Goal: Information Seeking & Learning: Learn about a topic

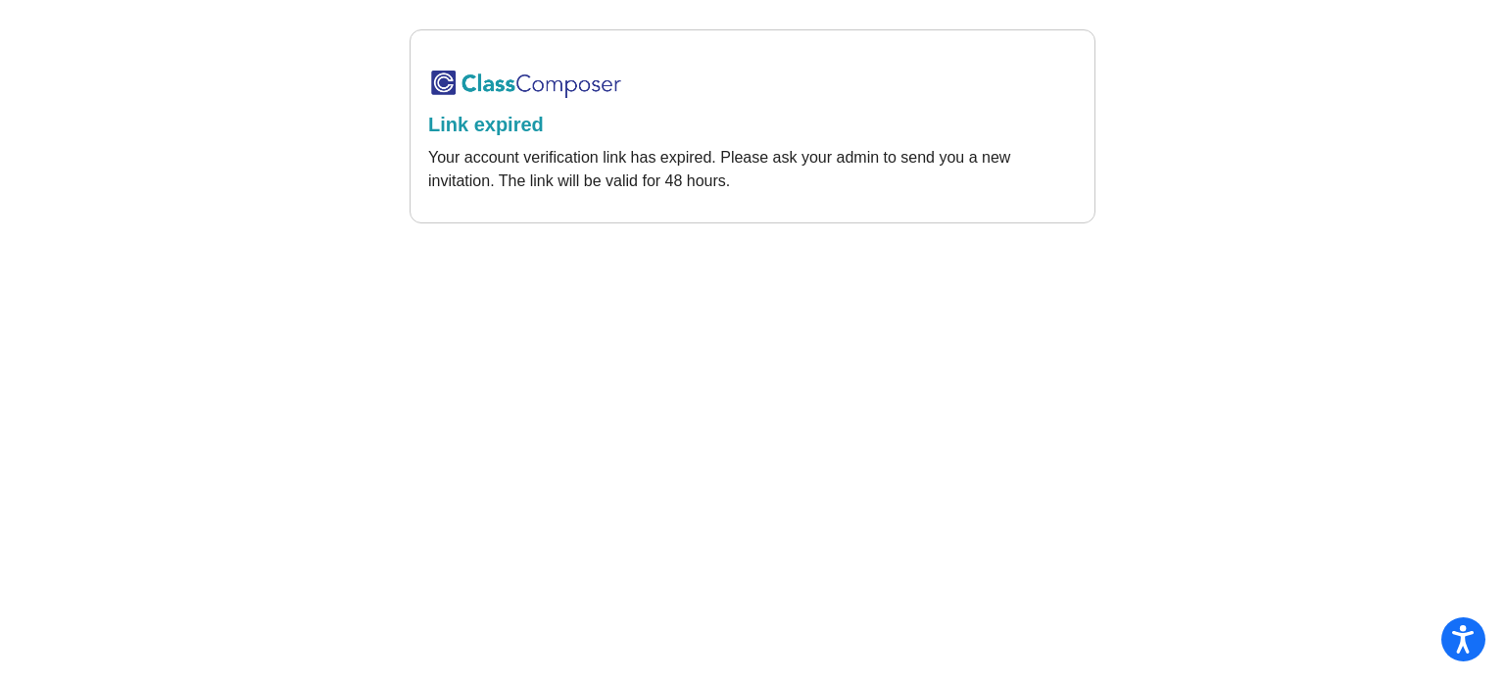
click at [499, 124] on h2 "Link expired" at bounding box center [752, 125] width 649 height 24
click at [509, 78] on img at bounding box center [526, 84] width 196 height 32
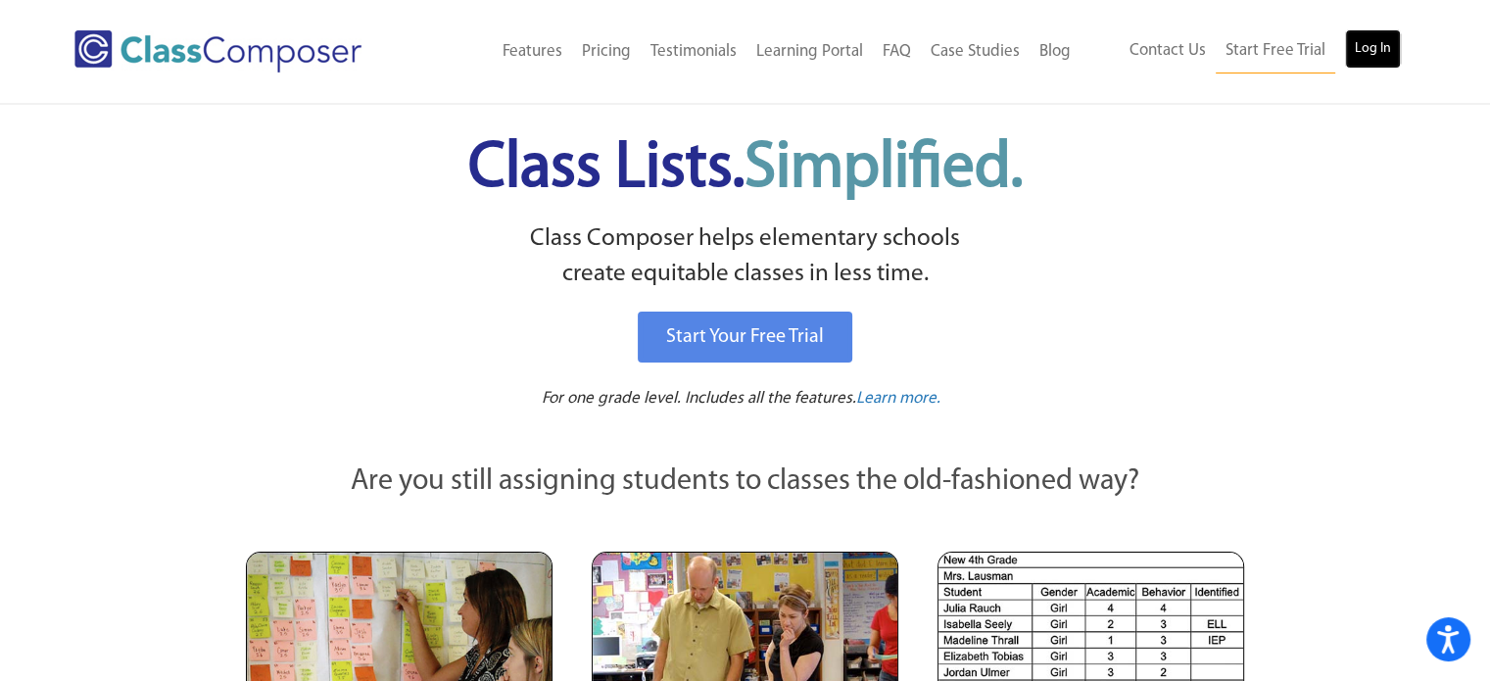
click at [1363, 38] on link "Log In" at bounding box center [1373, 48] width 56 height 39
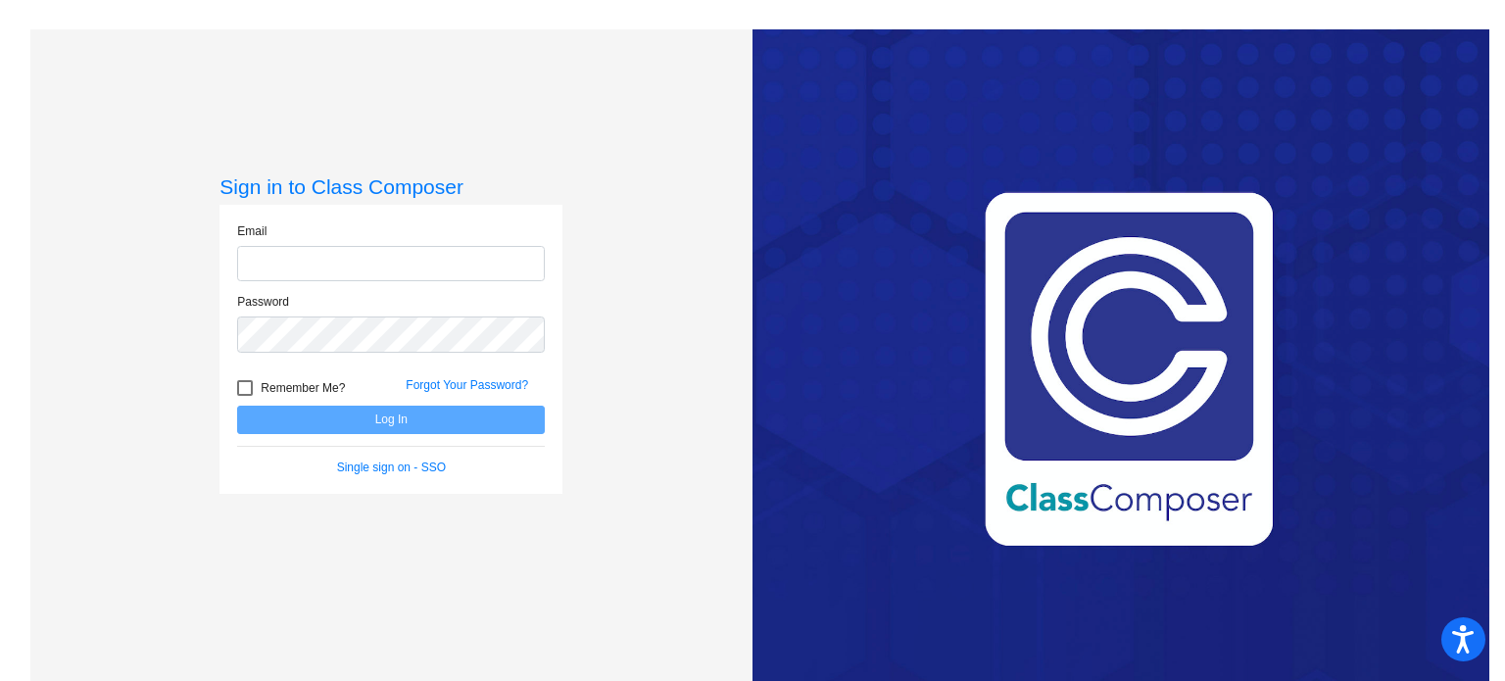
click at [323, 276] on input "email" at bounding box center [391, 264] width 308 height 36
type input "[EMAIL_ADDRESS][DOMAIN_NAME]"
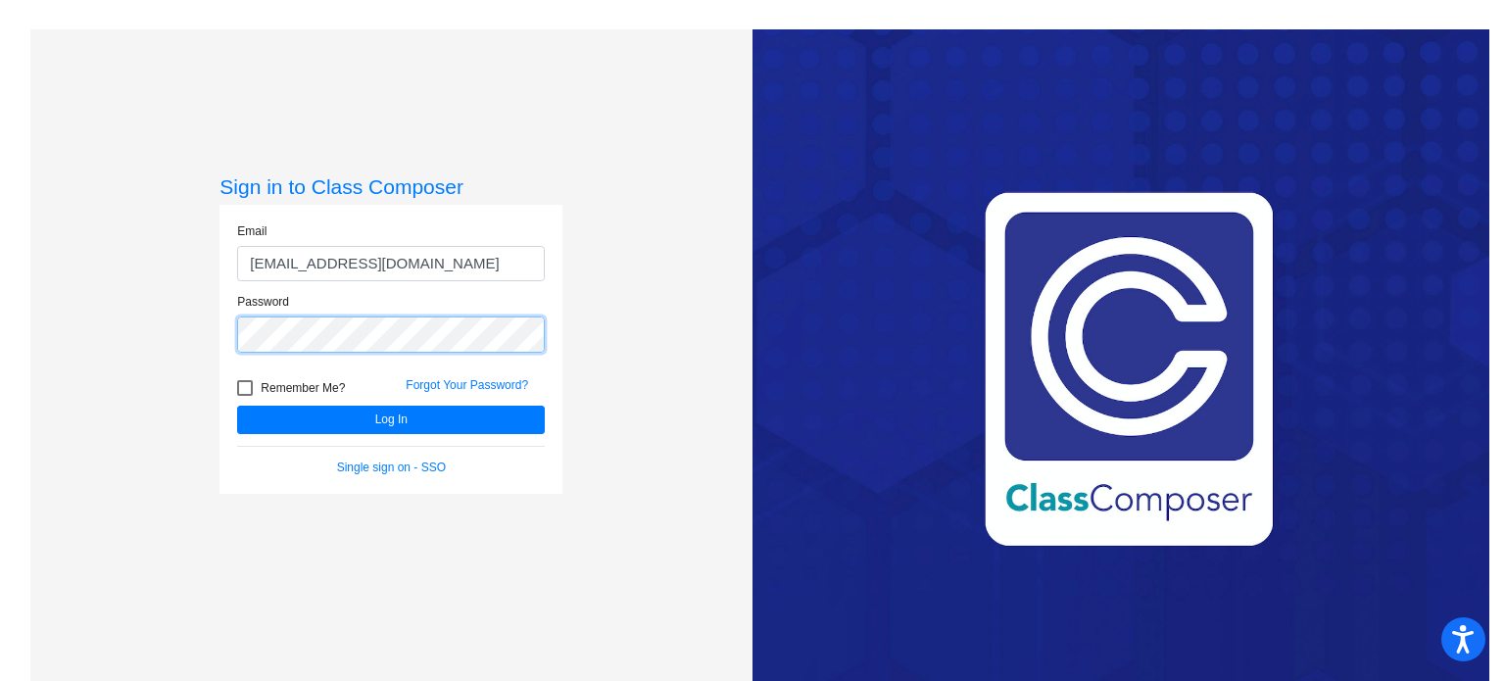
click at [237, 406] on button "Log In" at bounding box center [391, 420] width 308 height 28
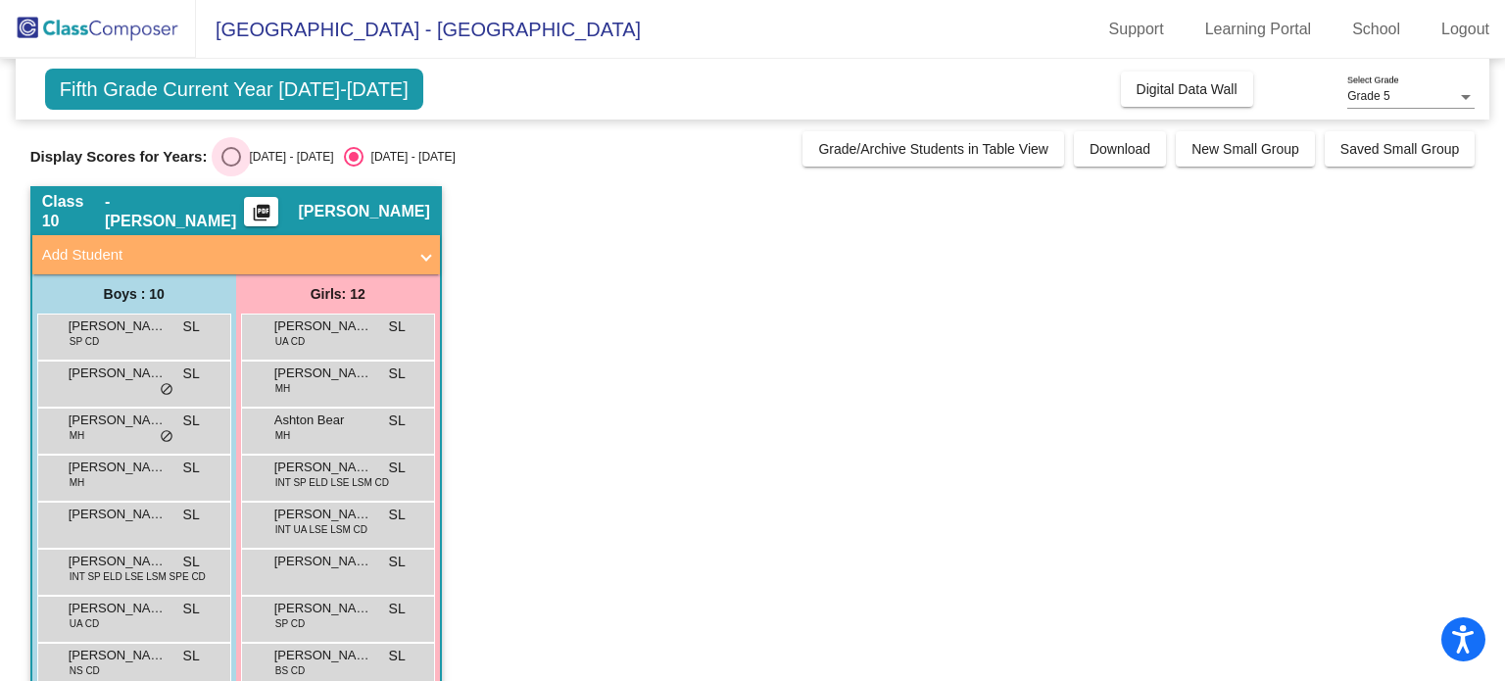
click at [236, 161] on div "Select an option" at bounding box center [231, 157] width 20 height 20
click at [231, 167] on input "[DATE] - [DATE]" at bounding box center [230, 167] width 1 height 1
radio input "true"
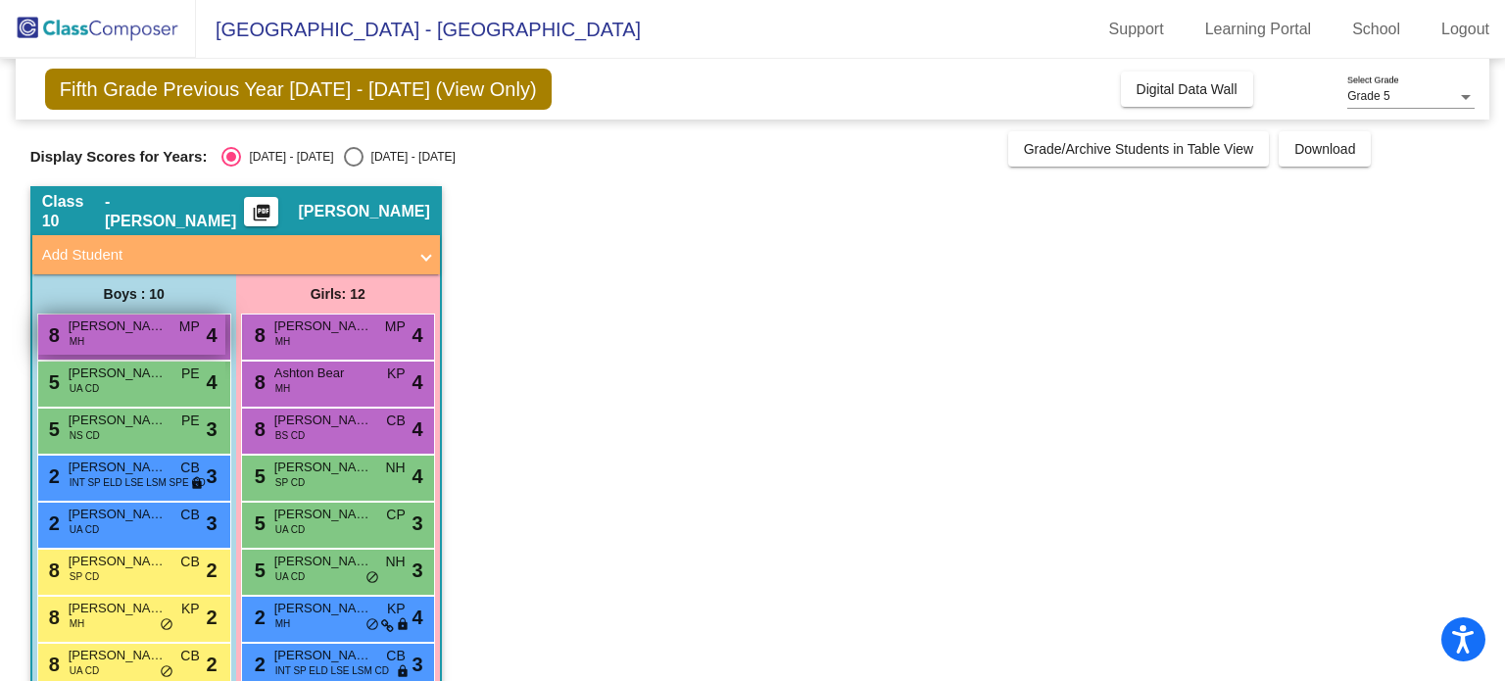
click at [161, 328] on span "[PERSON_NAME]" at bounding box center [118, 327] width 98 height 20
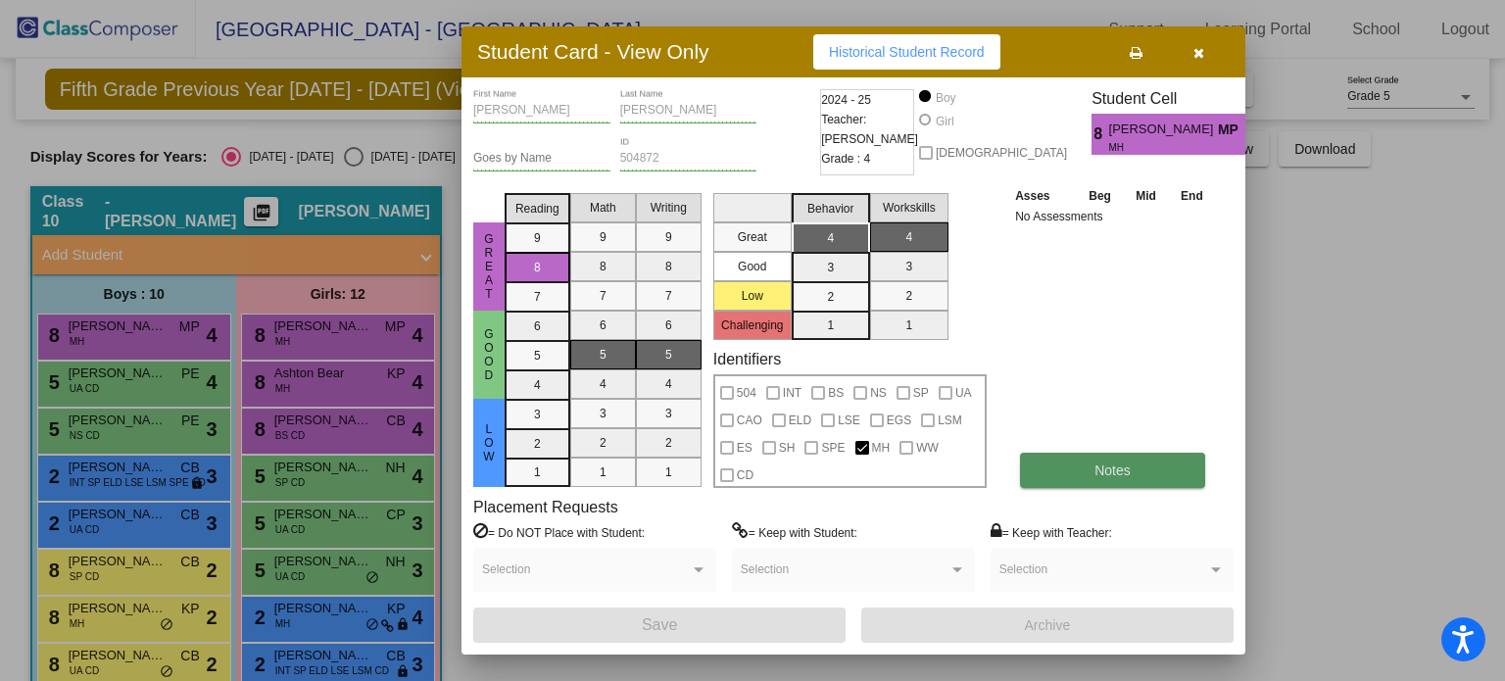
click at [1135, 481] on button "Notes" at bounding box center [1112, 470] width 185 height 35
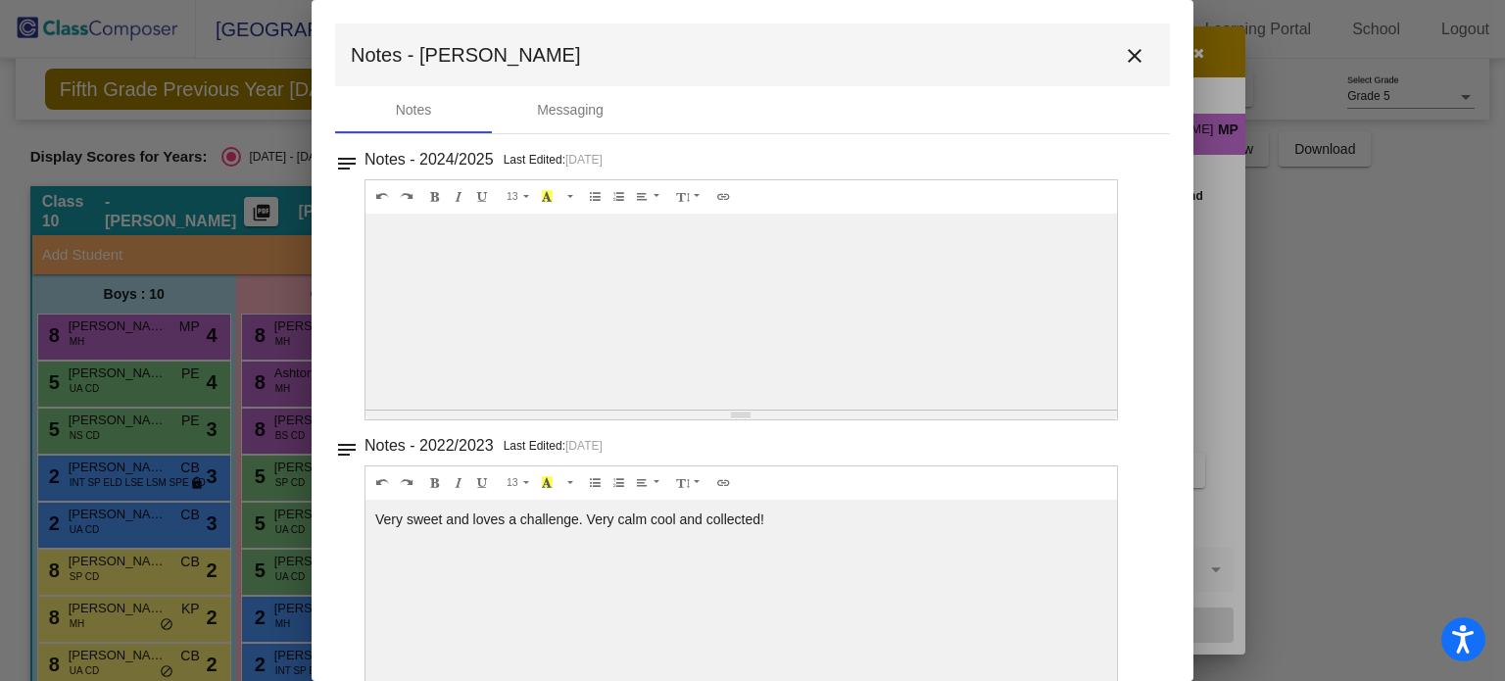
scroll to position [47, 0]
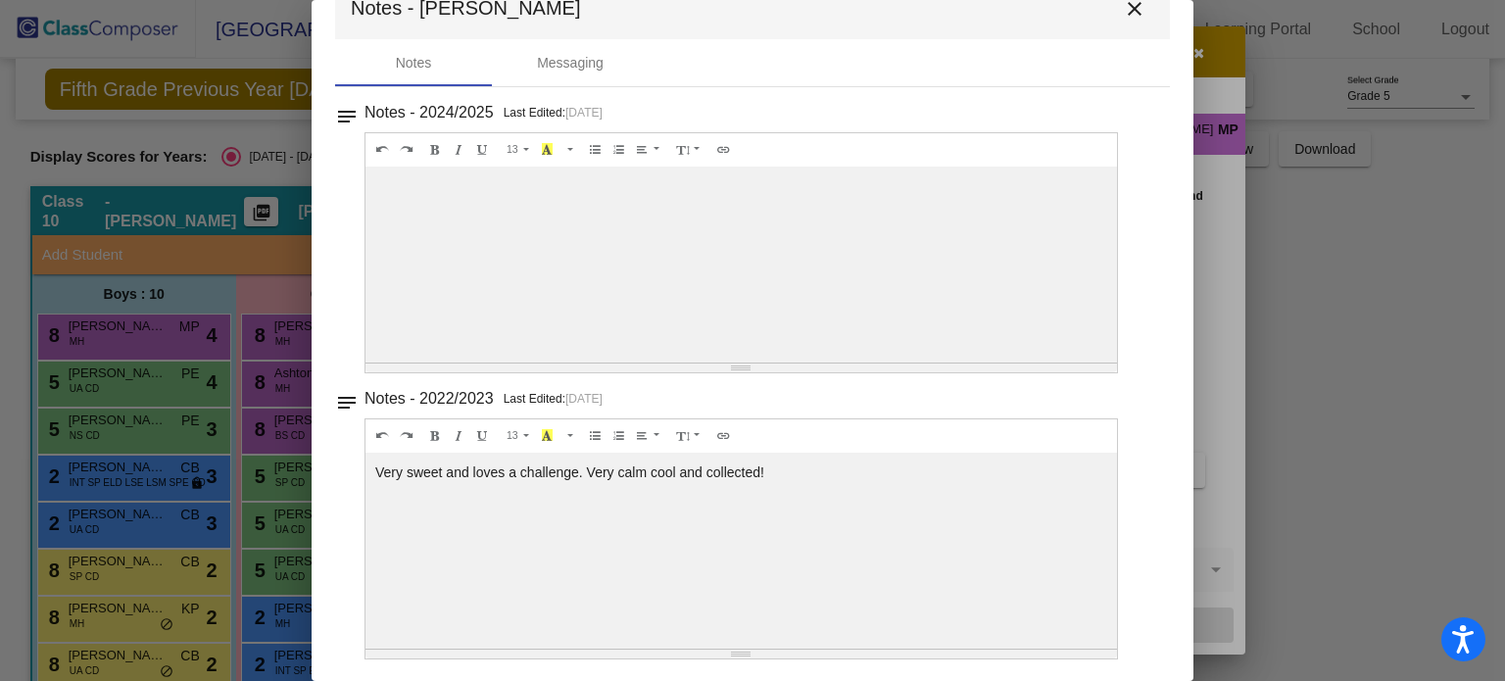
click at [1129, 3] on mat-icon "close" at bounding box center [1135, 9] width 24 height 24
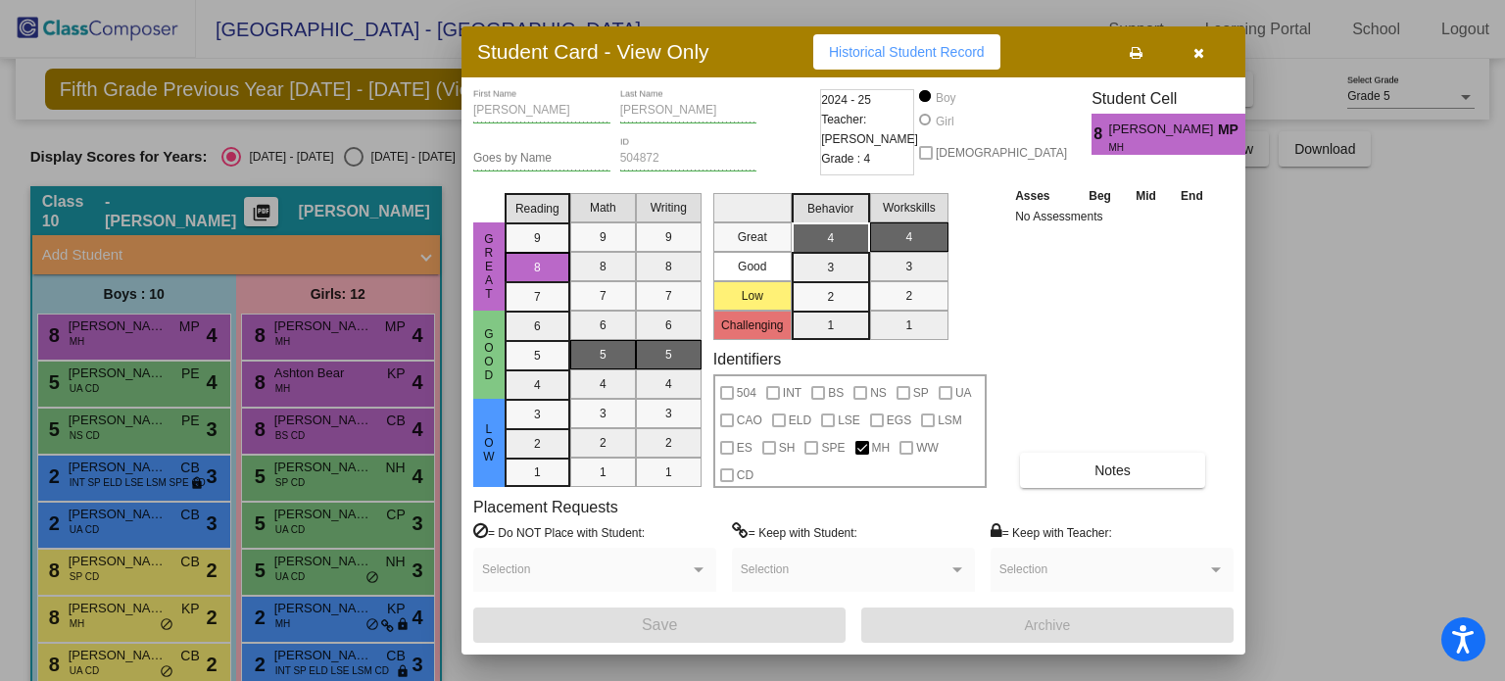
click at [159, 387] on div at bounding box center [752, 340] width 1505 height 681
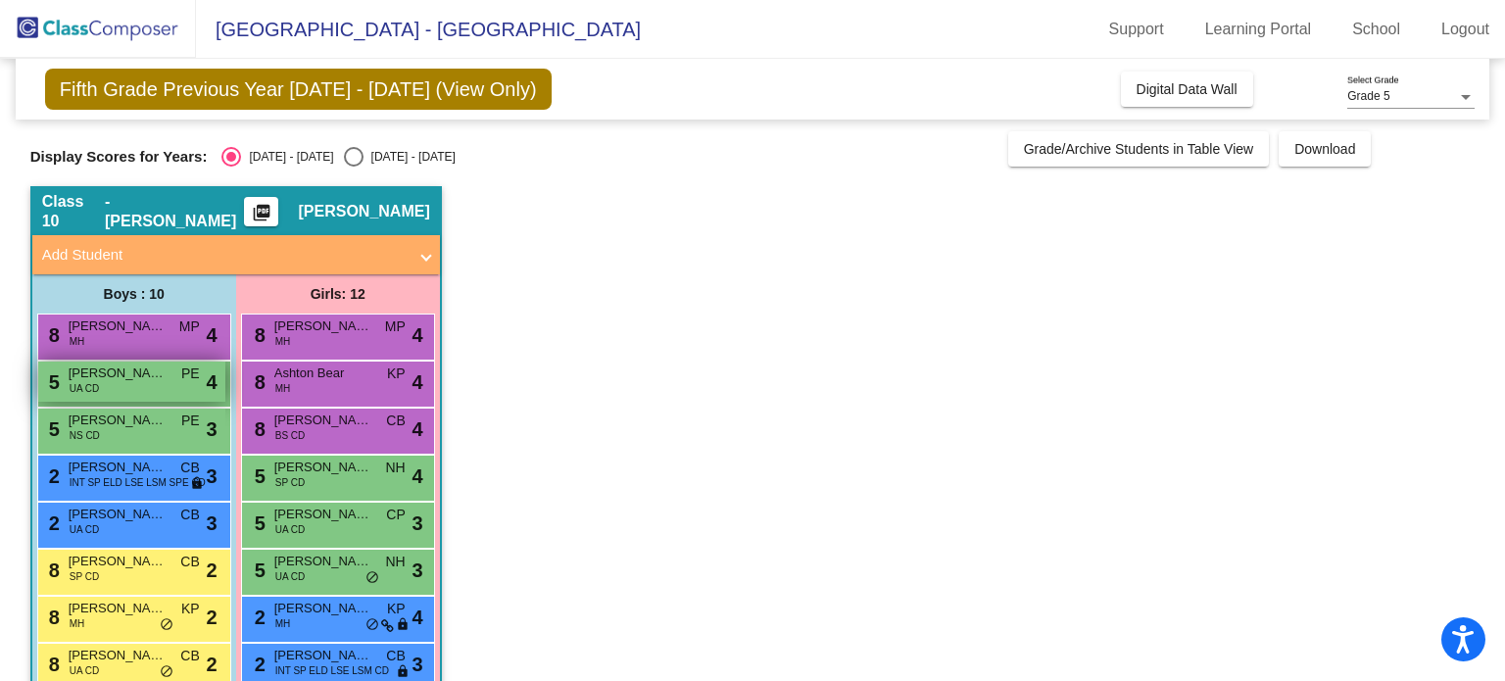
click at [163, 383] on div "5 [PERSON_NAME] UA CD PE lock do_not_disturb_alt 4" at bounding box center [131, 382] width 187 height 40
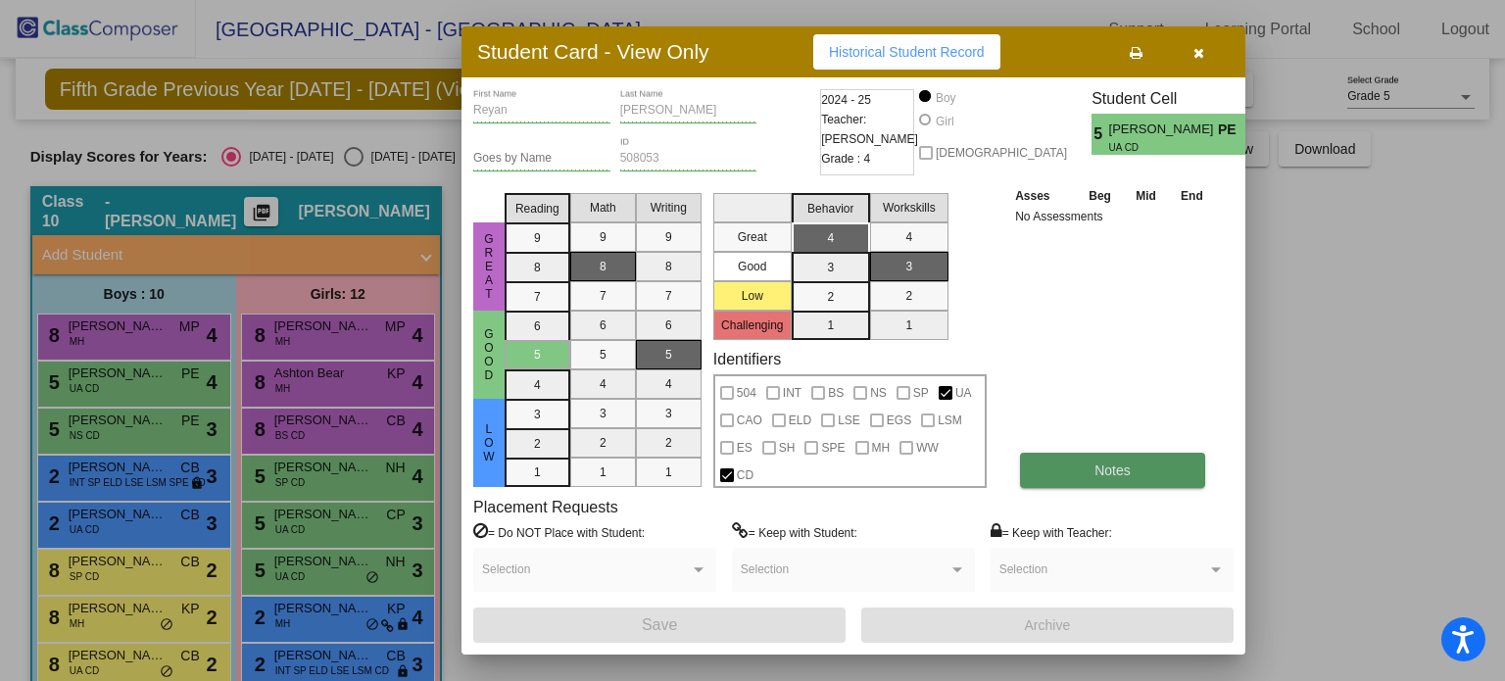
click at [1146, 464] on button "Notes" at bounding box center [1112, 470] width 185 height 35
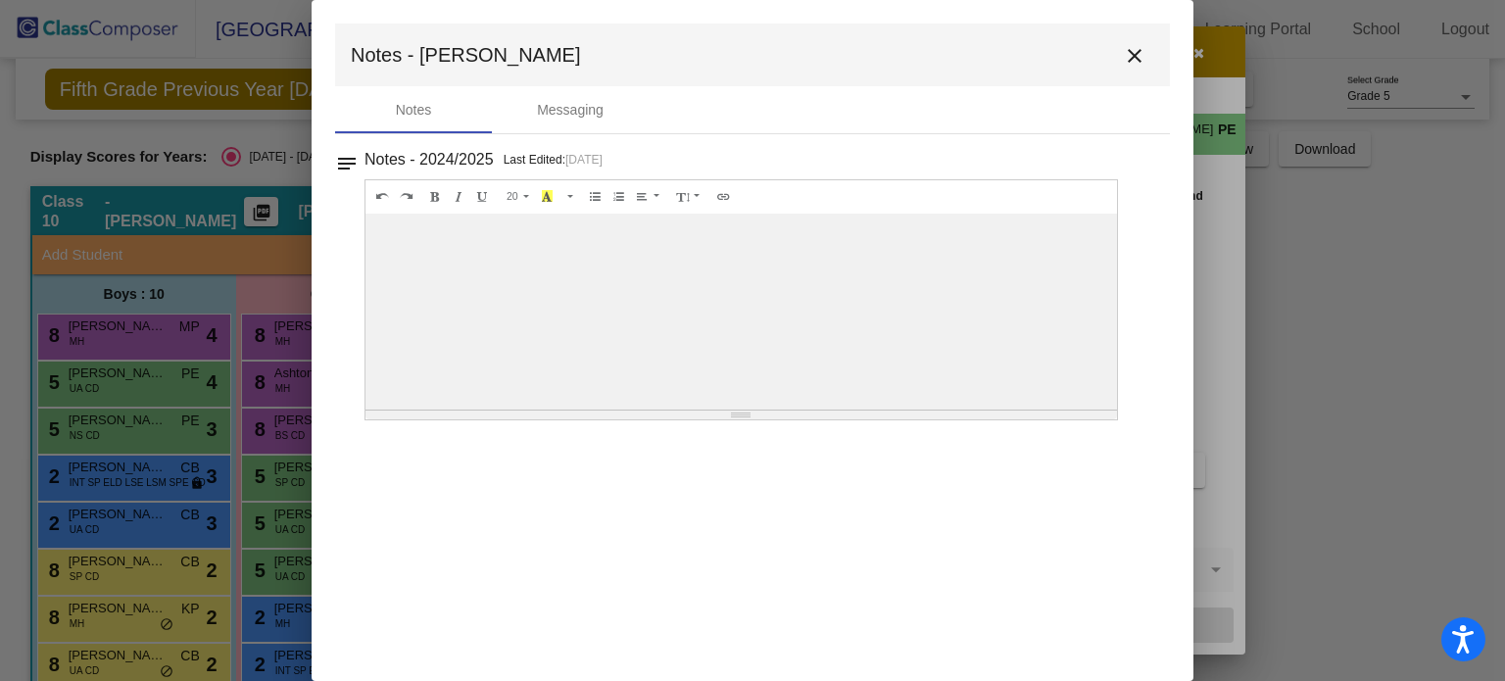
click at [1139, 52] on mat-icon "close" at bounding box center [1135, 56] width 24 height 24
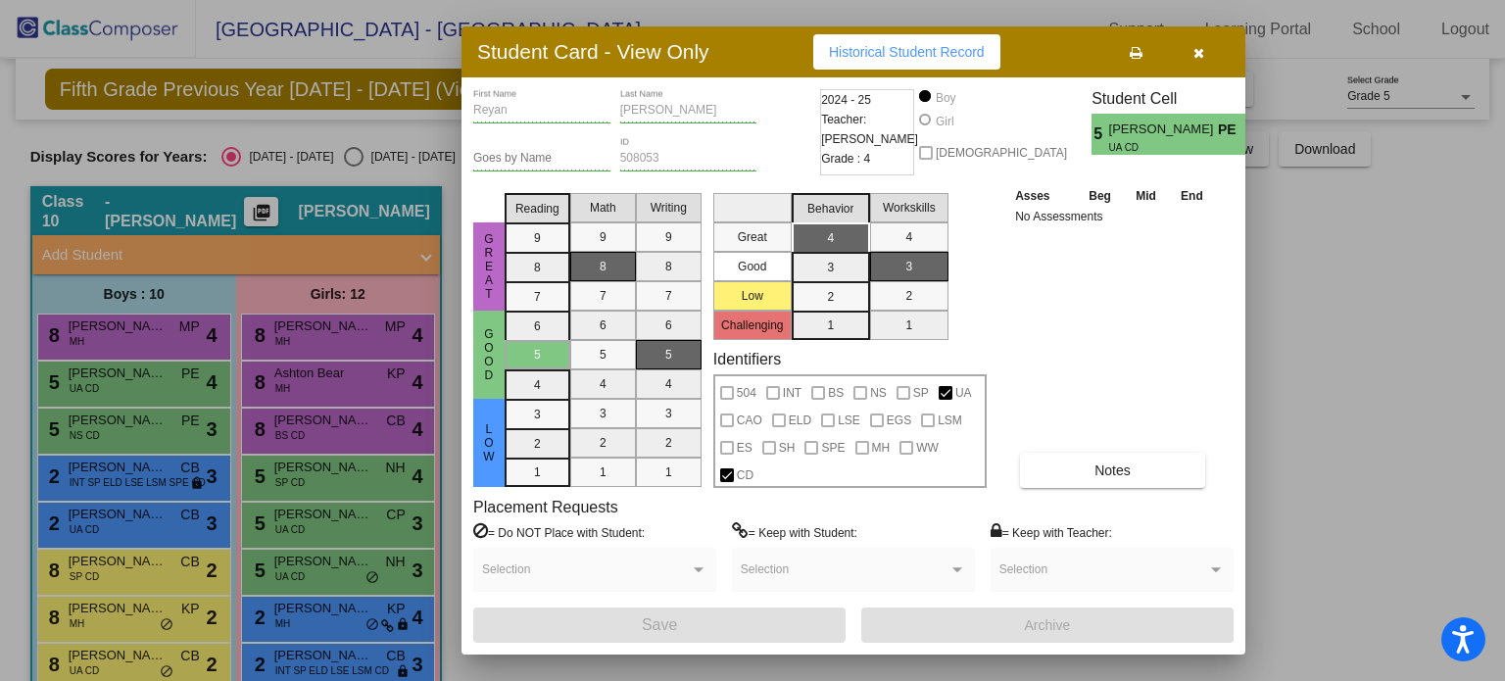
click at [1203, 49] on icon "button" at bounding box center [1199, 53] width 11 height 14
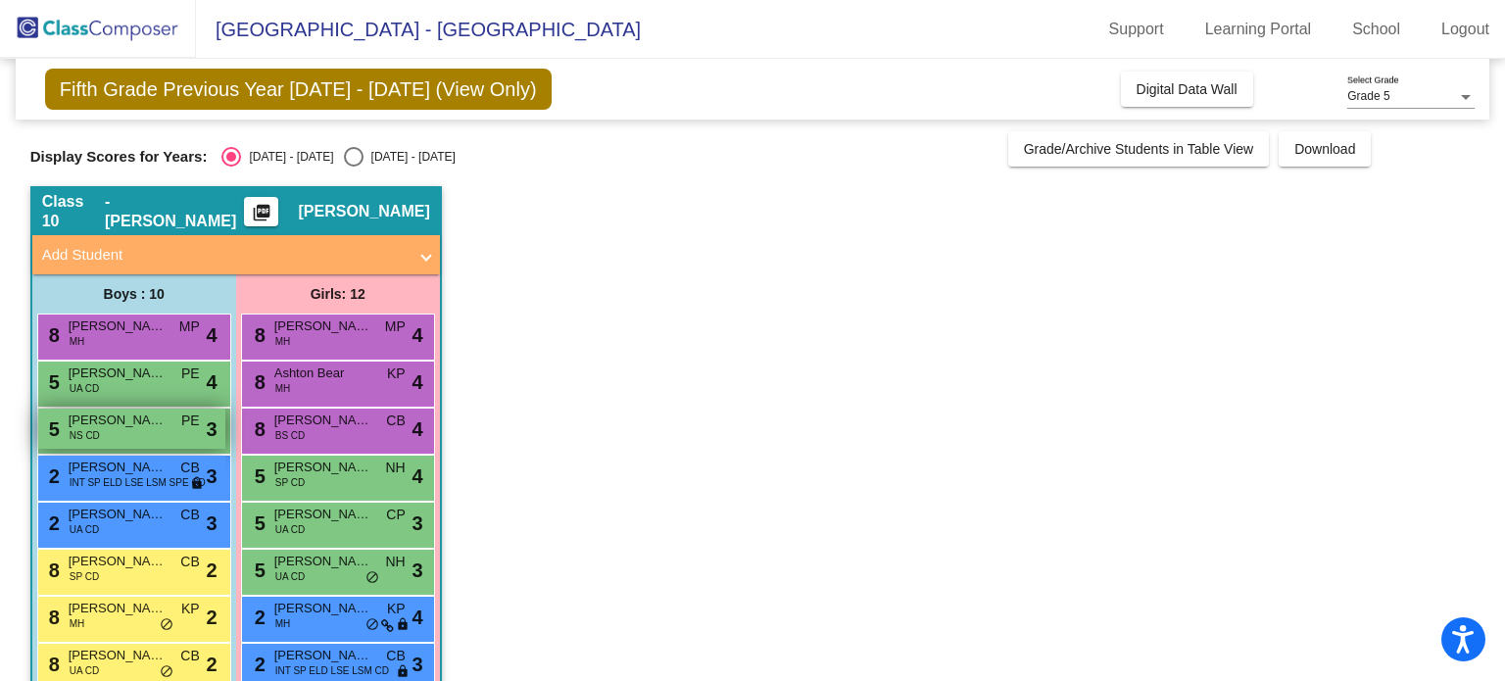
click at [129, 426] on span "[PERSON_NAME]" at bounding box center [118, 421] width 98 height 20
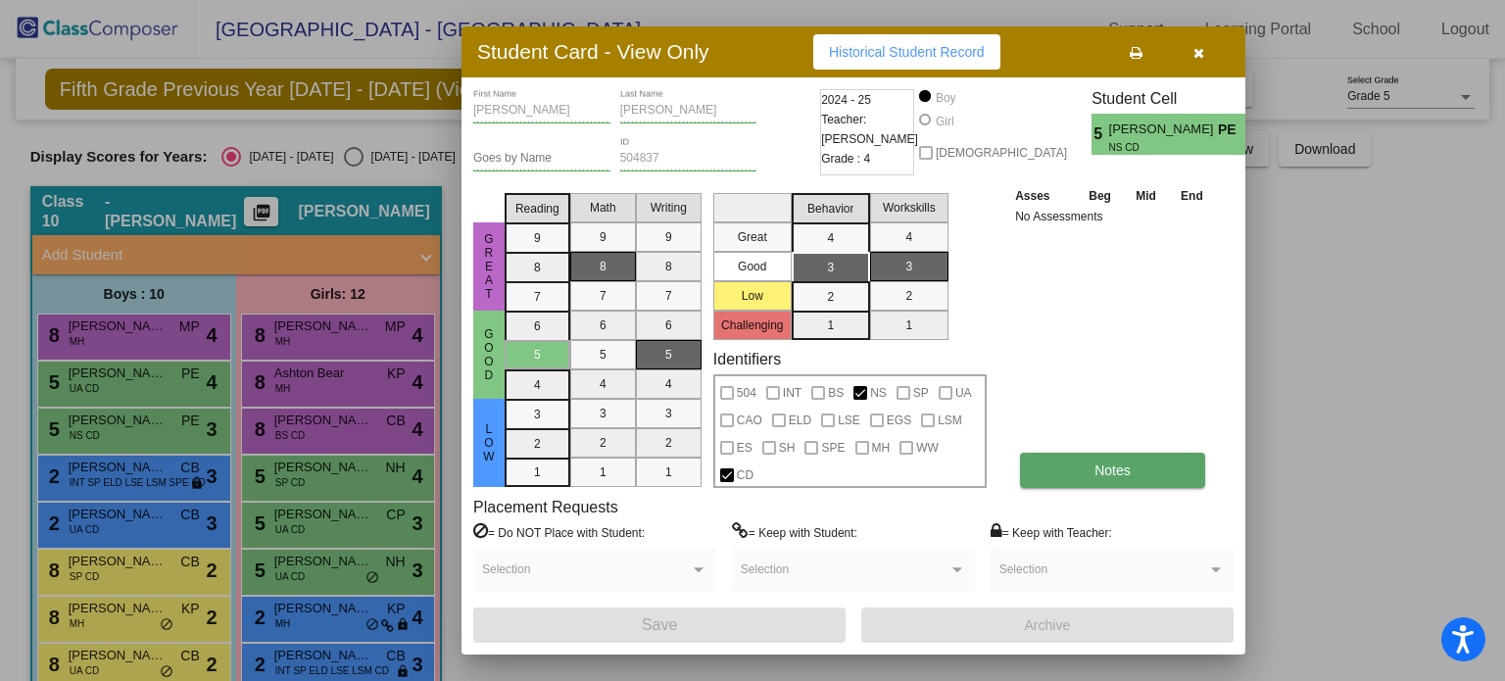
click at [1181, 459] on button "Notes" at bounding box center [1112, 470] width 185 height 35
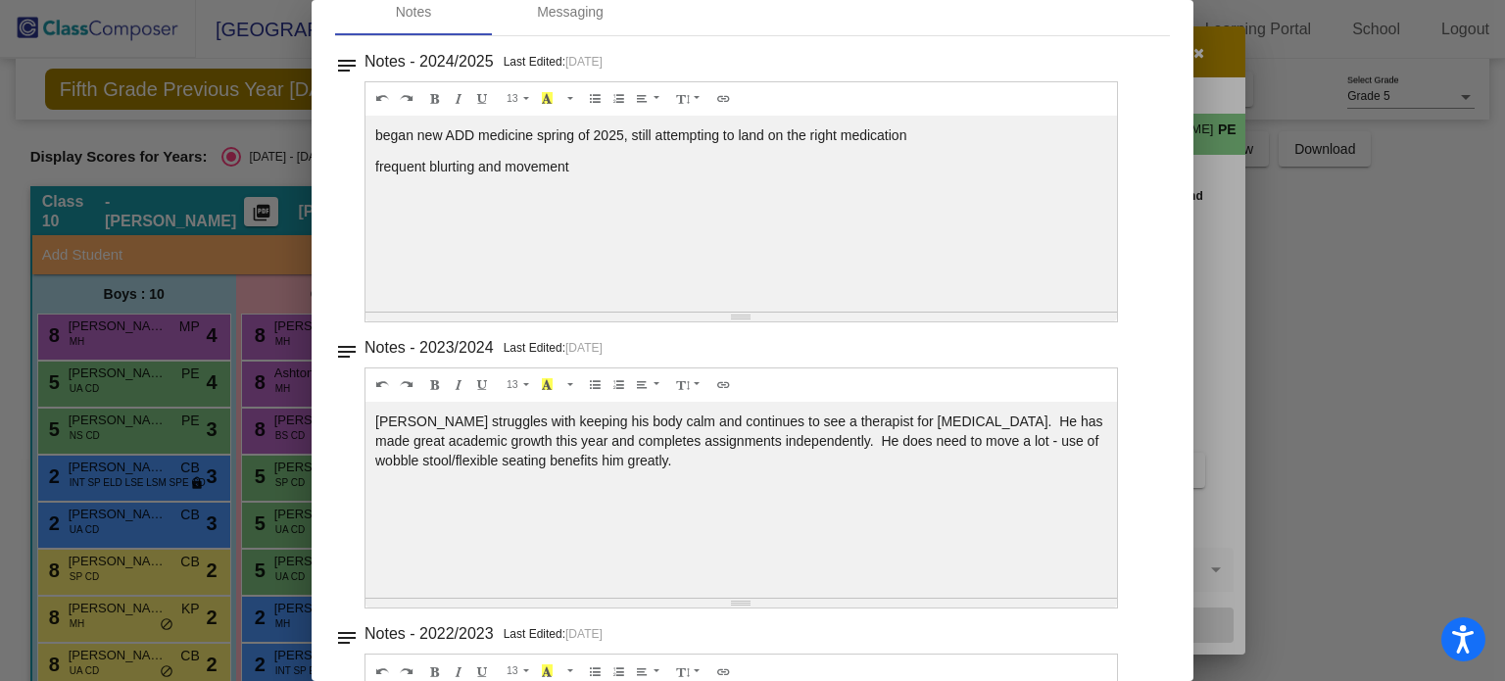
scroll to position [0, 0]
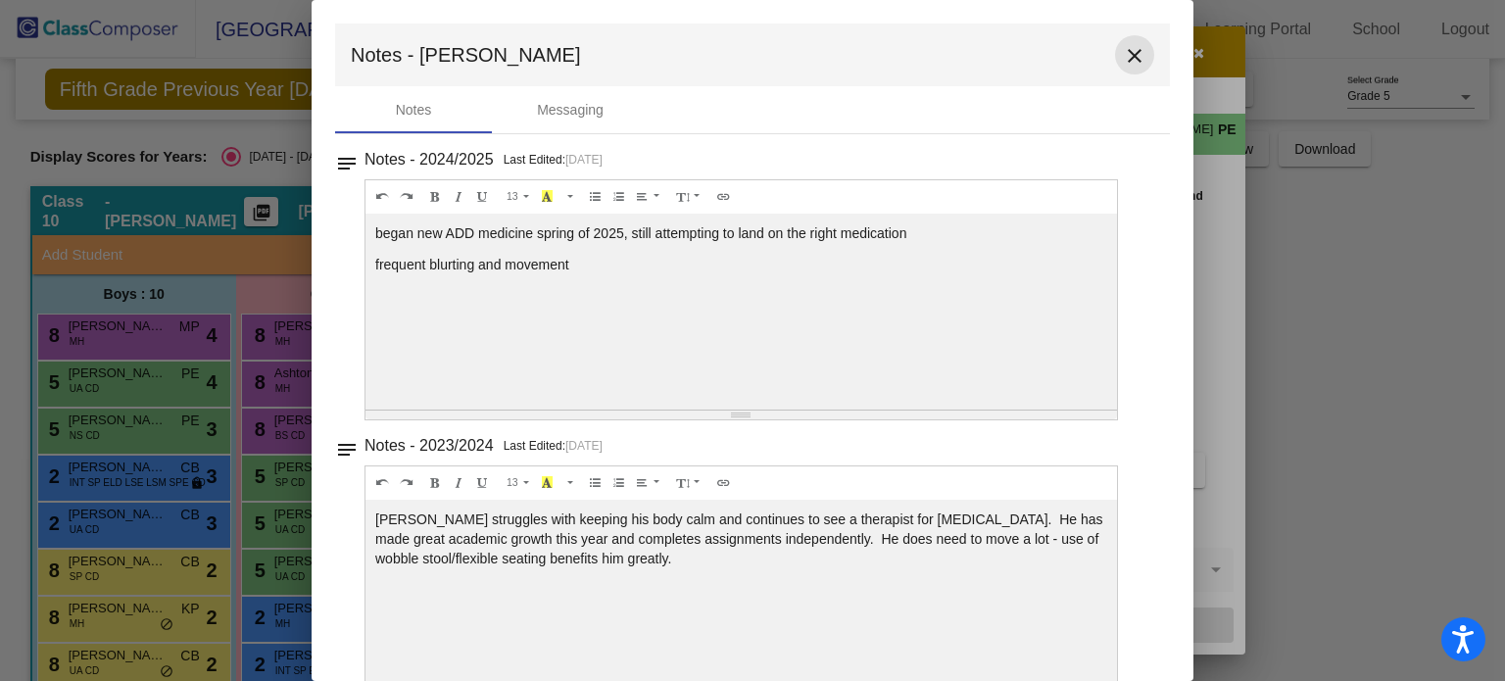
click at [1126, 50] on mat-icon "close" at bounding box center [1135, 56] width 24 height 24
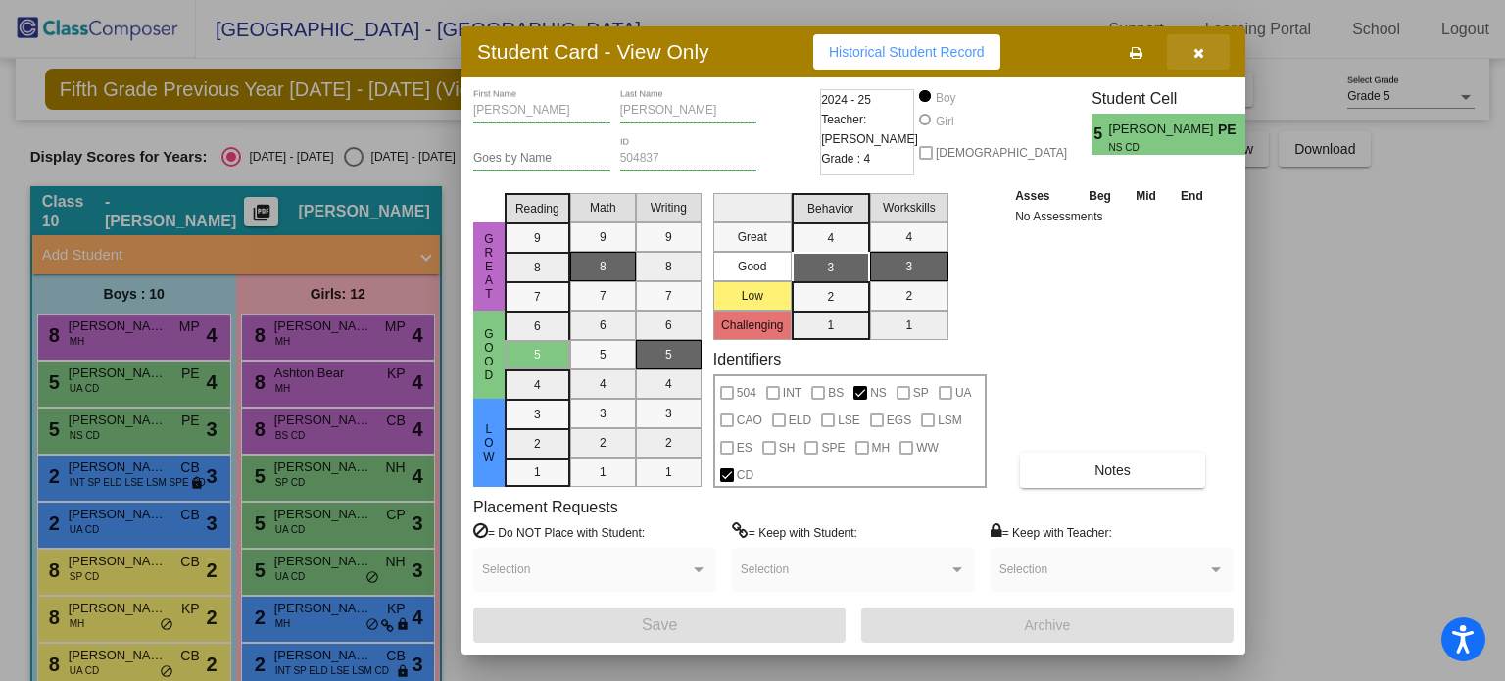
click at [1195, 46] on icon "button" at bounding box center [1199, 53] width 11 height 14
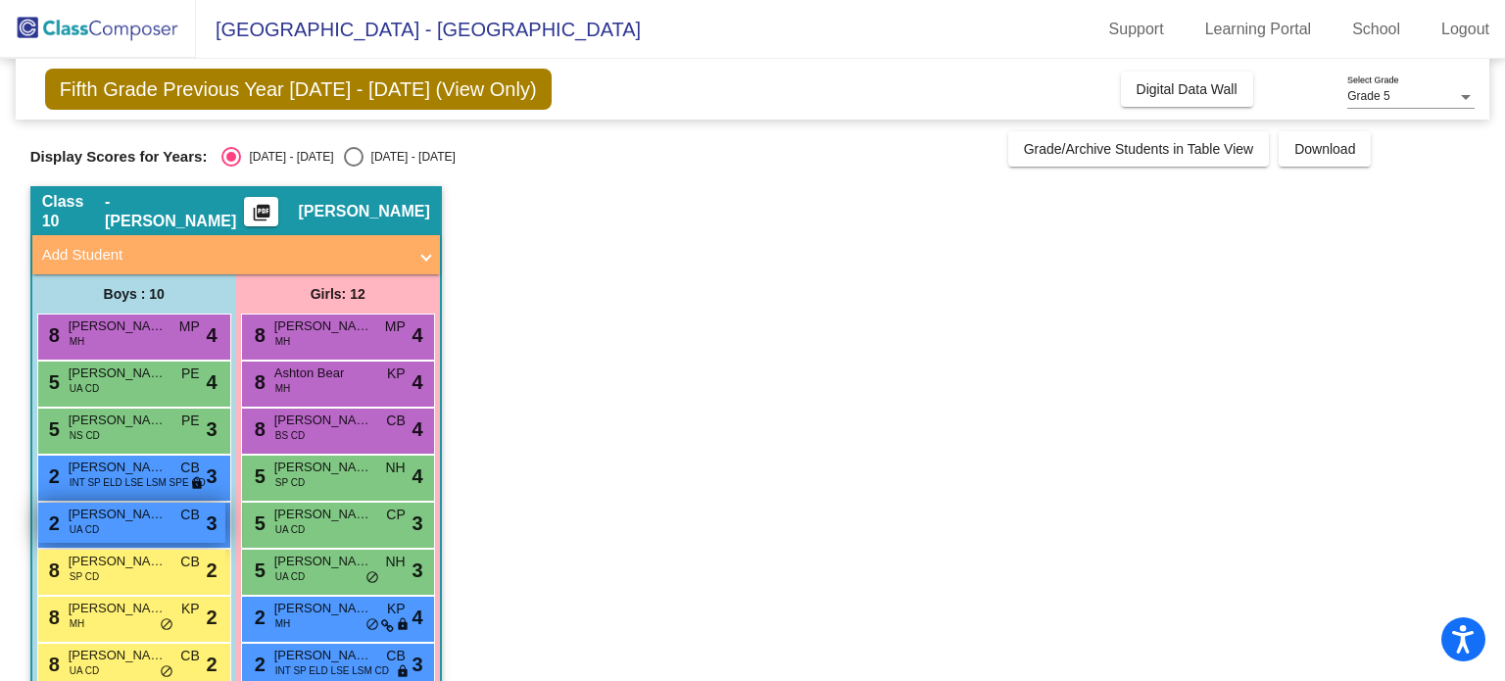
click at [137, 524] on div "2 [PERSON_NAME] UA CD CB lock do_not_disturb_alt 3" at bounding box center [131, 523] width 187 height 40
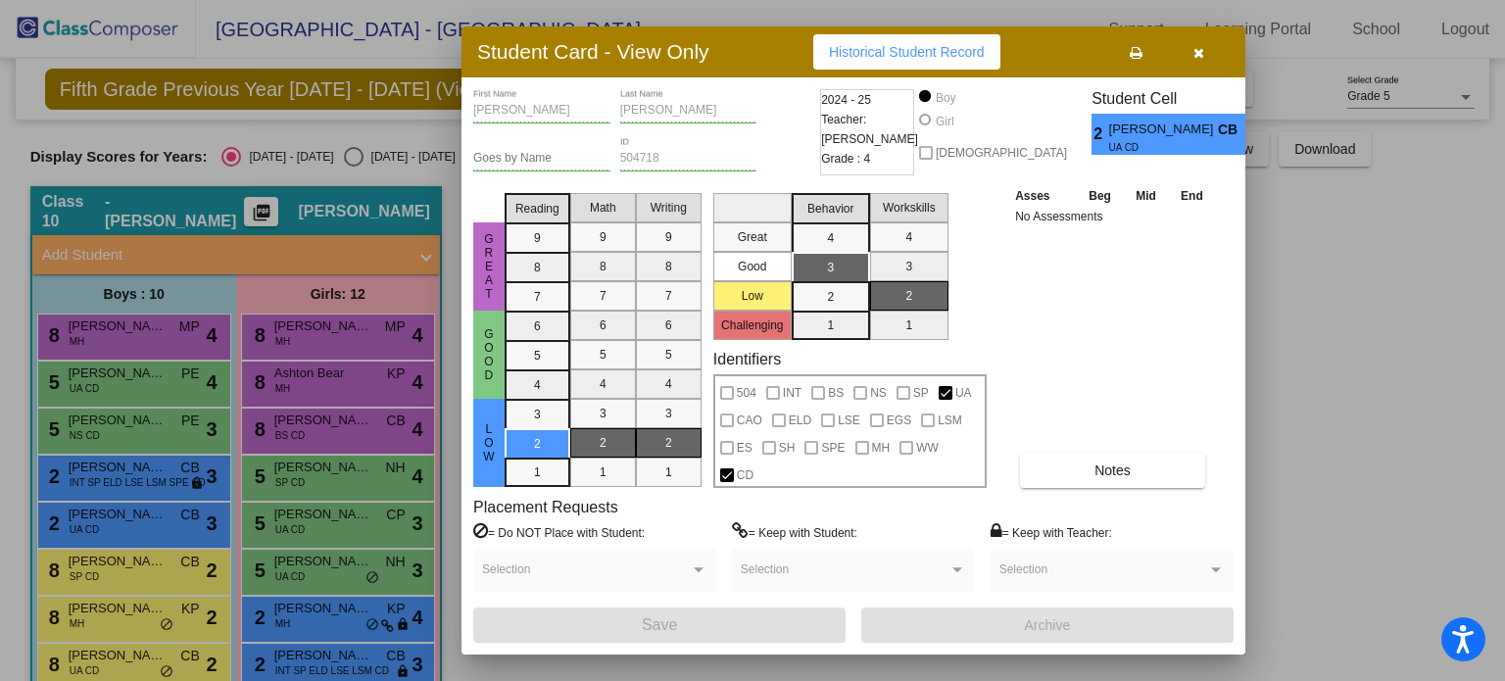
click at [55, 469] on div at bounding box center [752, 340] width 1505 height 681
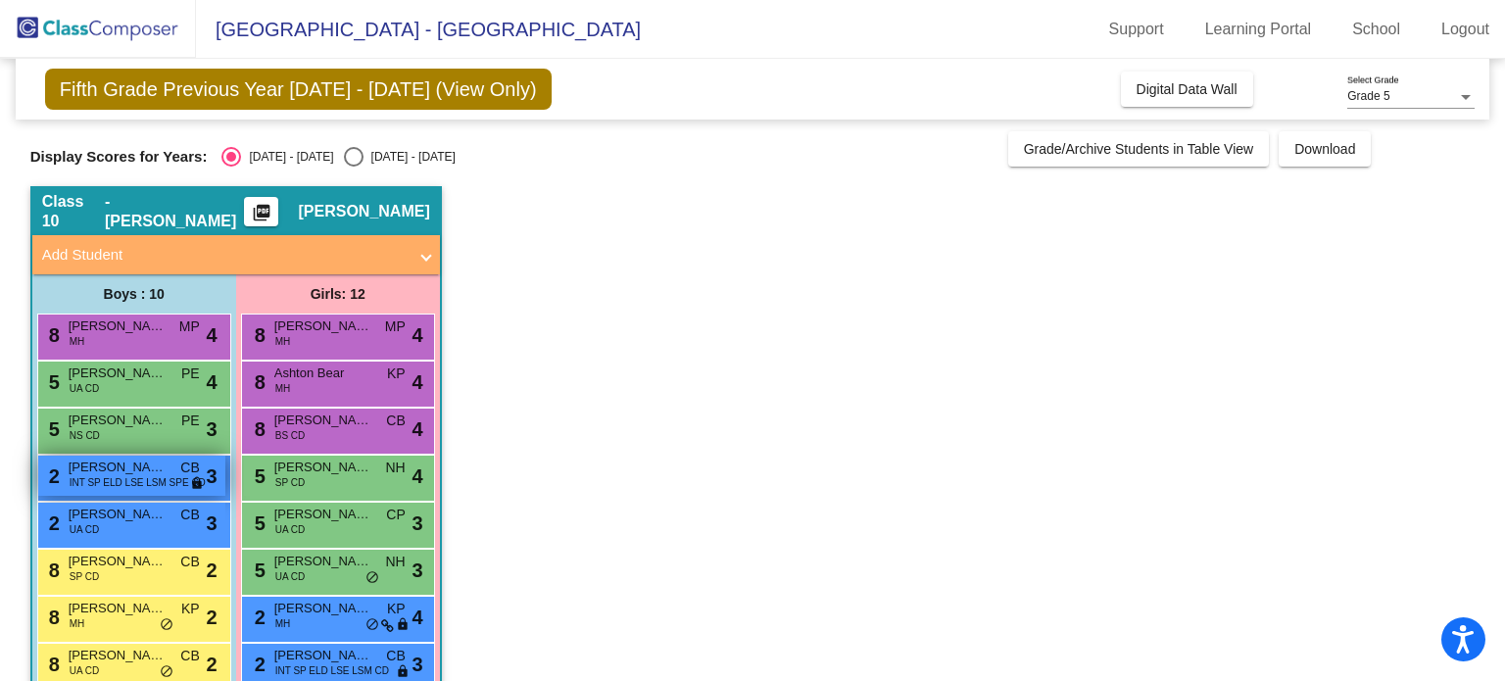
click at [103, 472] on span "[PERSON_NAME]" at bounding box center [118, 468] width 98 height 20
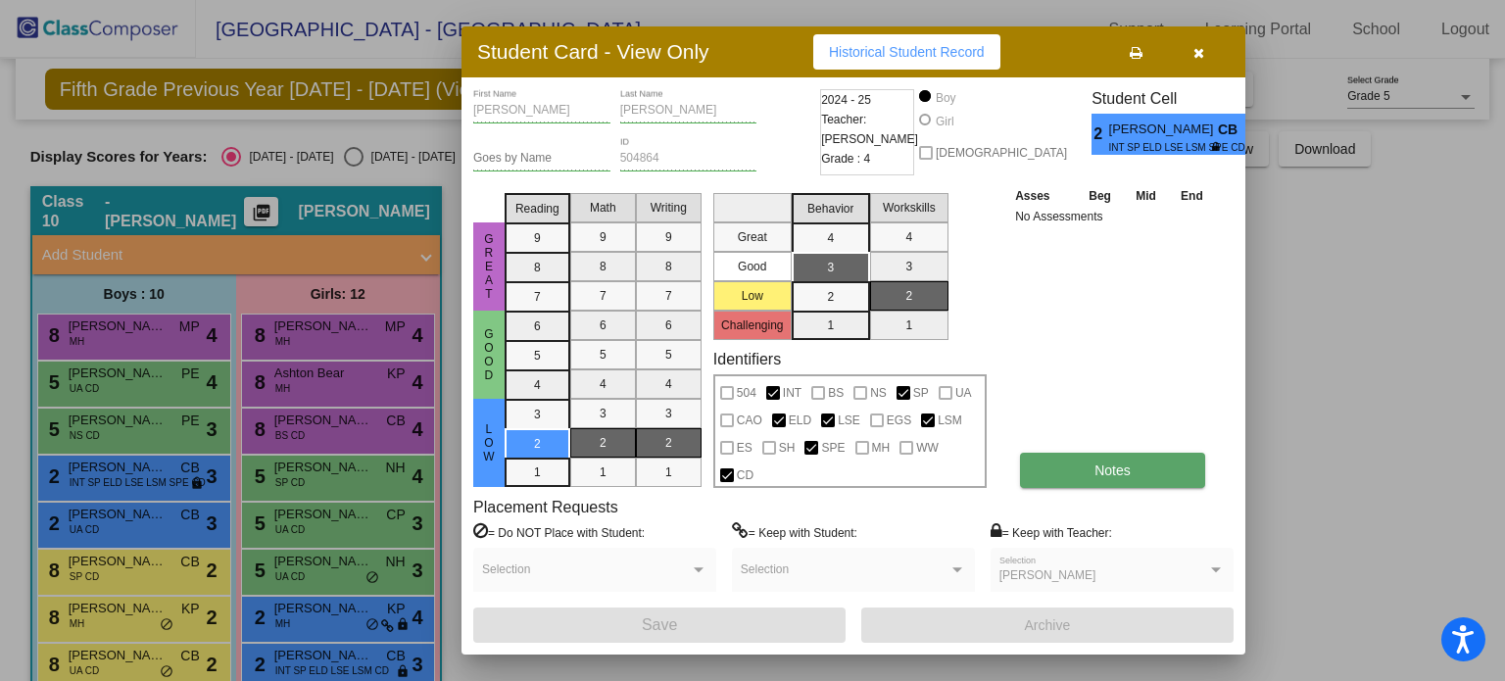
click at [1077, 477] on button "Notes" at bounding box center [1112, 470] width 185 height 35
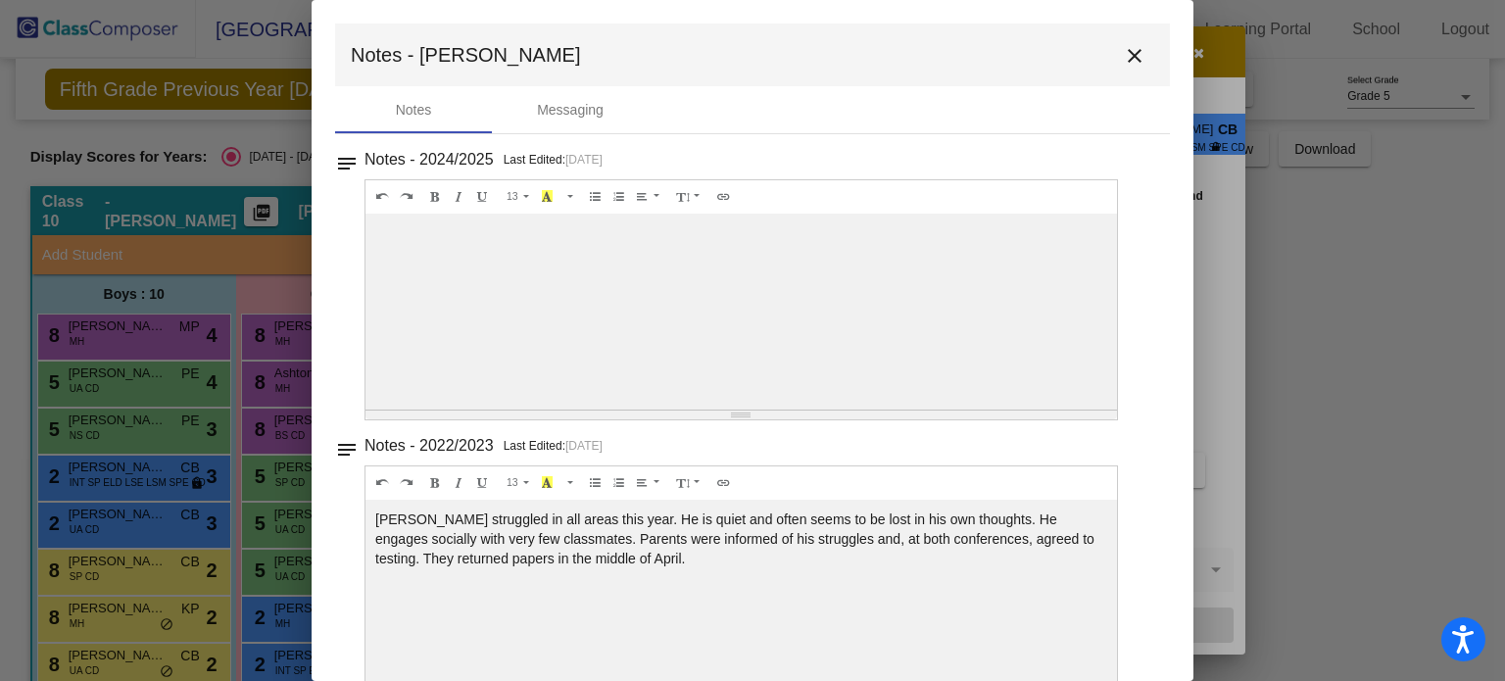
click at [1123, 54] on mat-icon "close" at bounding box center [1135, 56] width 24 height 24
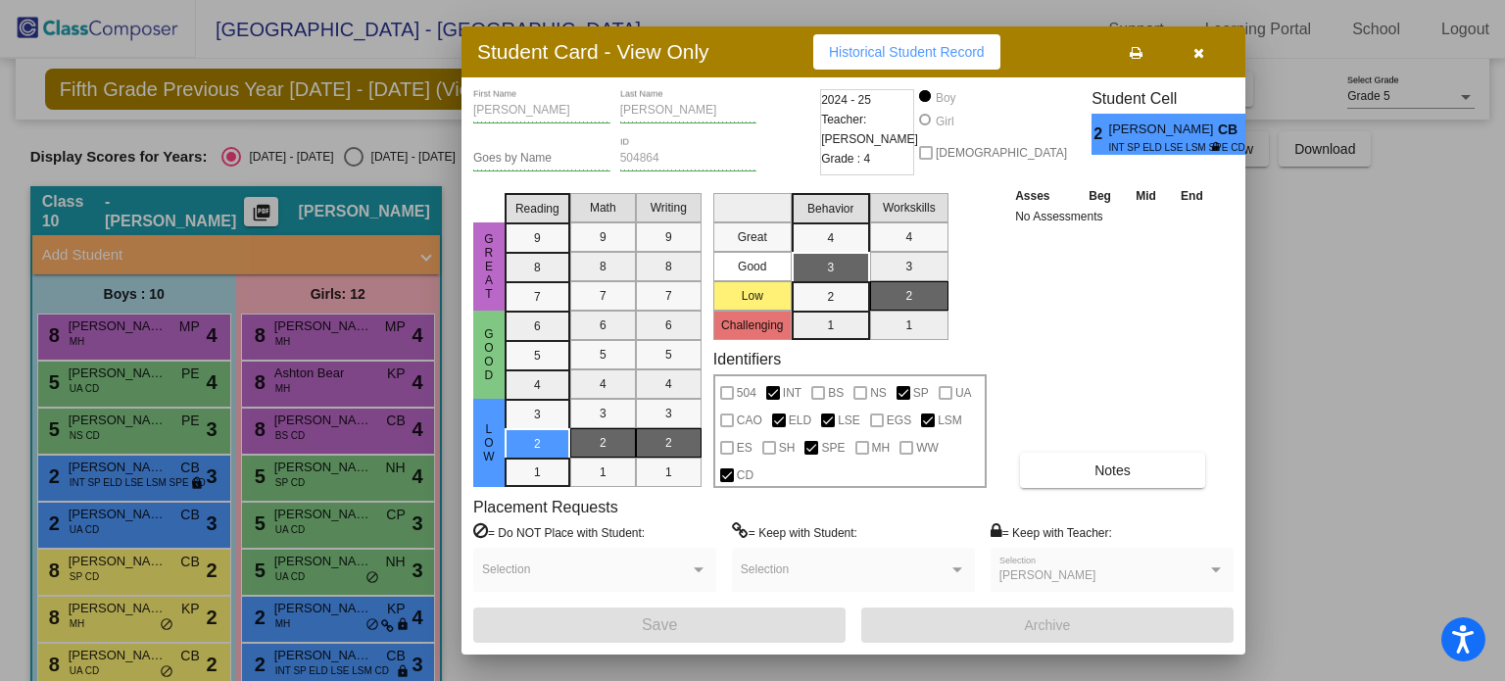
click at [182, 530] on div at bounding box center [752, 340] width 1505 height 681
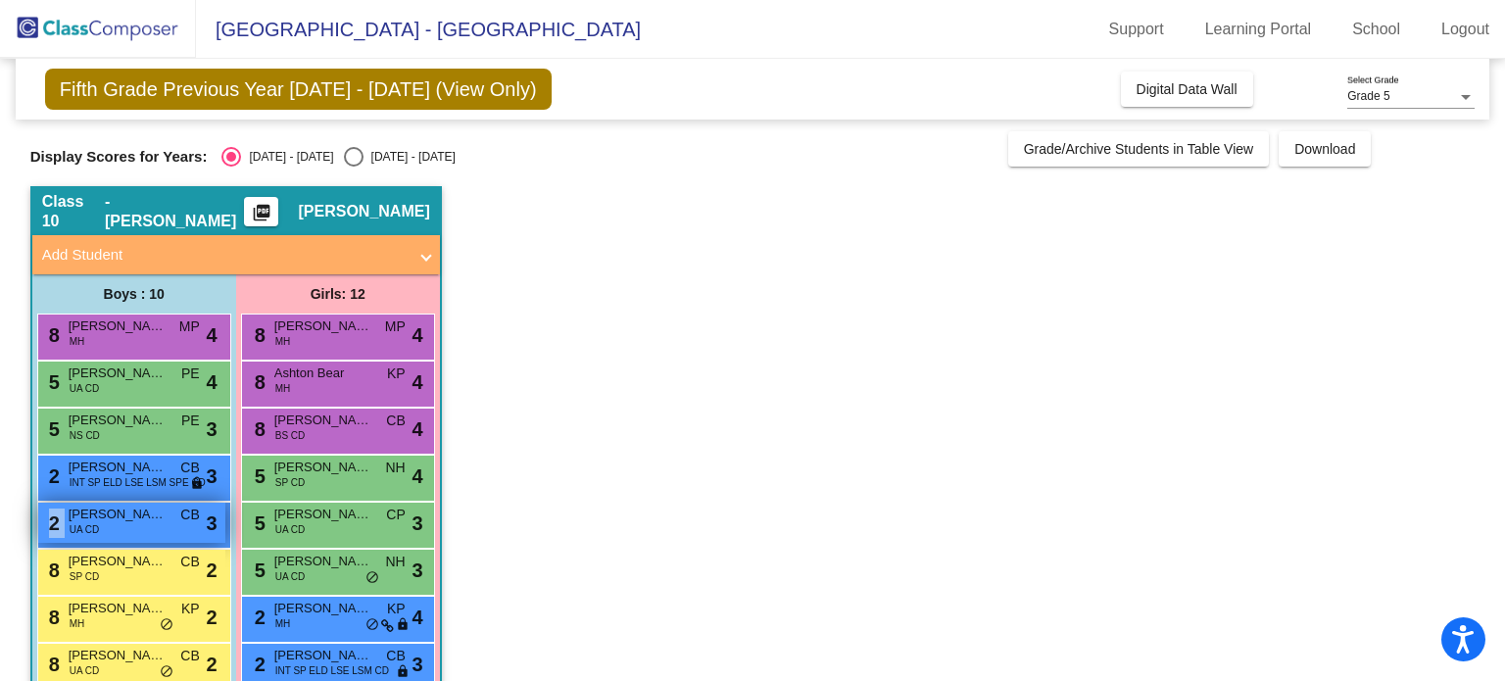
click at [182, 530] on div "2 [PERSON_NAME] UA CD CB lock do_not_disturb_alt 3" at bounding box center [131, 523] width 187 height 40
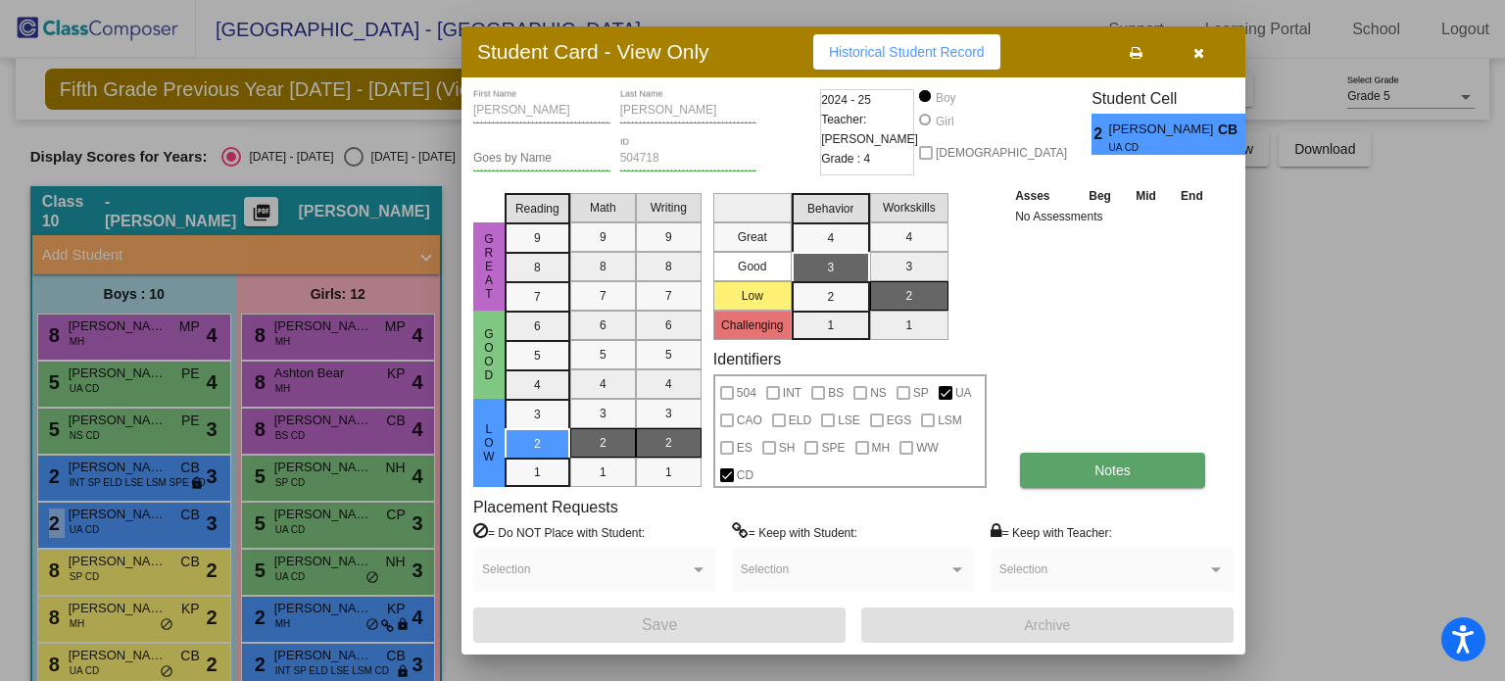
click at [1087, 469] on button "Notes" at bounding box center [1112, 470] width 185 height 35
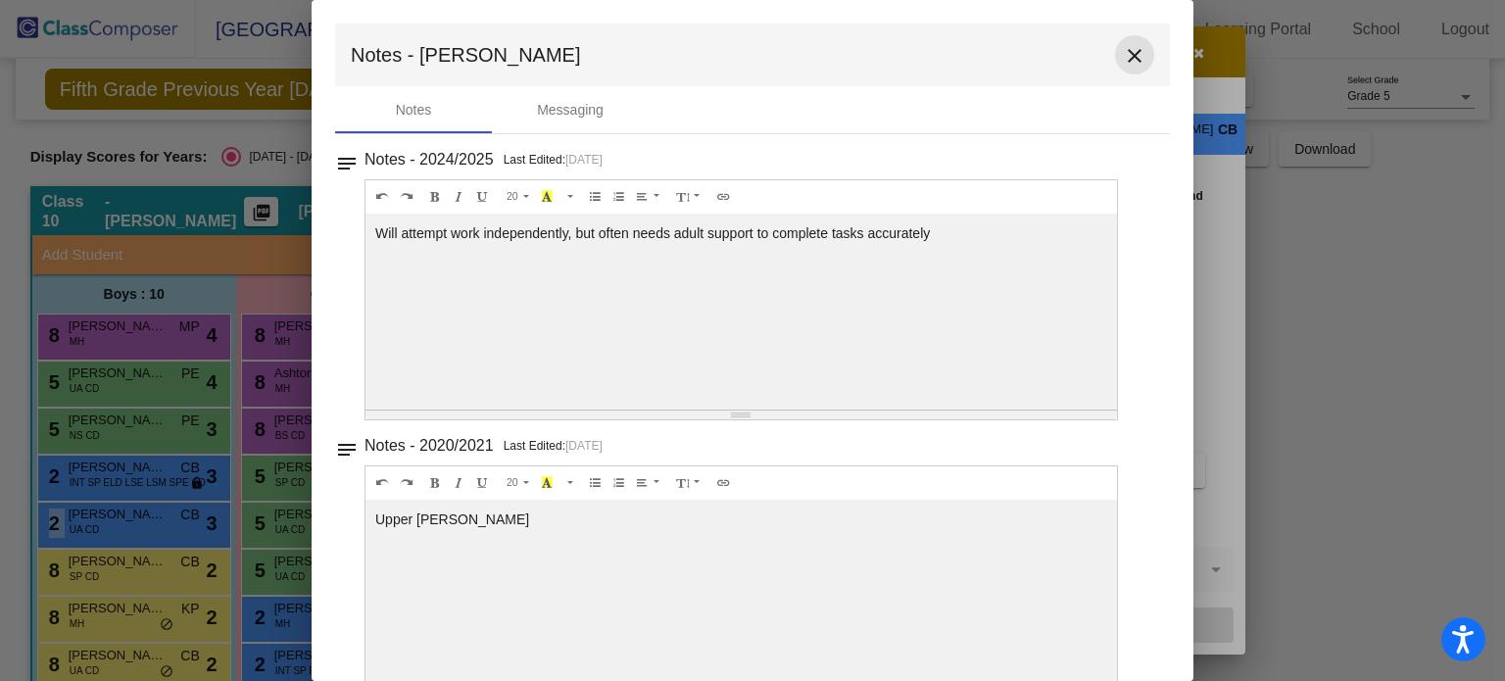
click at [1128, 51] on mat-icon "close" at bounding box center [1135, 56] width 24 height 24
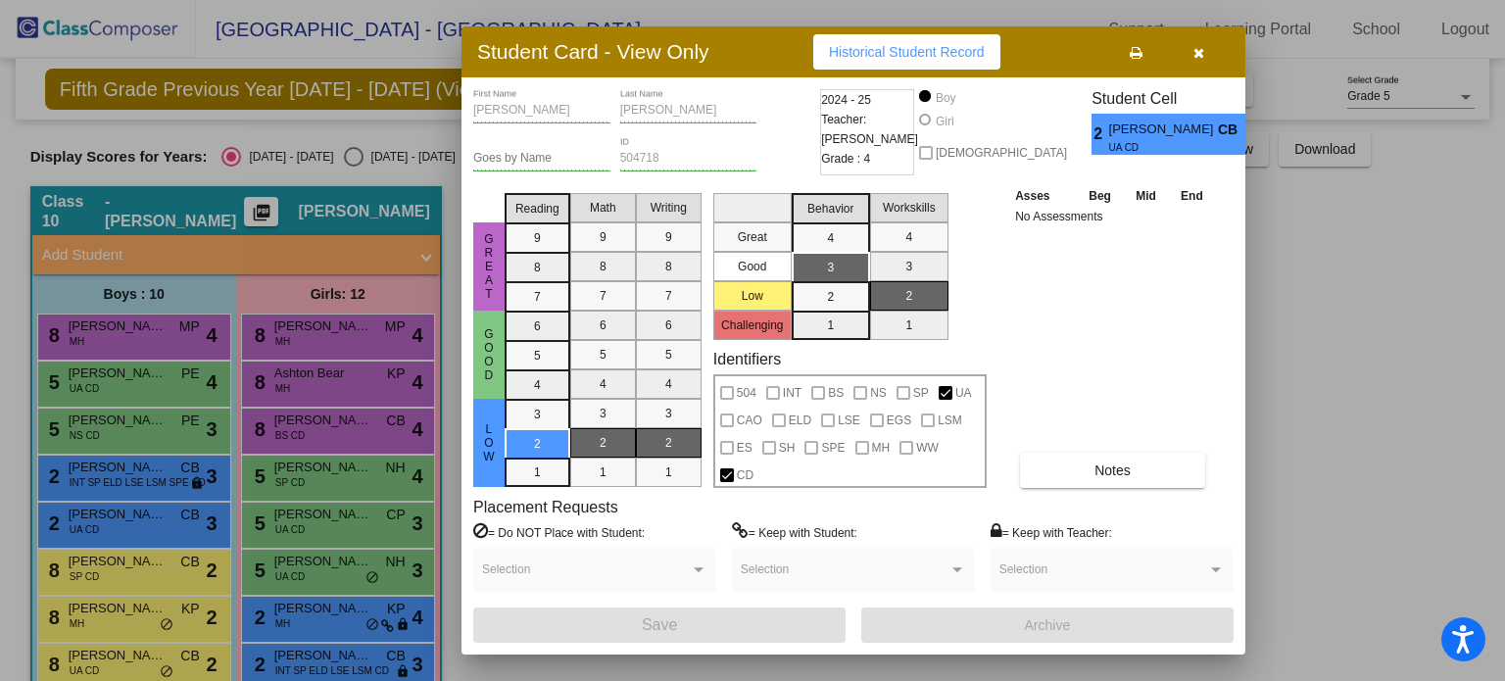
click at [171, 565] on div at bounding box center [752, 340] width 1505 height 681
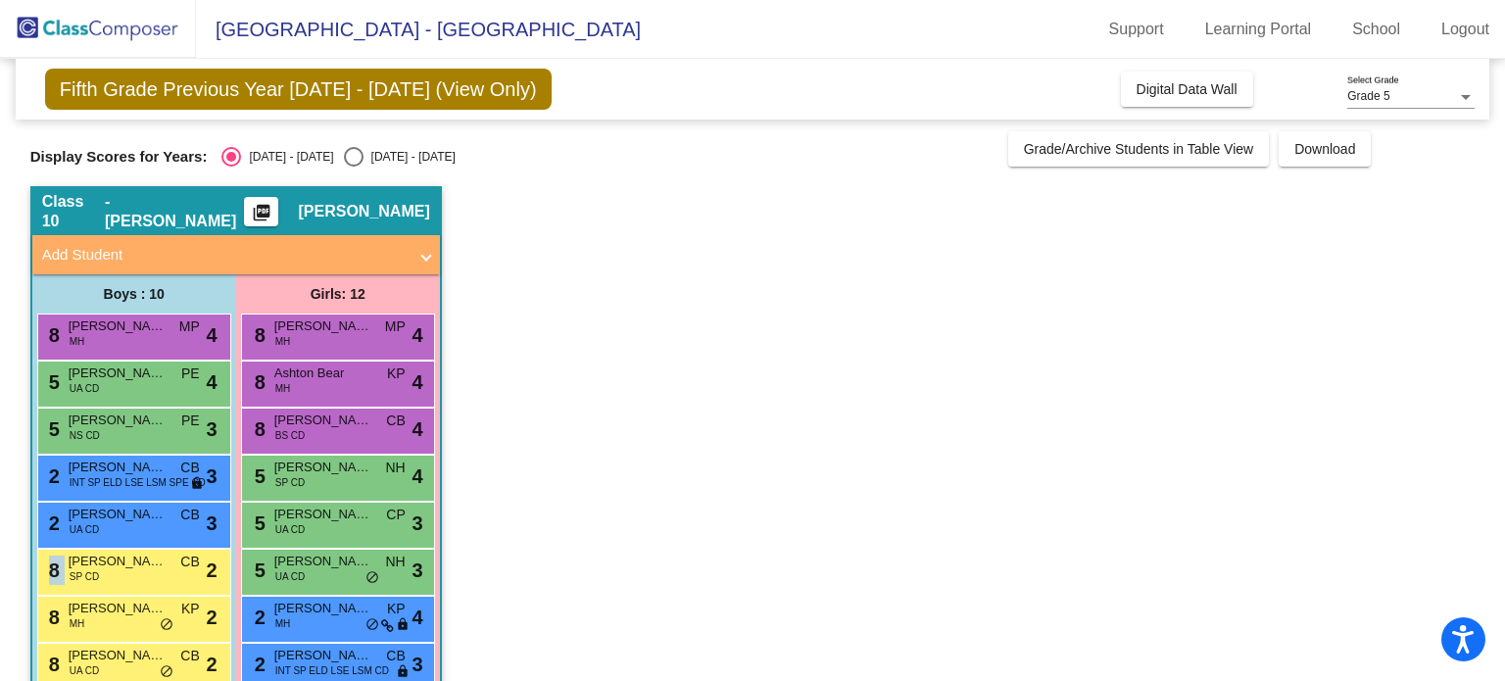
click at [171, 565] on div "8 [PERSON_NAME] SP CD CB lock do_not_disturb_alt 2" at bounding box center [131, 570] width 187 height 40
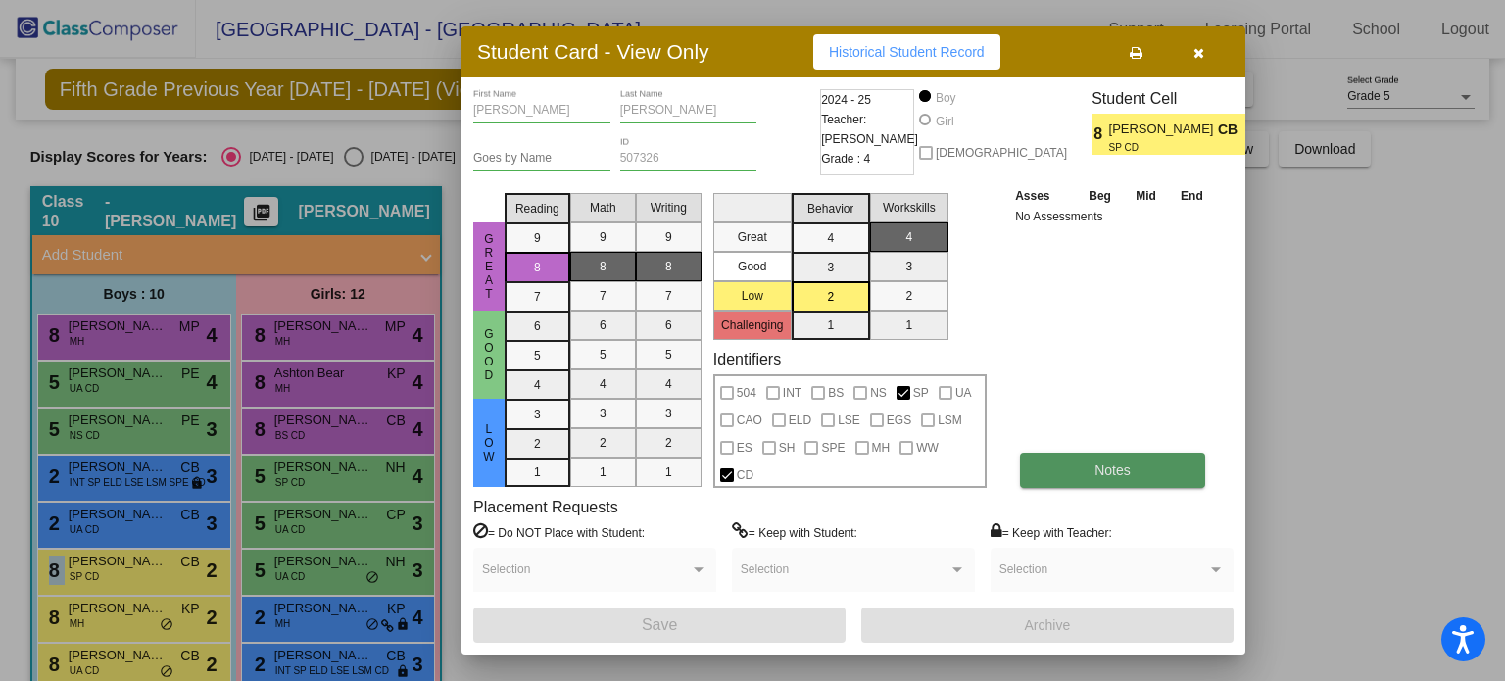
click at [1145, 477] on button "Notes" at bounding box center [1112, 470] width 185 height 35
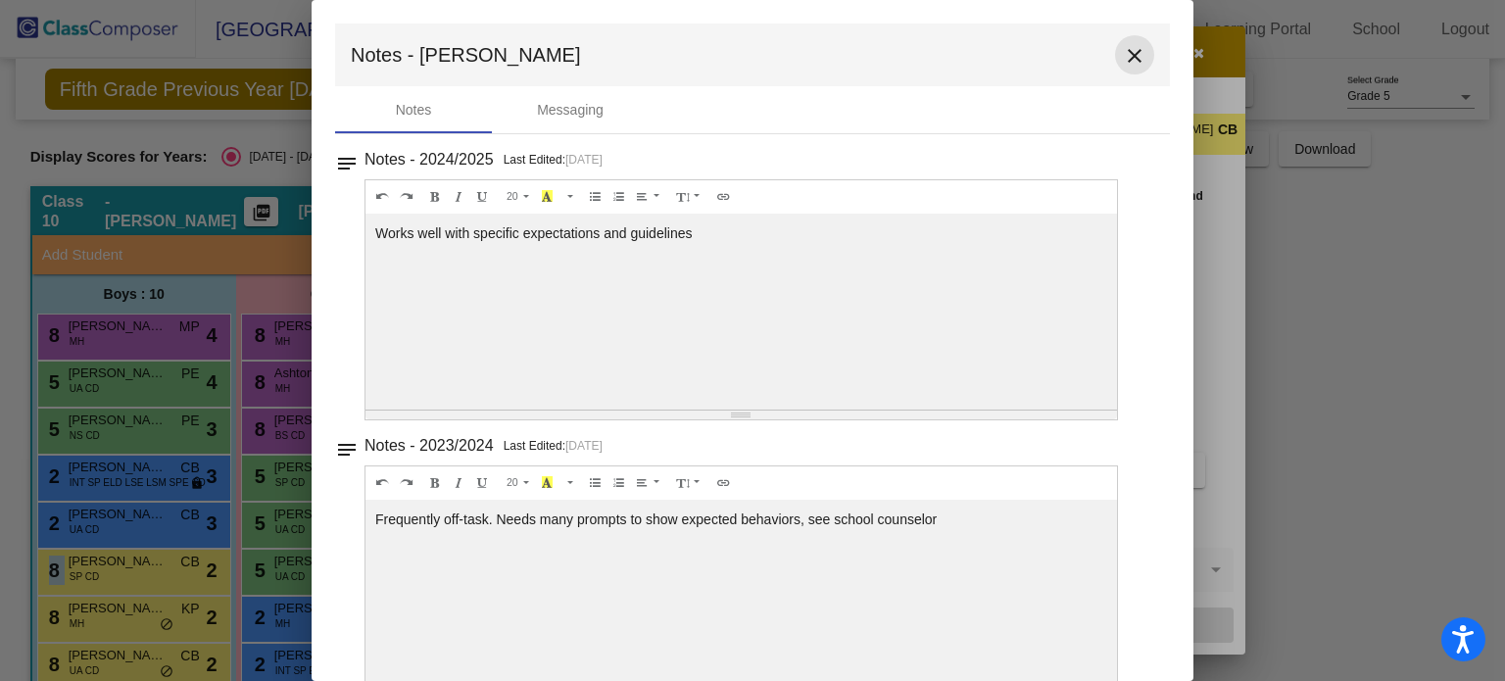
click at [1126, 44] on mat-icon "close" at bounding box center [1135, 56] width 24 height 24
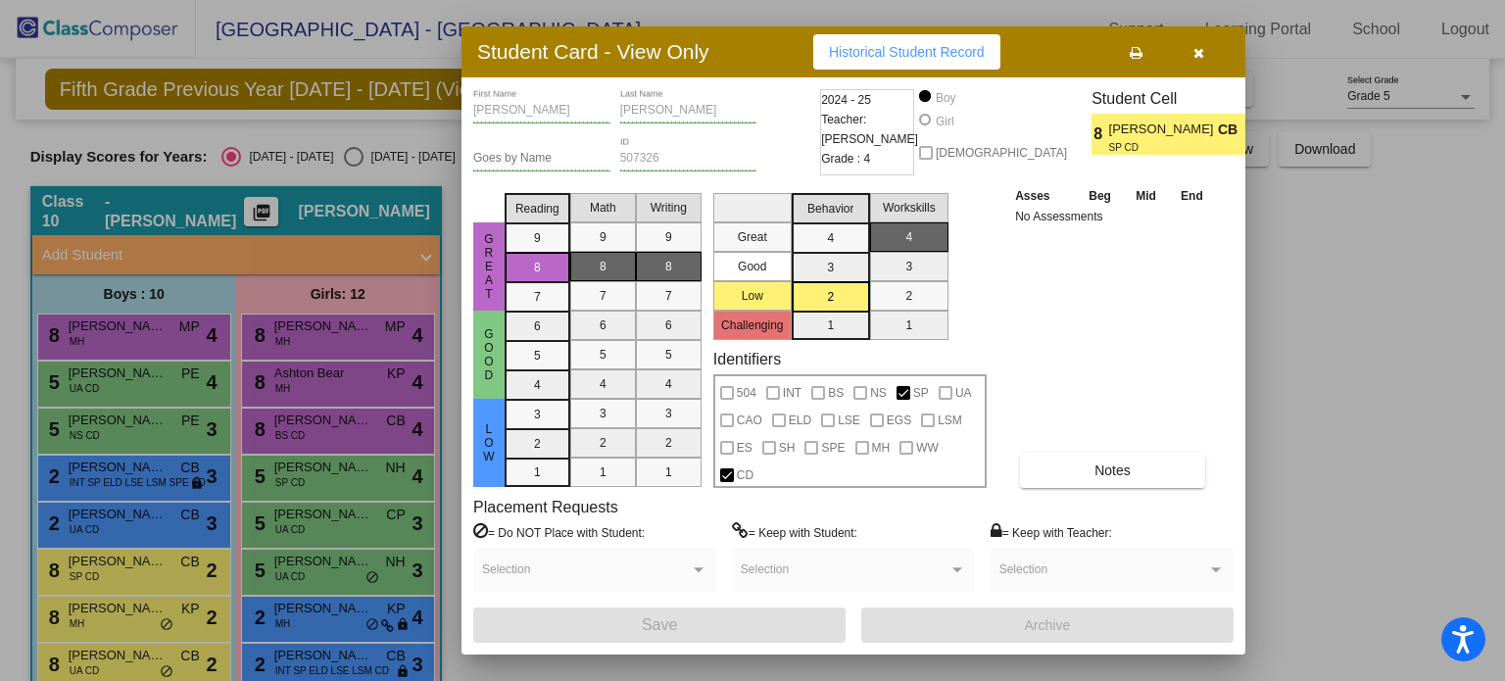
click at [129, 622] on div at bounding box center [752, 340] width 1505 height 681
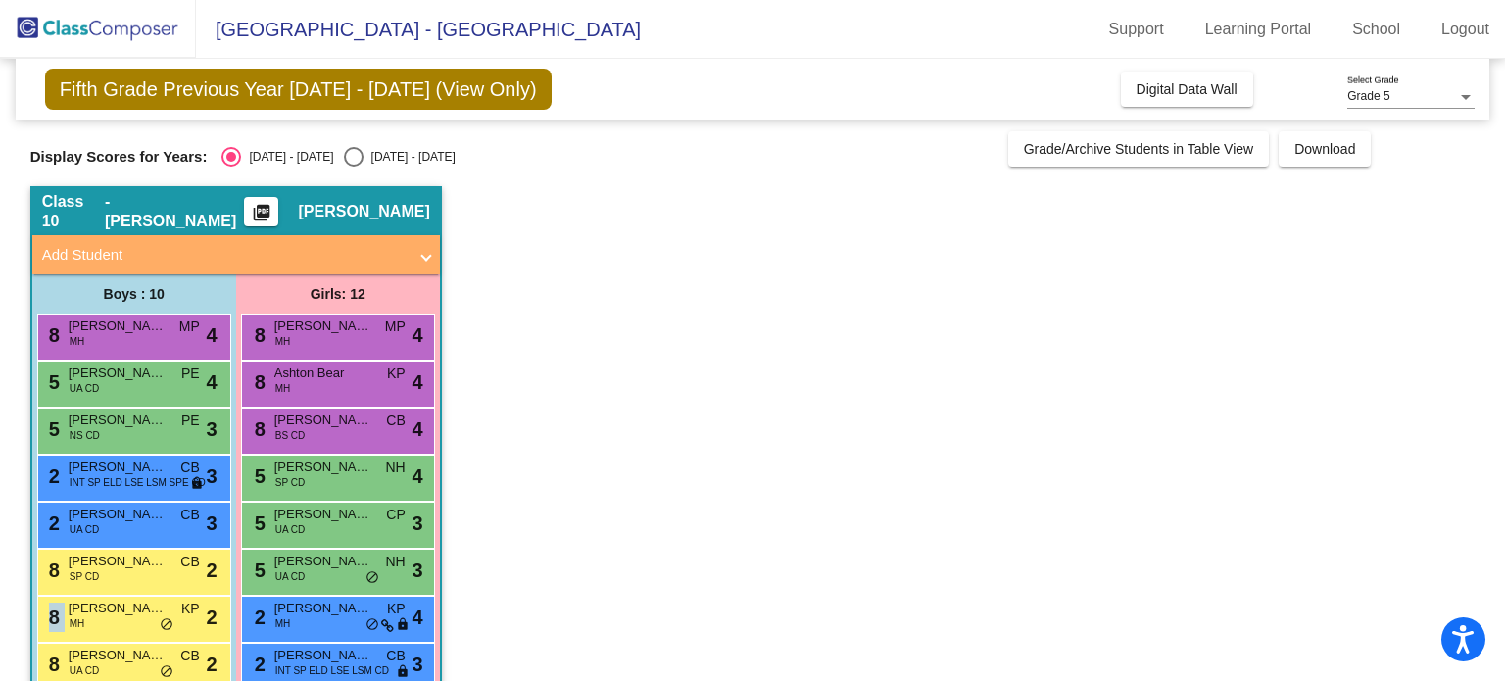
click at [129, 622] on div "8 [PERSON_NAME] MH KP lock do_not_disturb_alt 2" at bounding box center [131, 617] width 187 height 40
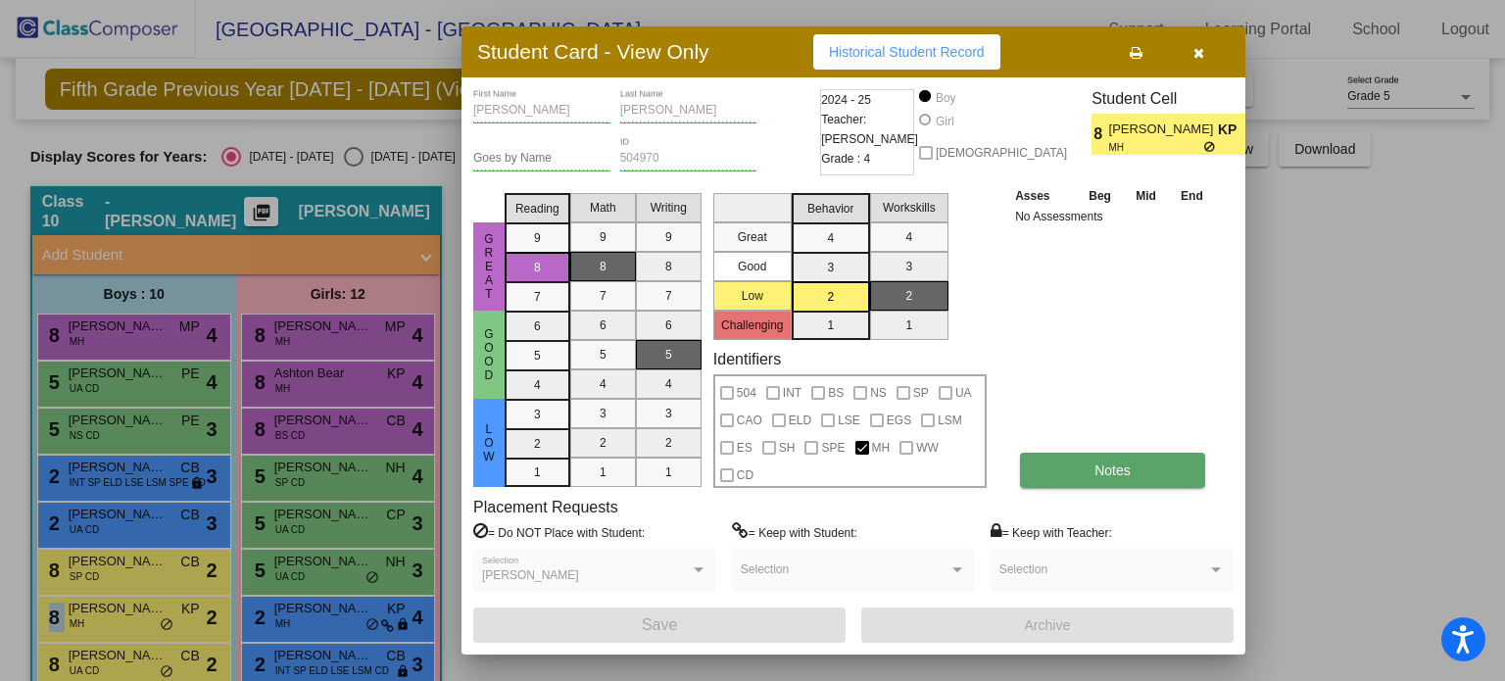
click at [1104, 465] on span "Notes" at bounding box center [1113, 471] width 36 height 16
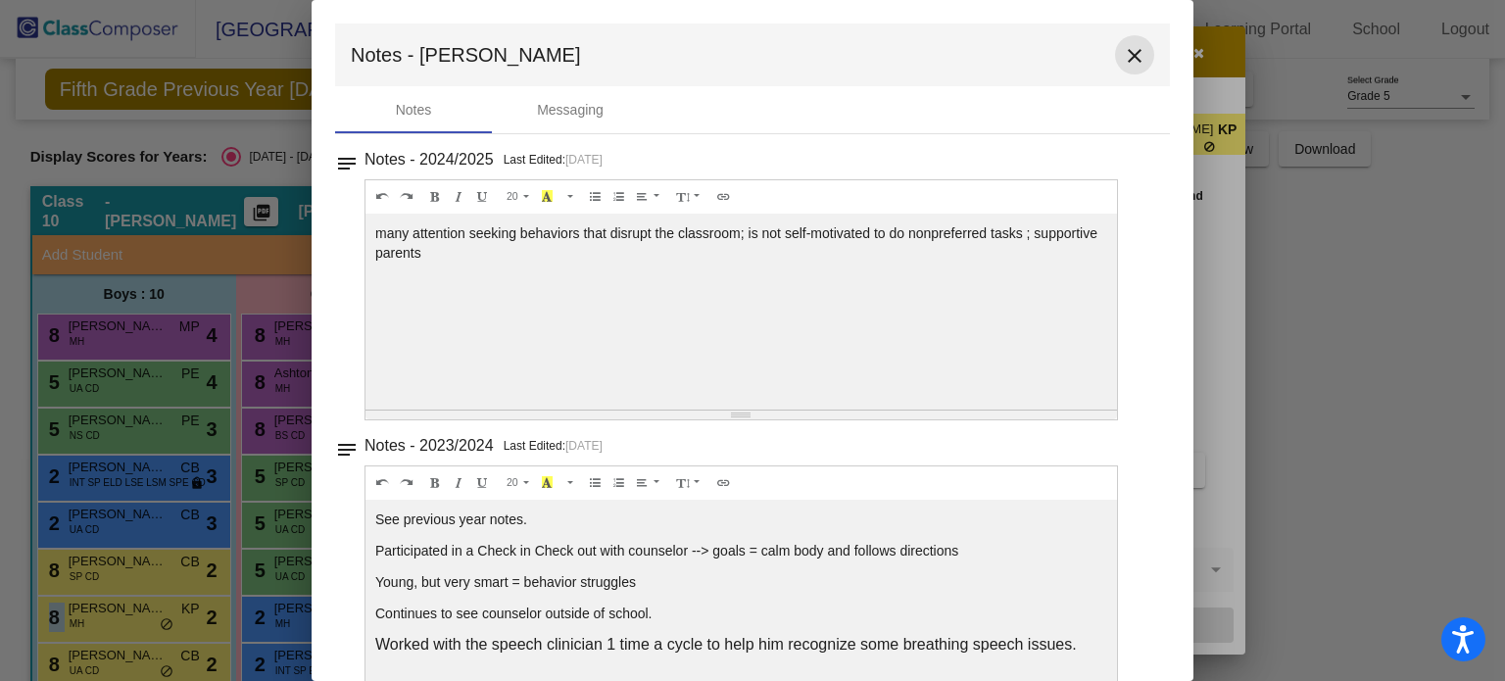
click at [1123, 60] on mat-icon "close" at bounding box center [1135, 56] width 24 height 24
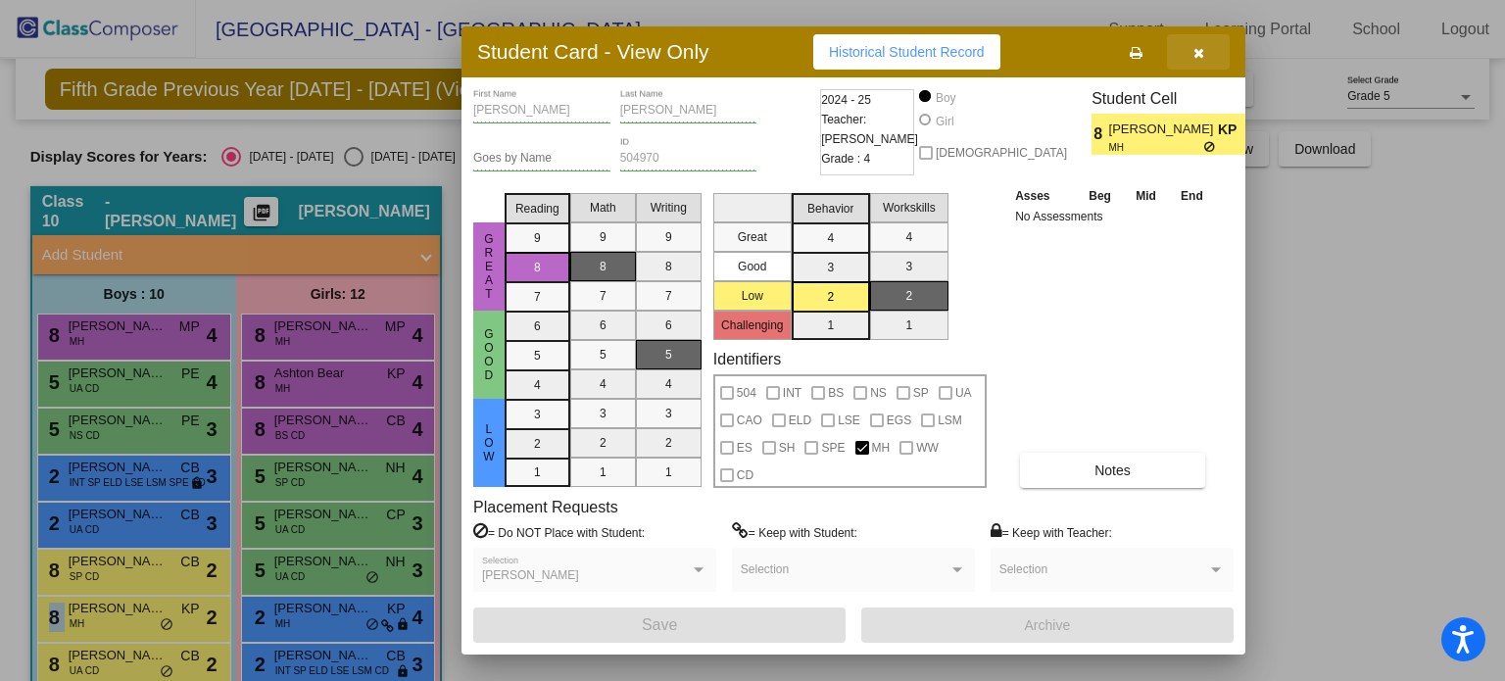
click at [1202, 53] on icon "button" at bounding box center [1199, 53] width 11 height 14
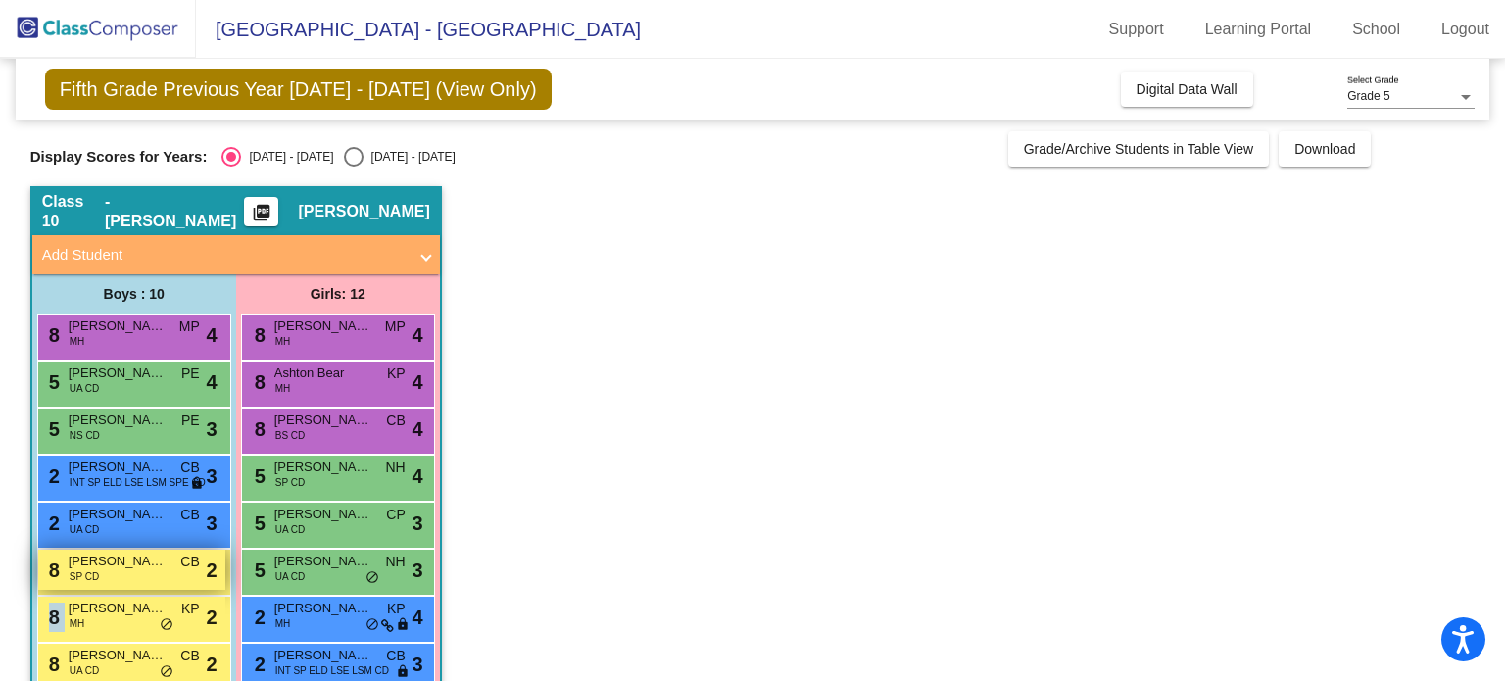
scroll to position [196, 0]
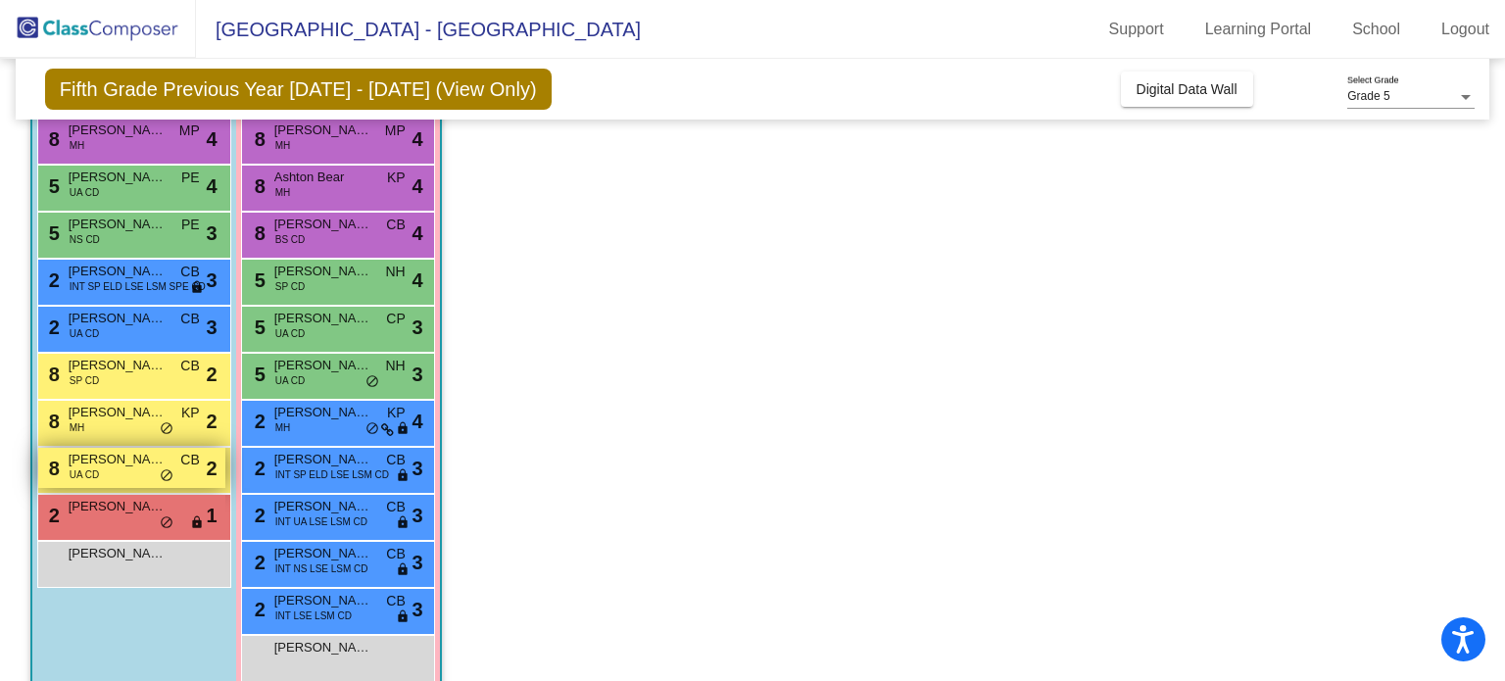
click at [125, 468] on div "8 [PERSON_NAME] UA CD CB lock do_not_disturb_alt 2" at bounding box center [131, 468] width 187 height 40
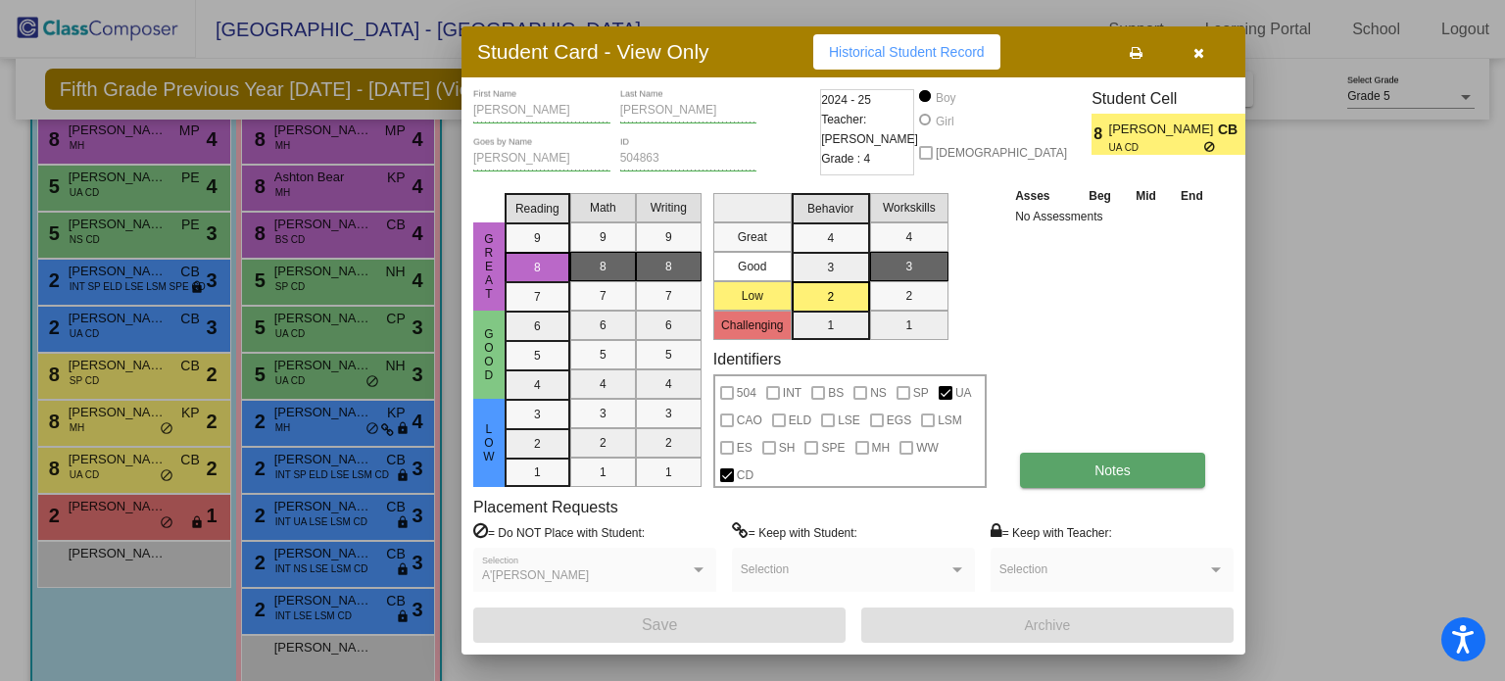
click at [1115, 465] on span "Notes" at bounding box center [1113, 471] width 36 height 16
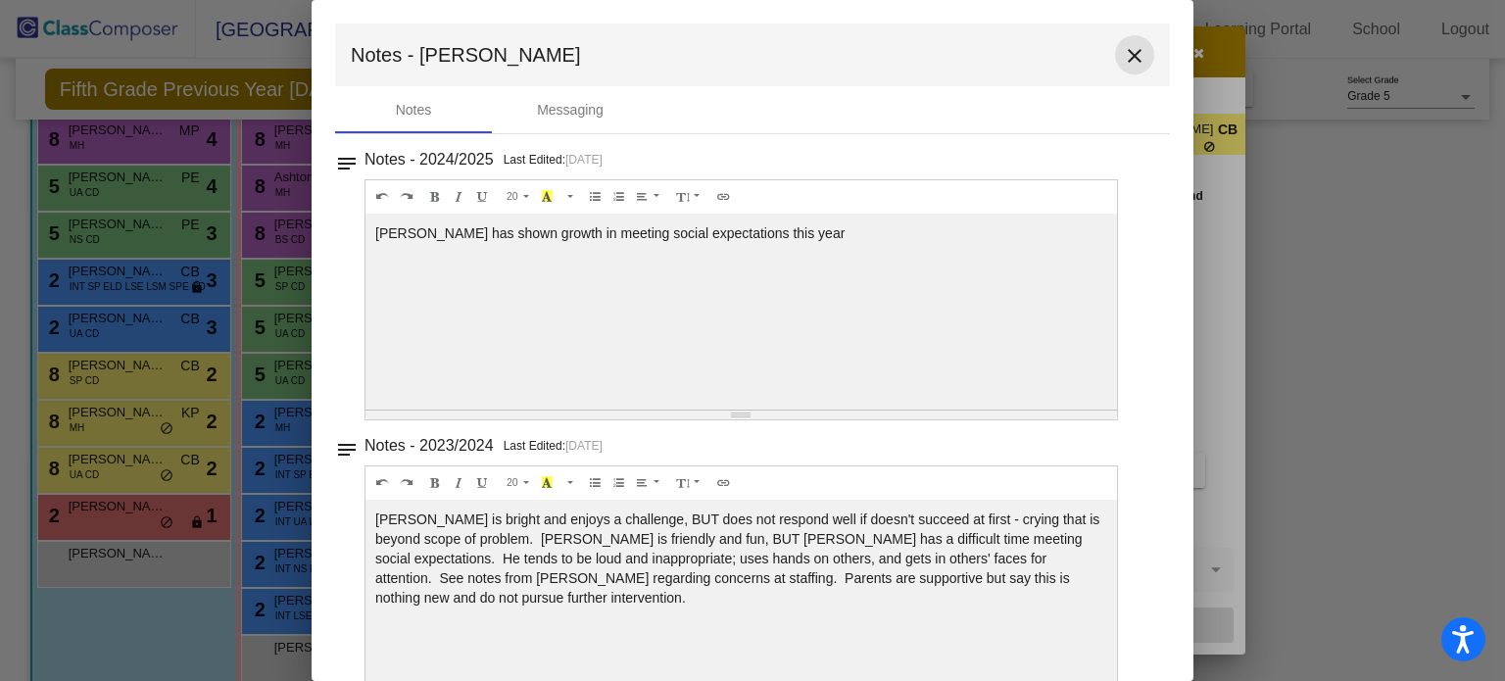
click at [1123, 60] on mat-icon "close" at bounding box center [1135, 56] width 24 height 24
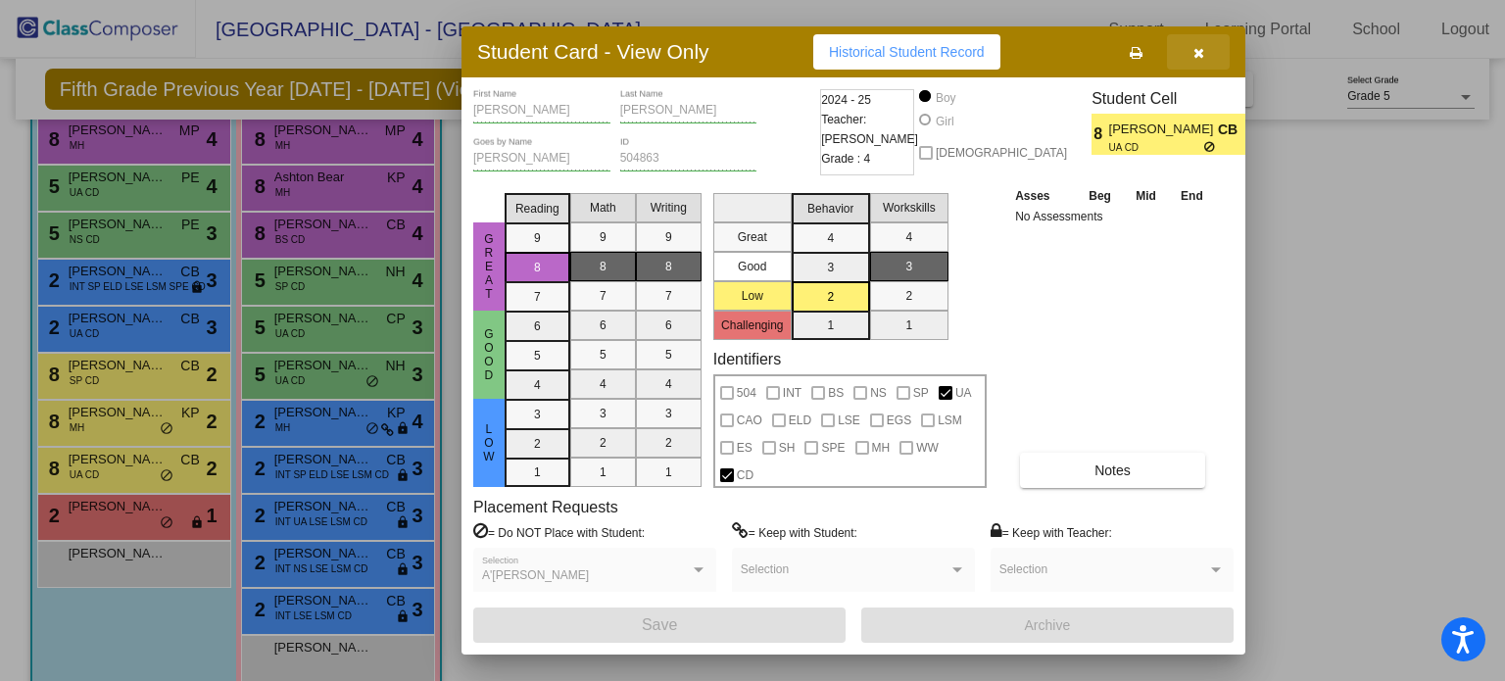
click at [1202, 57] on icon "button" at bounding box center [1199, 53] width 11 height 14
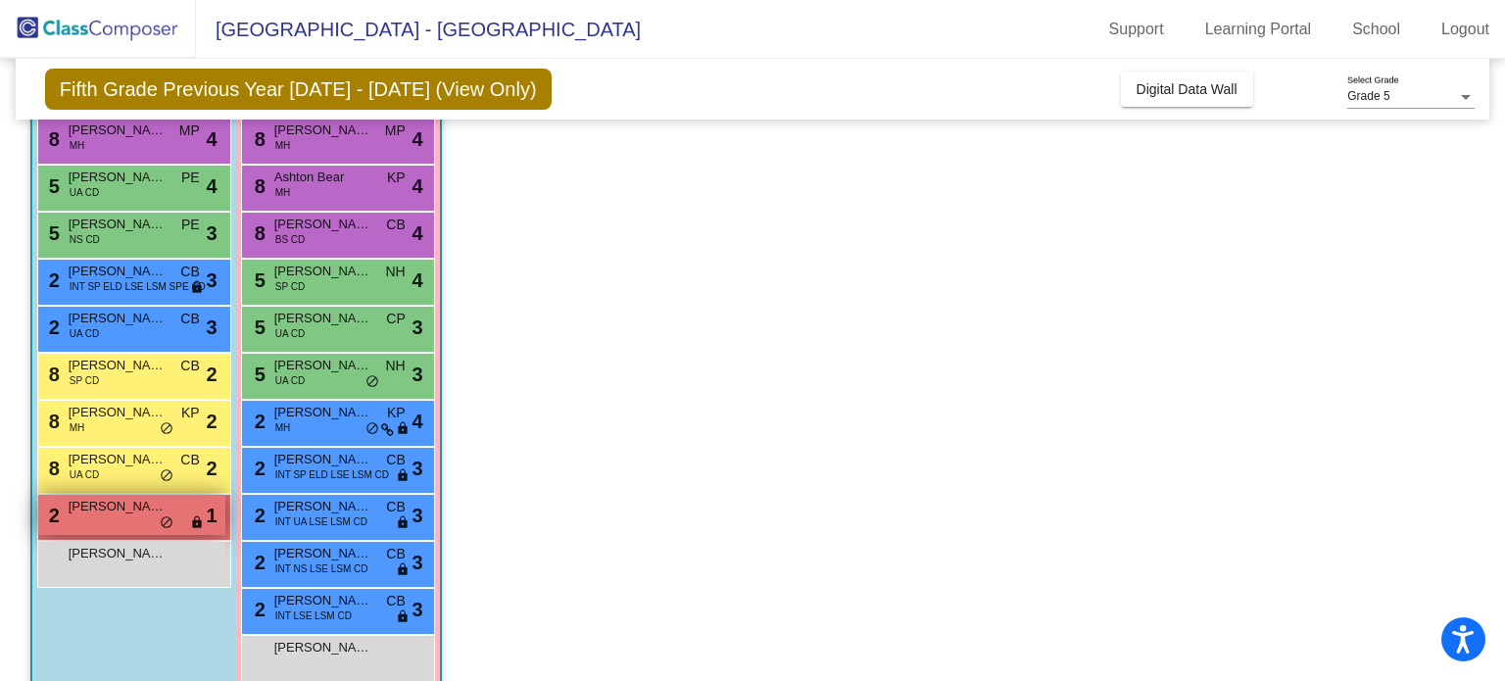
click at [127, 528] on div "2 [PERSON_NAME] lock do_not_disturb_alt 1" at bounding box center [131, 515] width 187 height 40
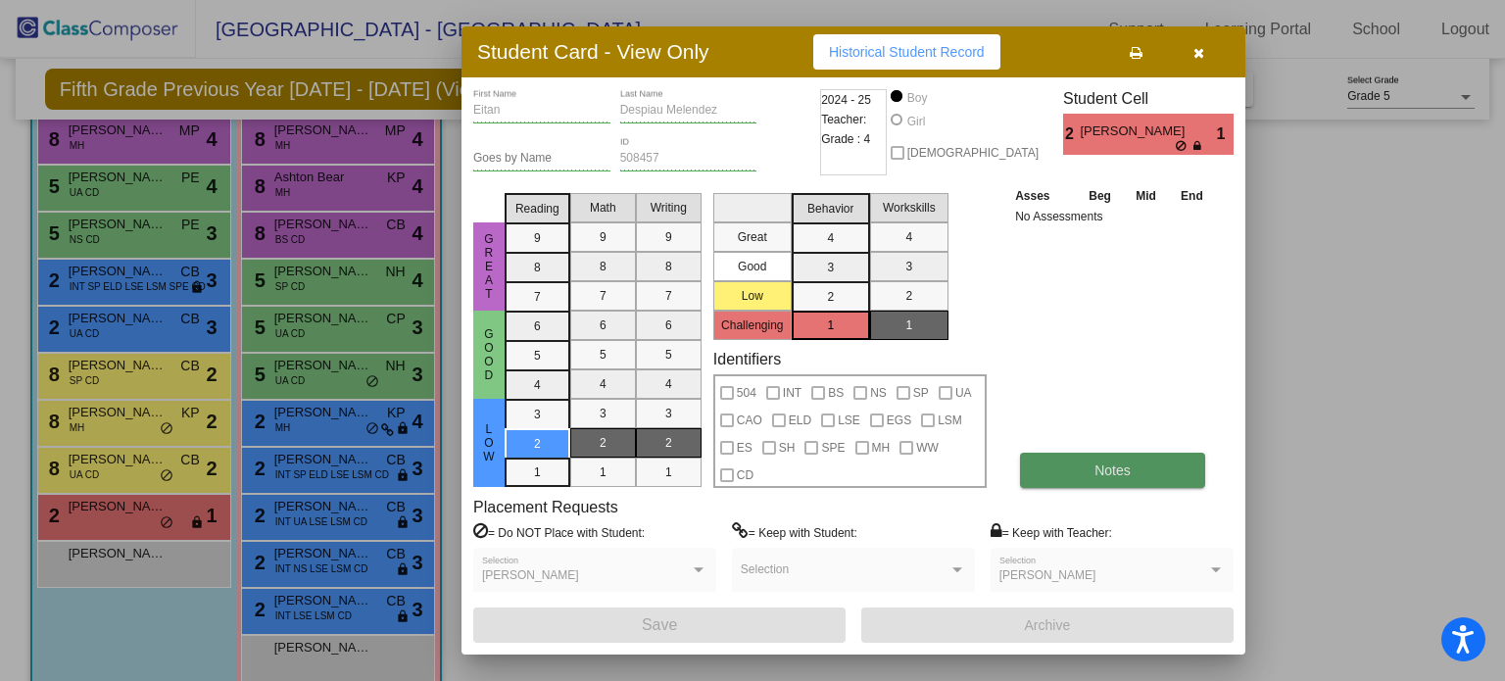
click at [1083, 464] on button "Notes" at bounding box center [1112, 470] width 185 height 35
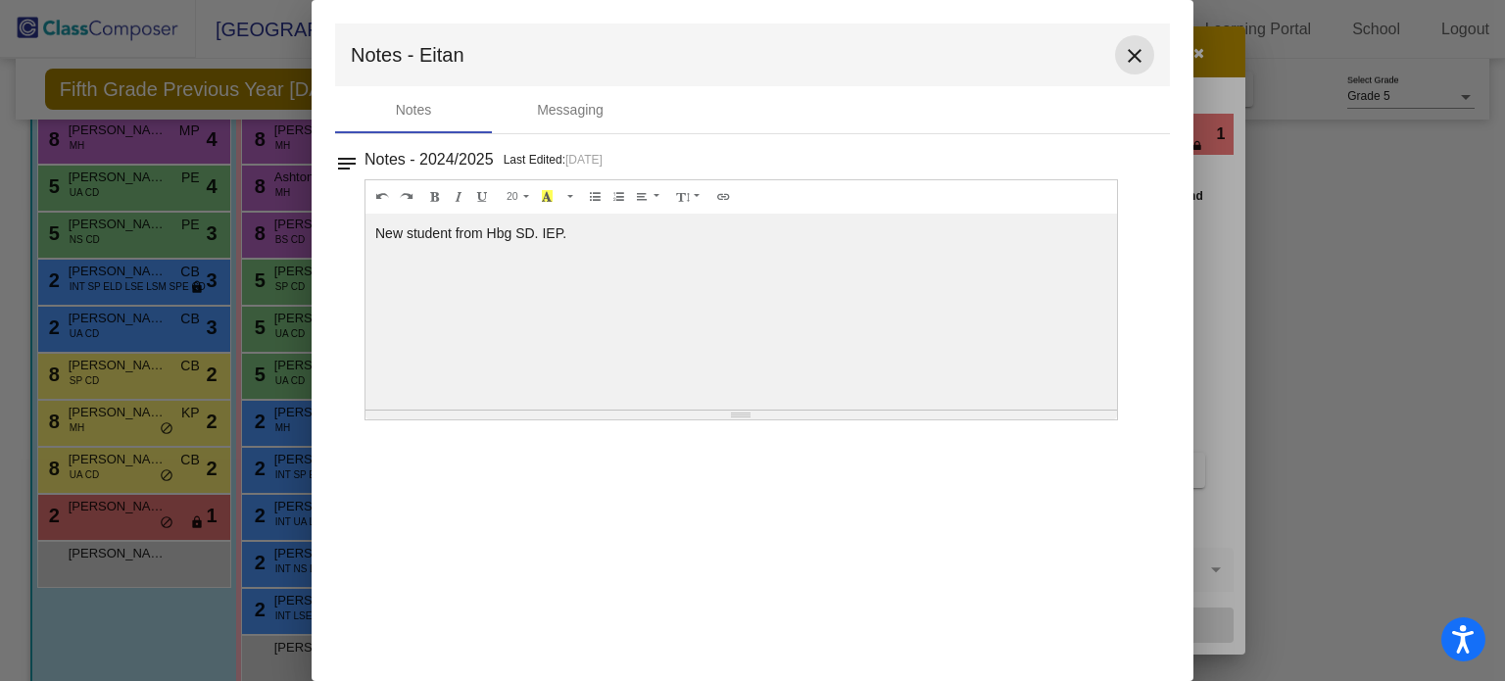
click at [1131, 58] on mat-icon "close" at bounding box center [1135, 56] width 24 height 24
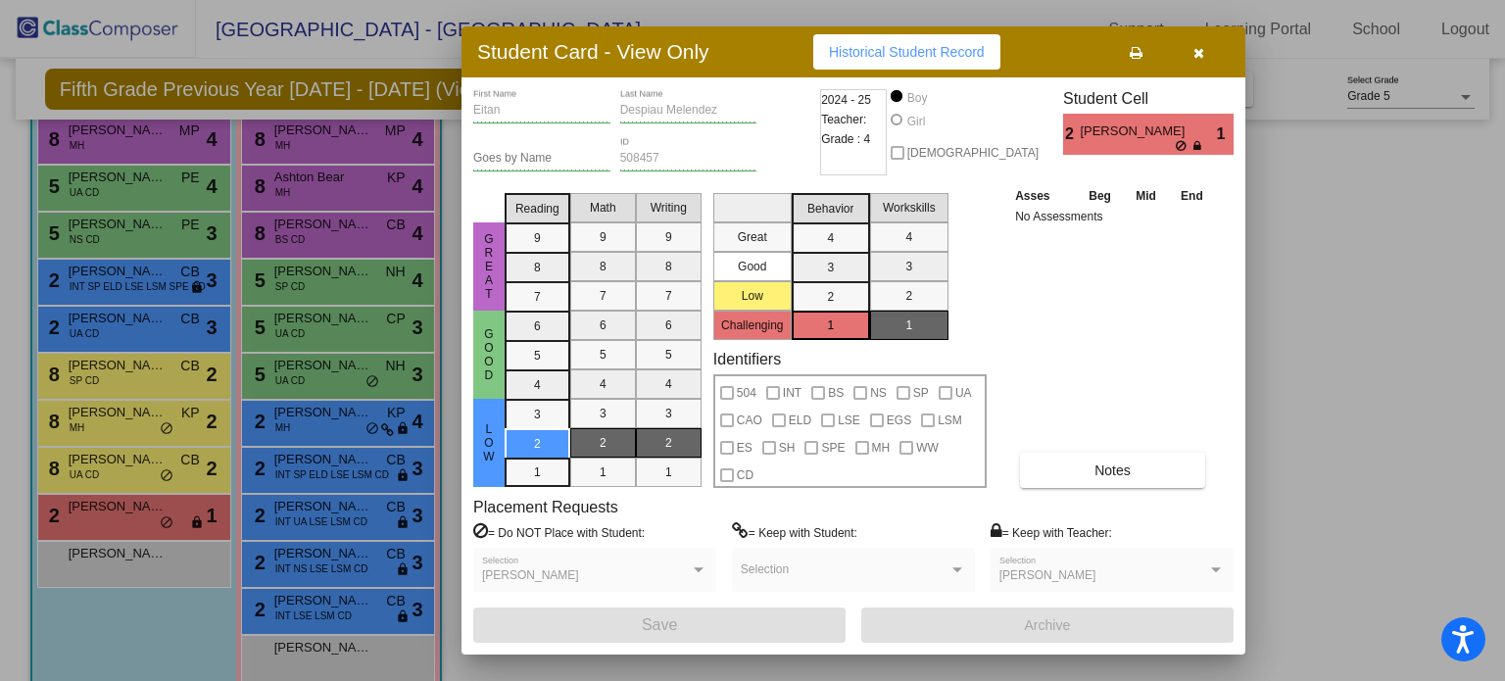
click at [1194, 51] on icon "button" at bounding box center [1199, 53] width 11 height 14
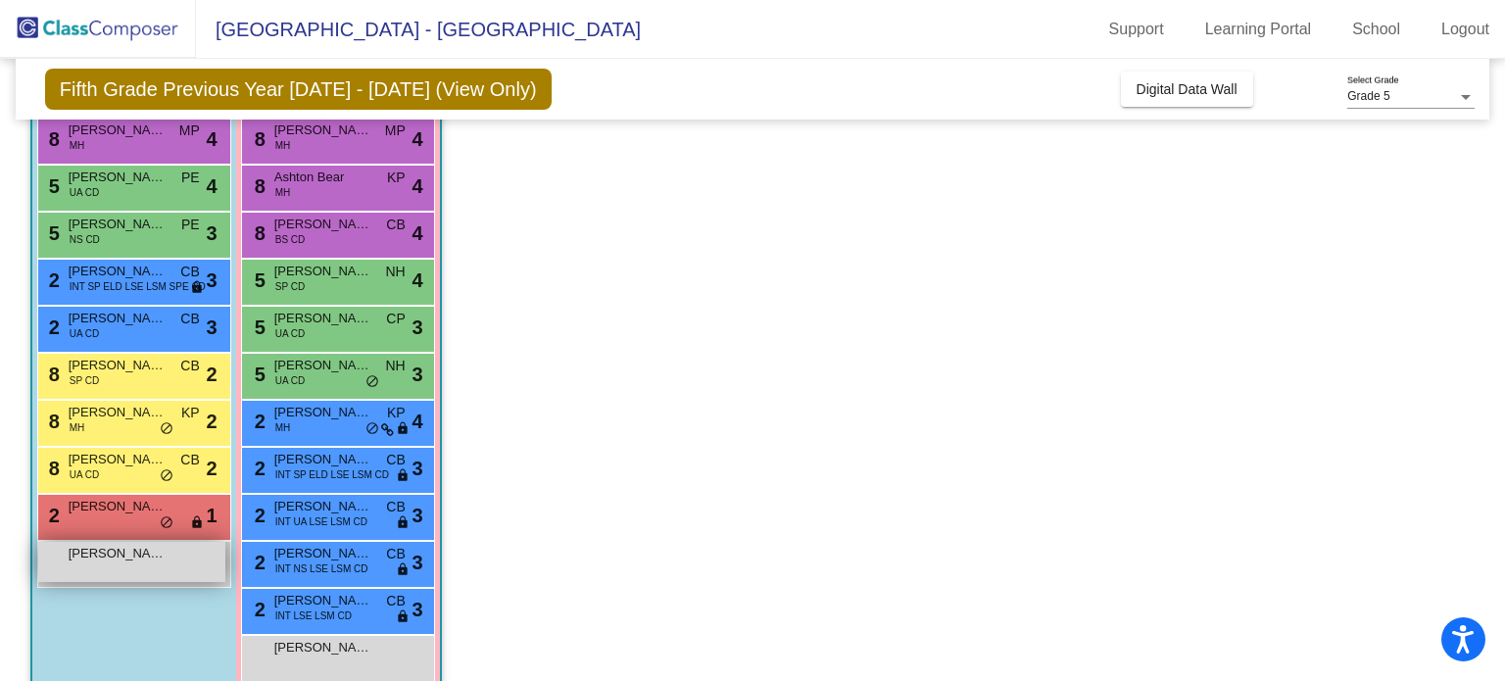
click at [112, 570] on div "[PERSON_NAME] lock do_not_disturb_alt" at bounding box center [131, 562] width 187 height 40
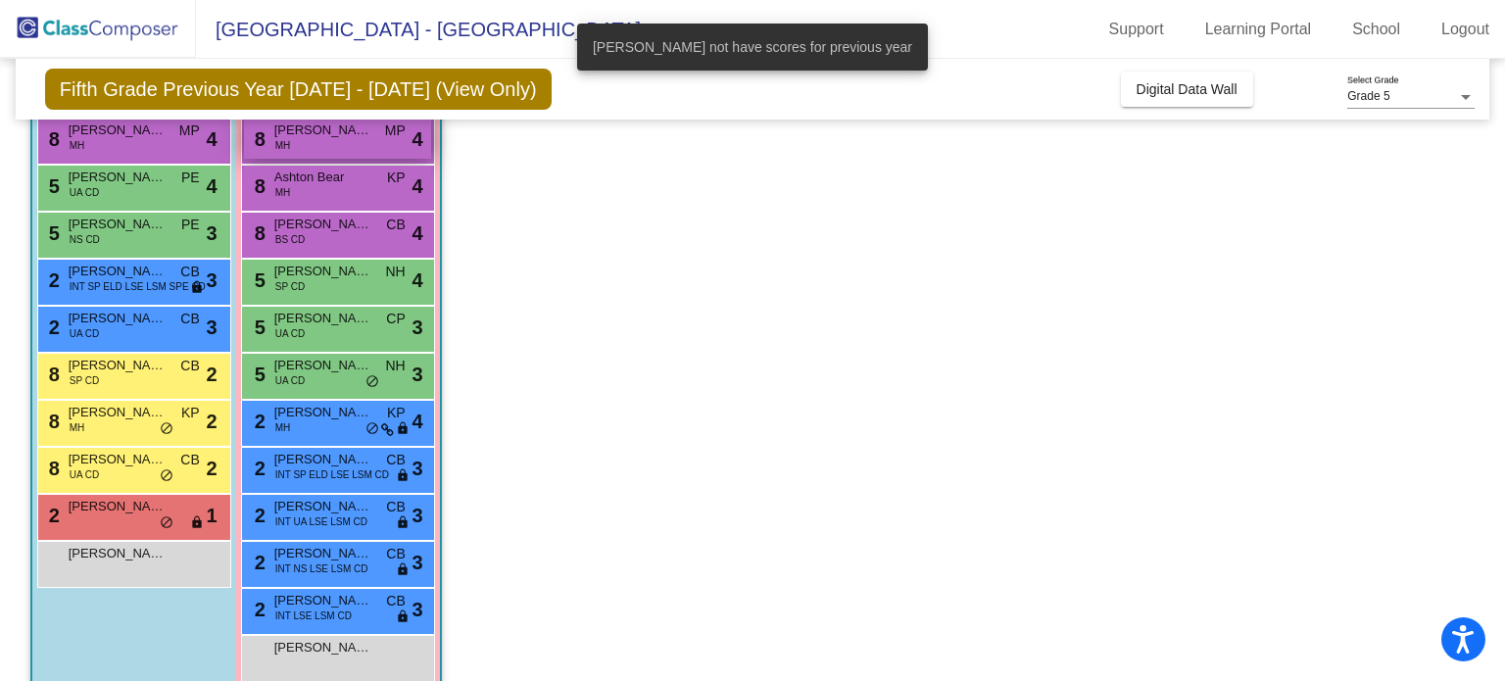
scroll to position [0, 0]
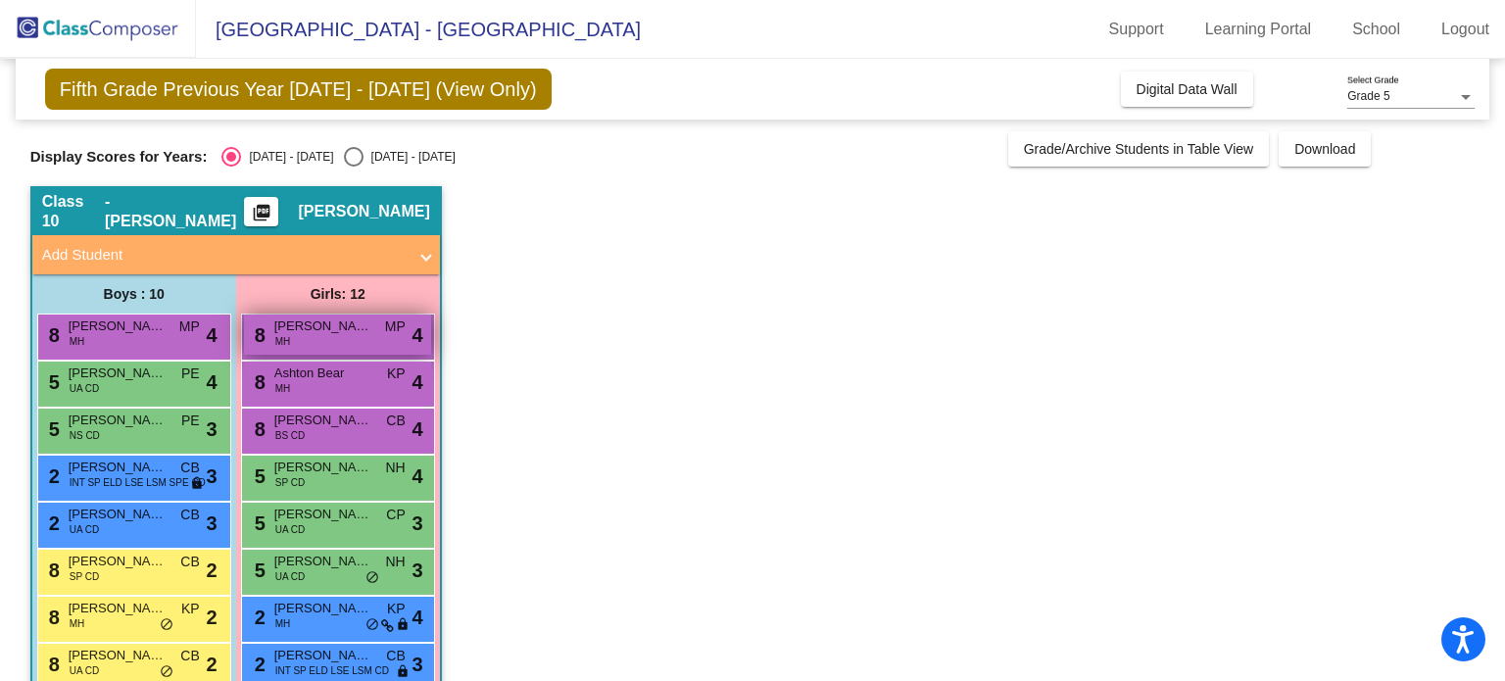
click at [341, 334] on span "[PERSON_NAME]" at bounding box center [323, 327] width 98 height 20
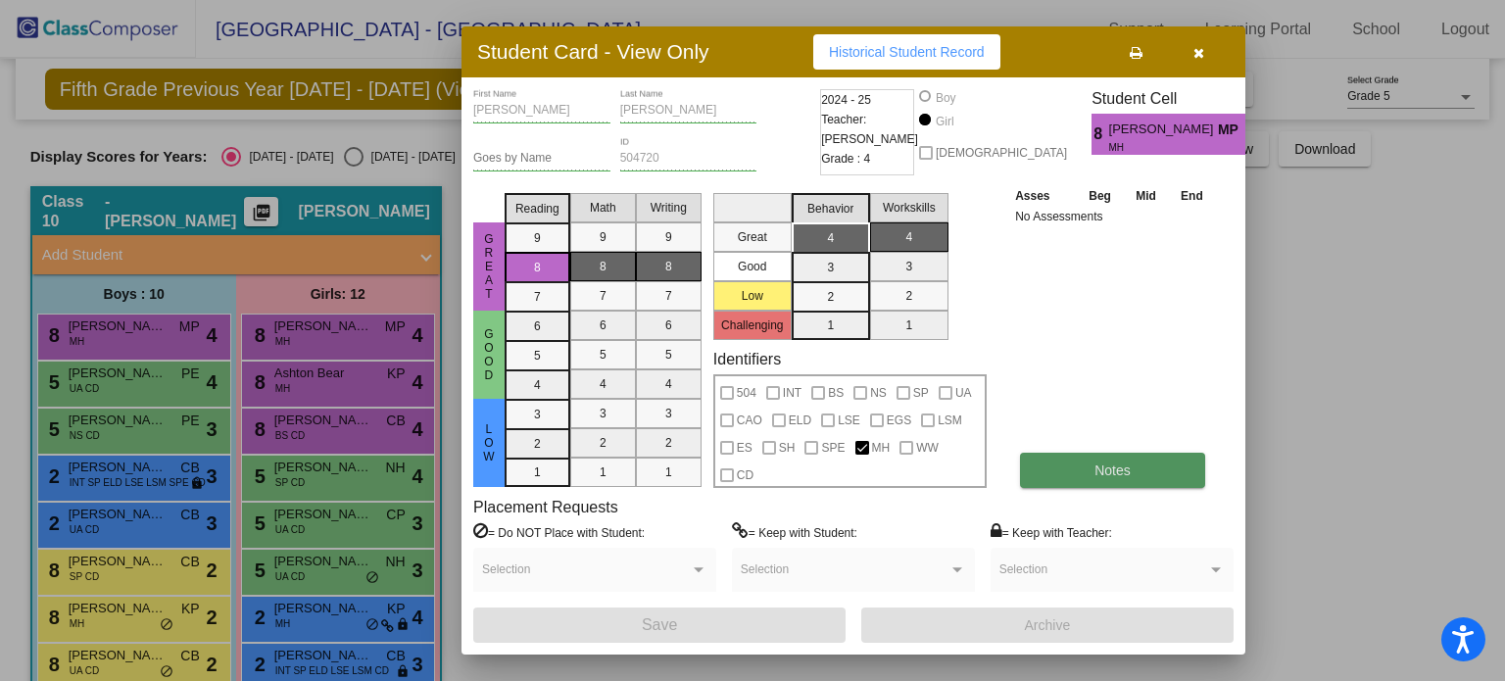
click at [1121, 480] on button "Notes" at bounding box center [1112, 470] width 185 height 35
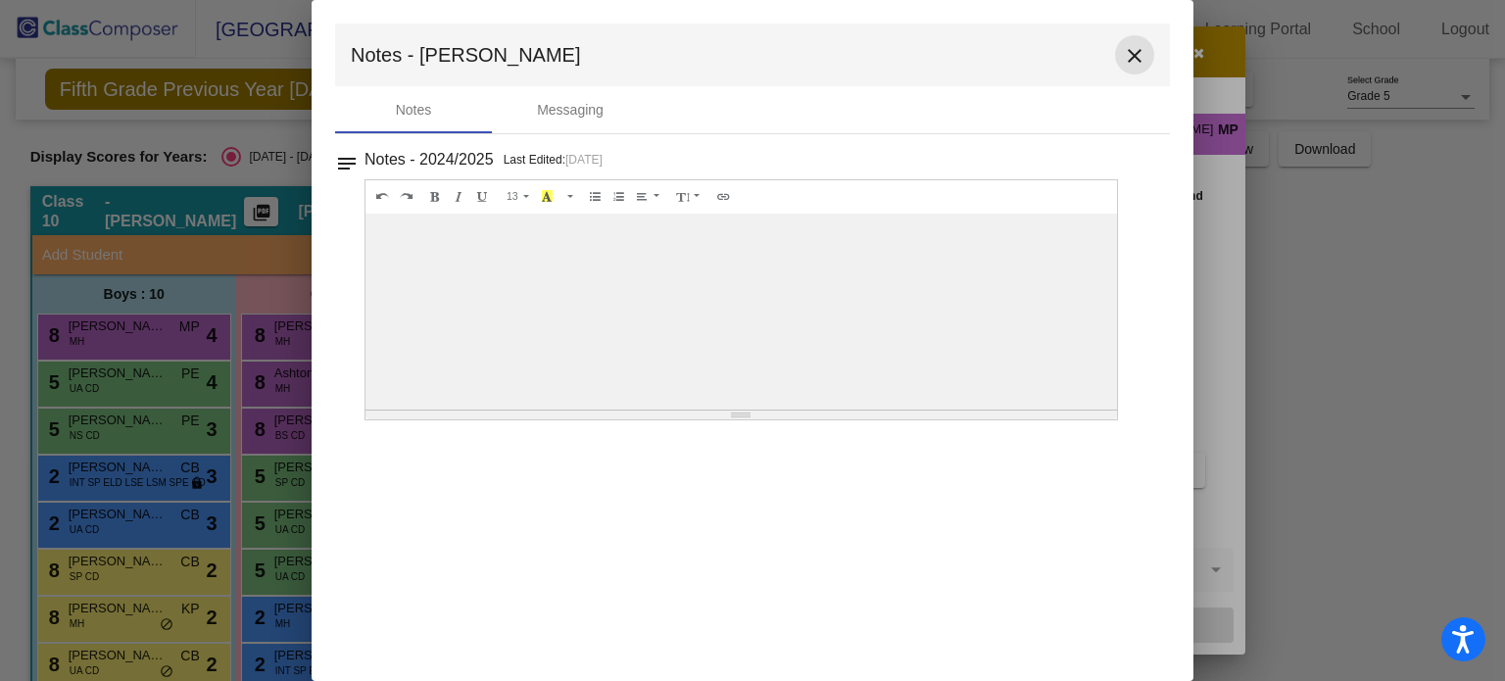
click at [1143, 54] on mat-icon "close" at bounding box center [1135, 56] width 24 height 24
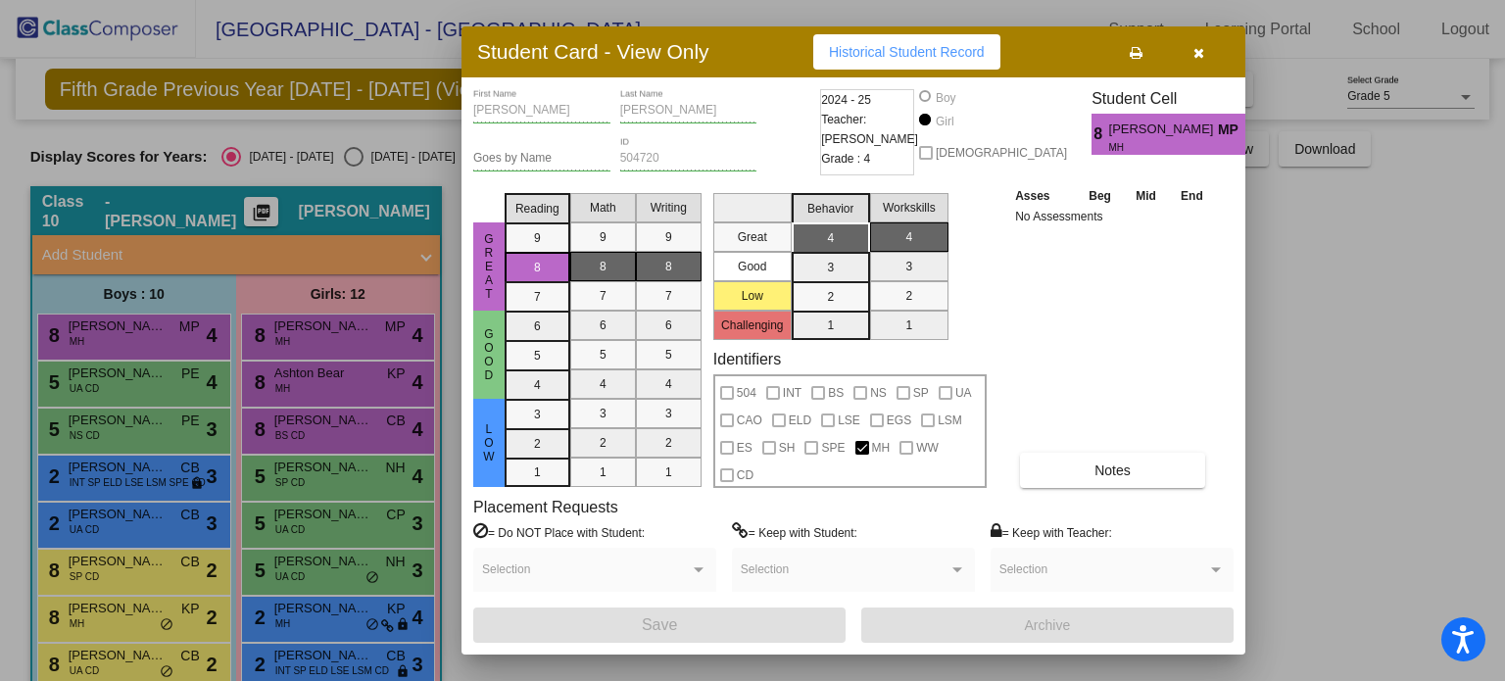
click at [1182, 27] on div "Student Card - View Only Historical Student Record" at bounding box center [854, 51] width 784 height 51
click at [1202, 53] on icon "button" at bounding box center [1199, 53] width 11 height 14
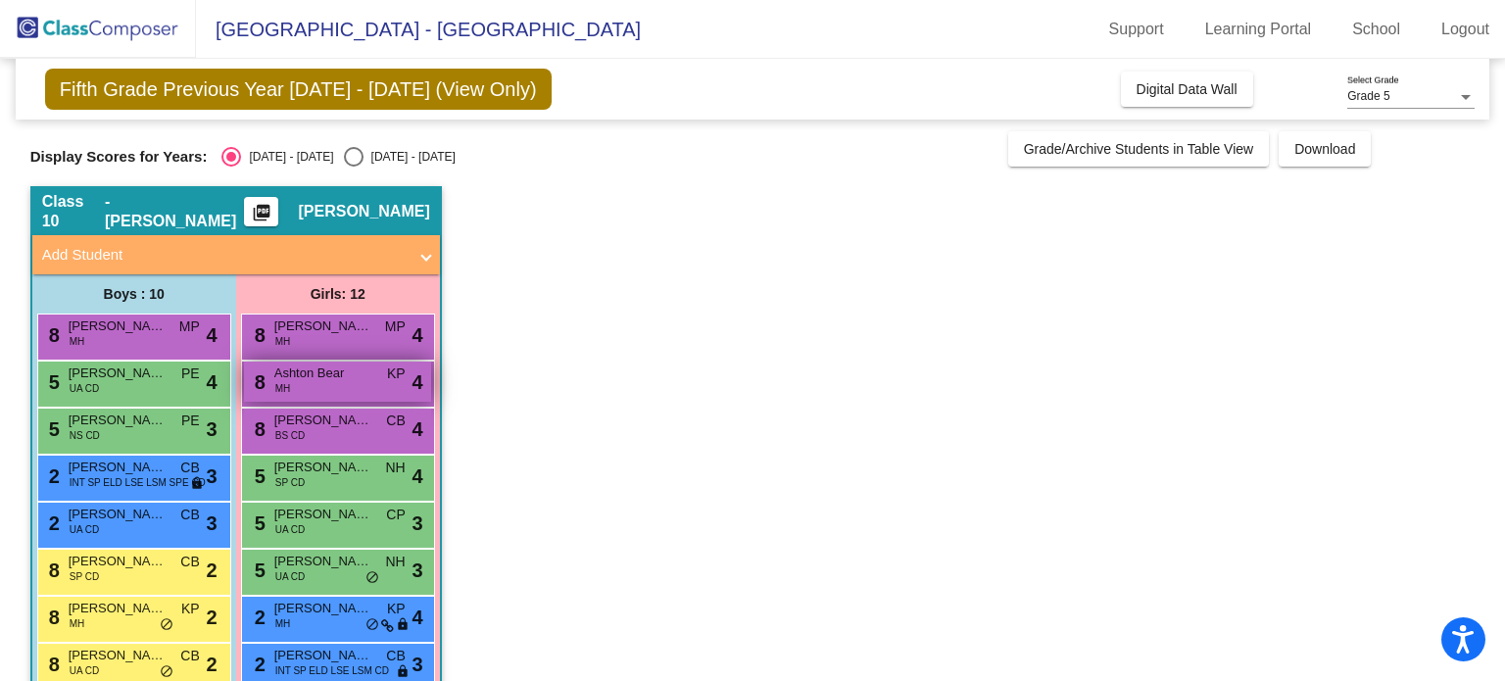
click at [367, 388] on div "8 Ashton Bear MH KP lock do_not_disturb_alt 4" at bounding box center [337, 382] width 187 height 40
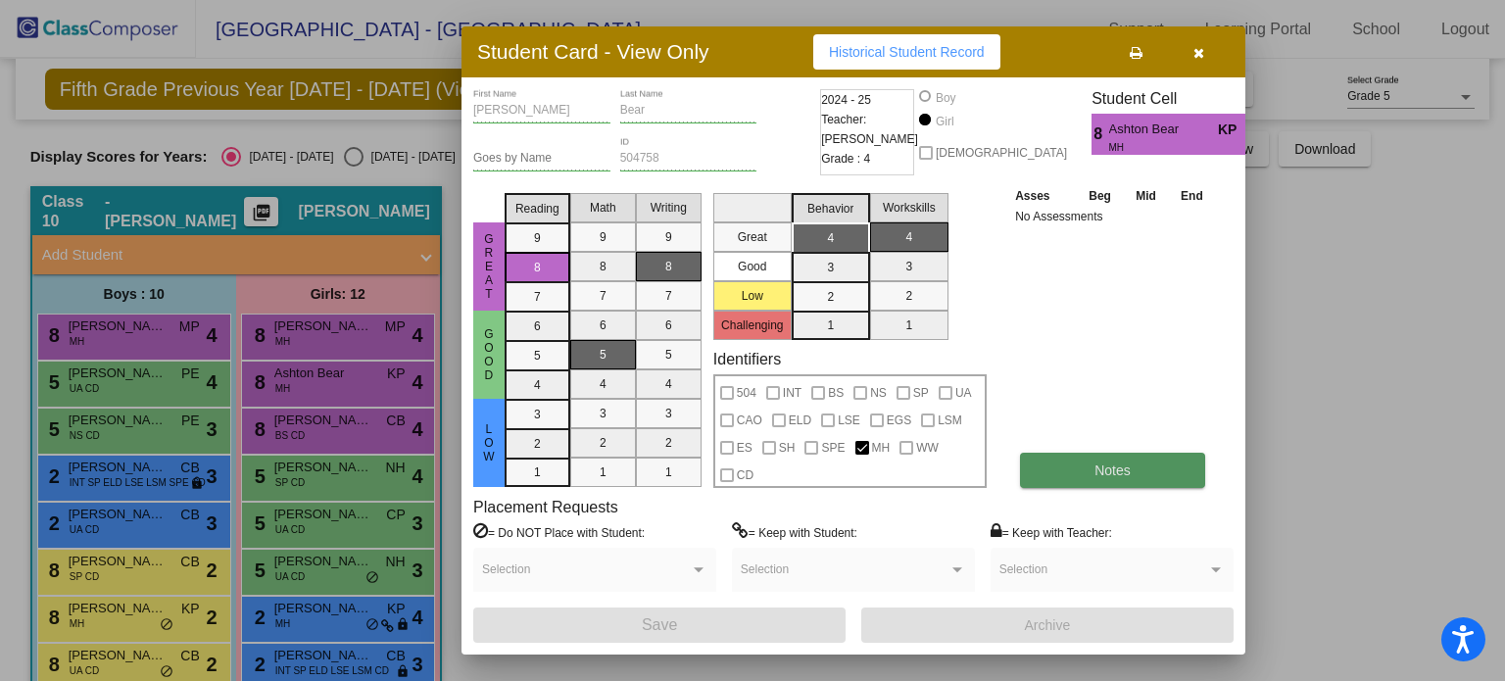
click at [1110, 477] on button "Notes" at bounding box center [1112, 470] width 185 height 35
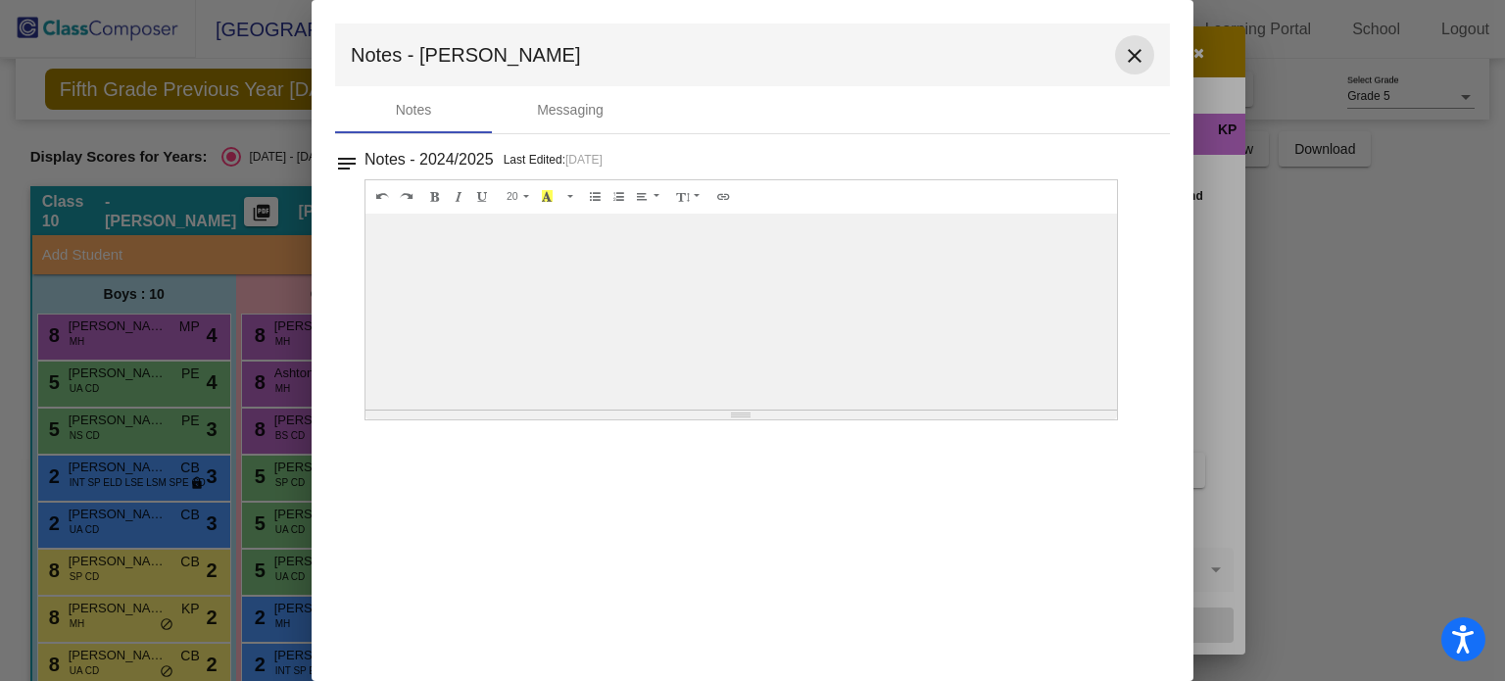
click at [1141, 46] on mat-icon "close" at bounding box center [1135, 56] width 24 height 24
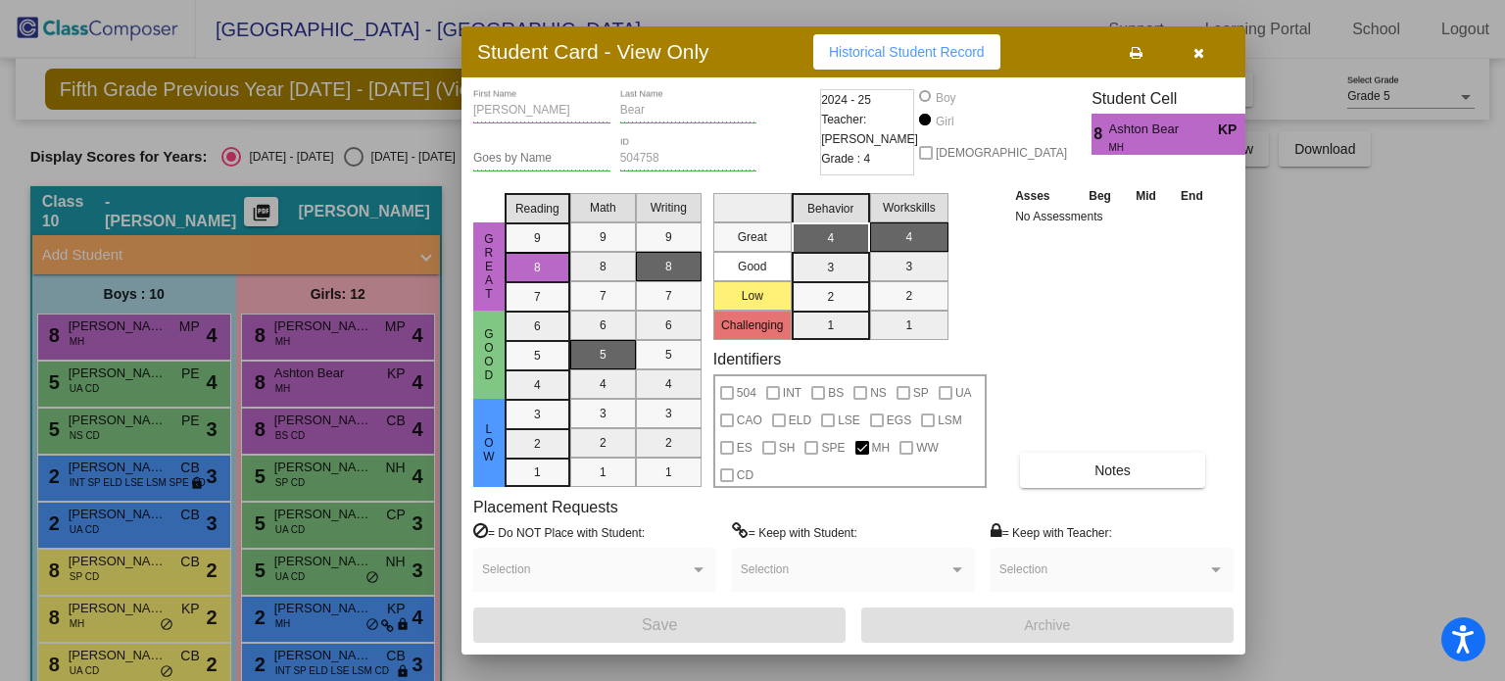
click at [327, 427] on div at bounding box center [752, 340] width 1505 height 681
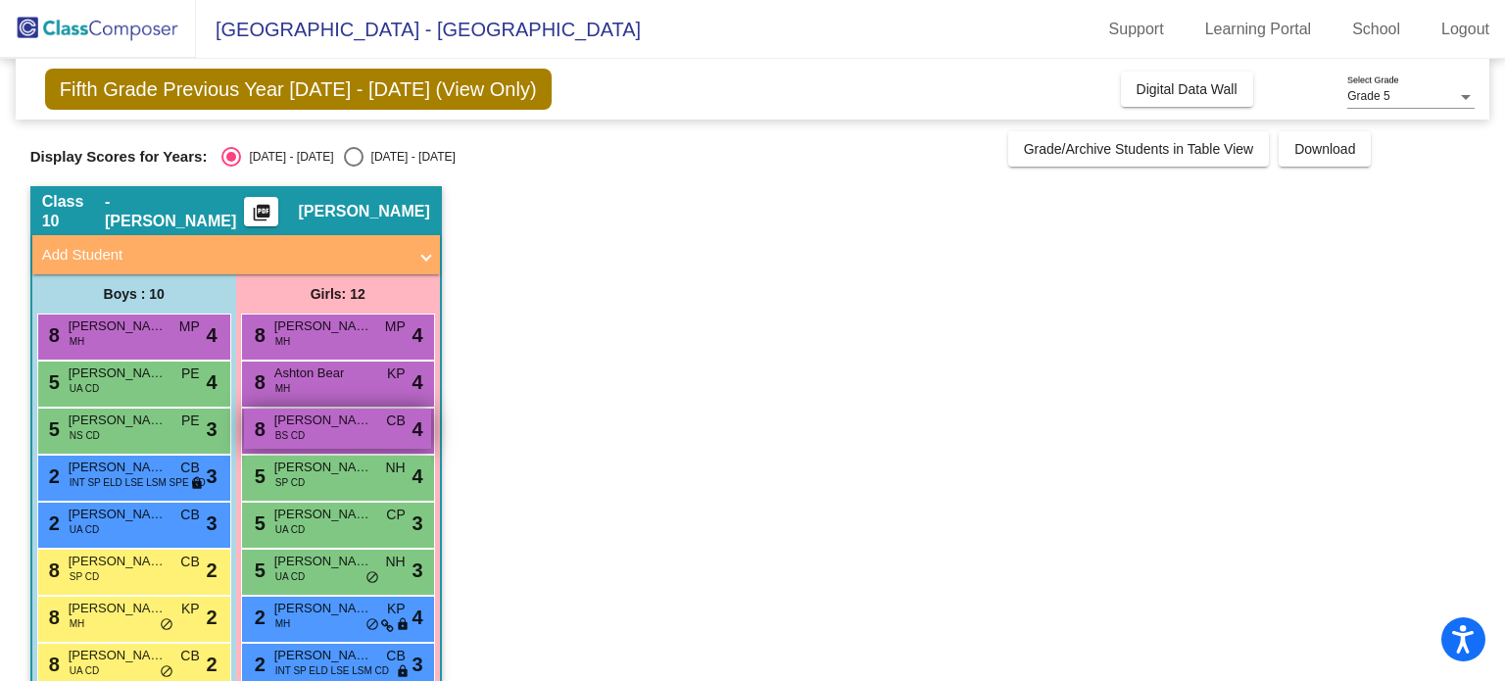
click at [333, 428] on span "[PERSON_NAME]" at bounding box center [323, 421] width 98 height 20
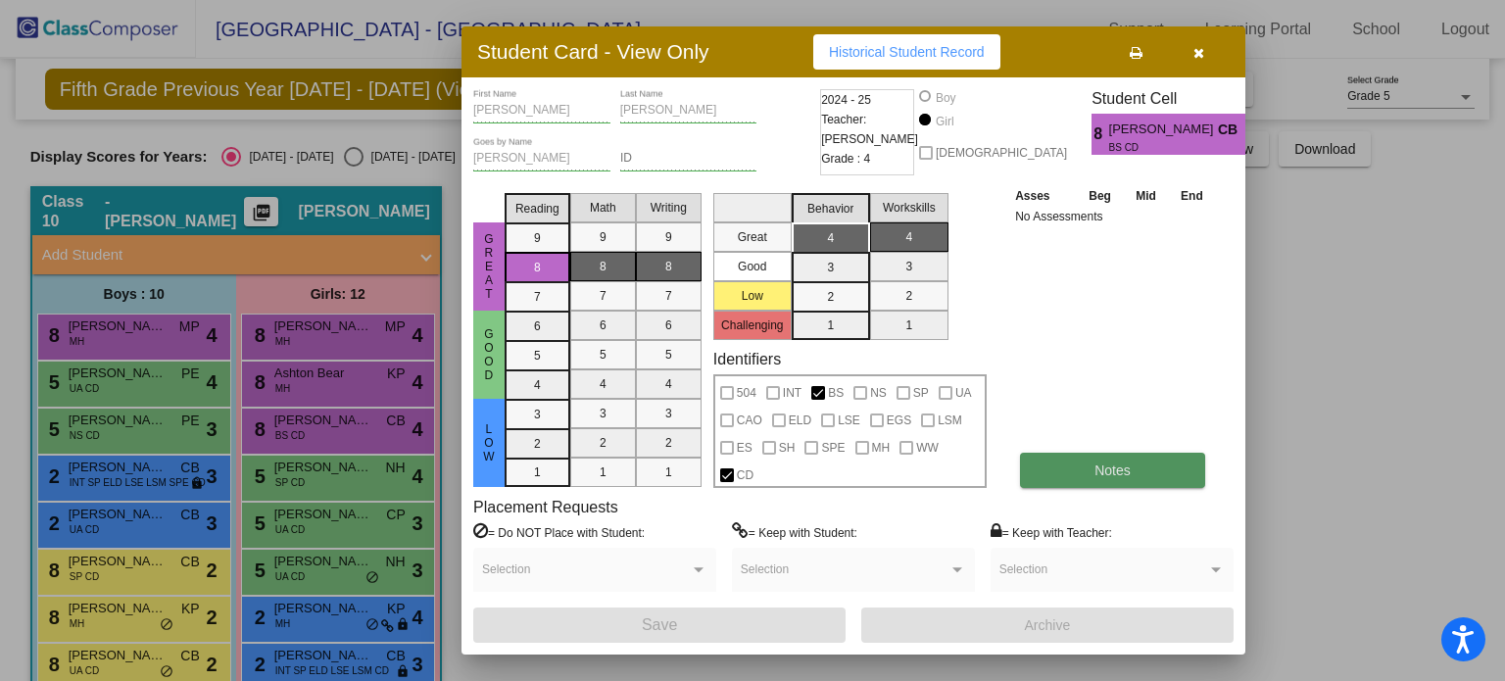
click at [1094, 477] on button "Notes" at bounding box center [1112, 470] width 185 height 35
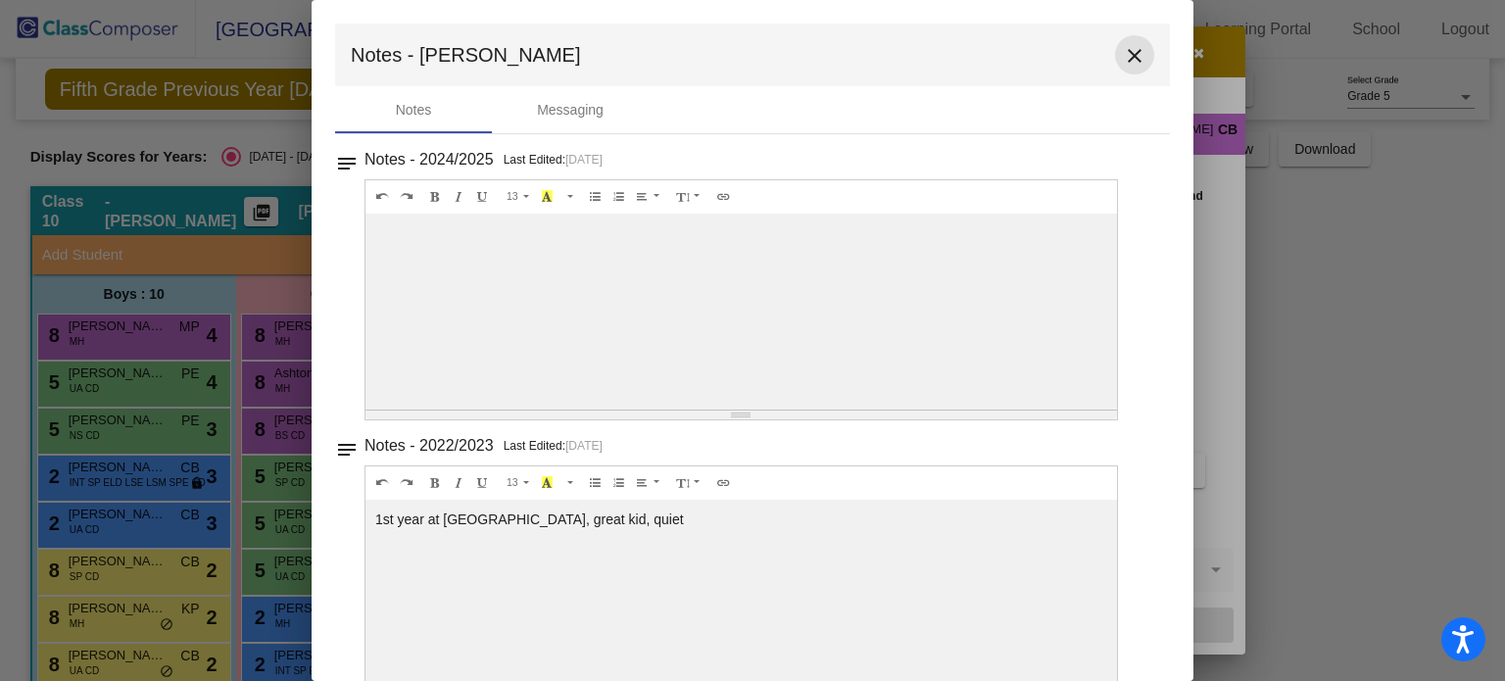
click at [1138, 49] on button "close" at bounding box center [1134, 54] width 39 height 39
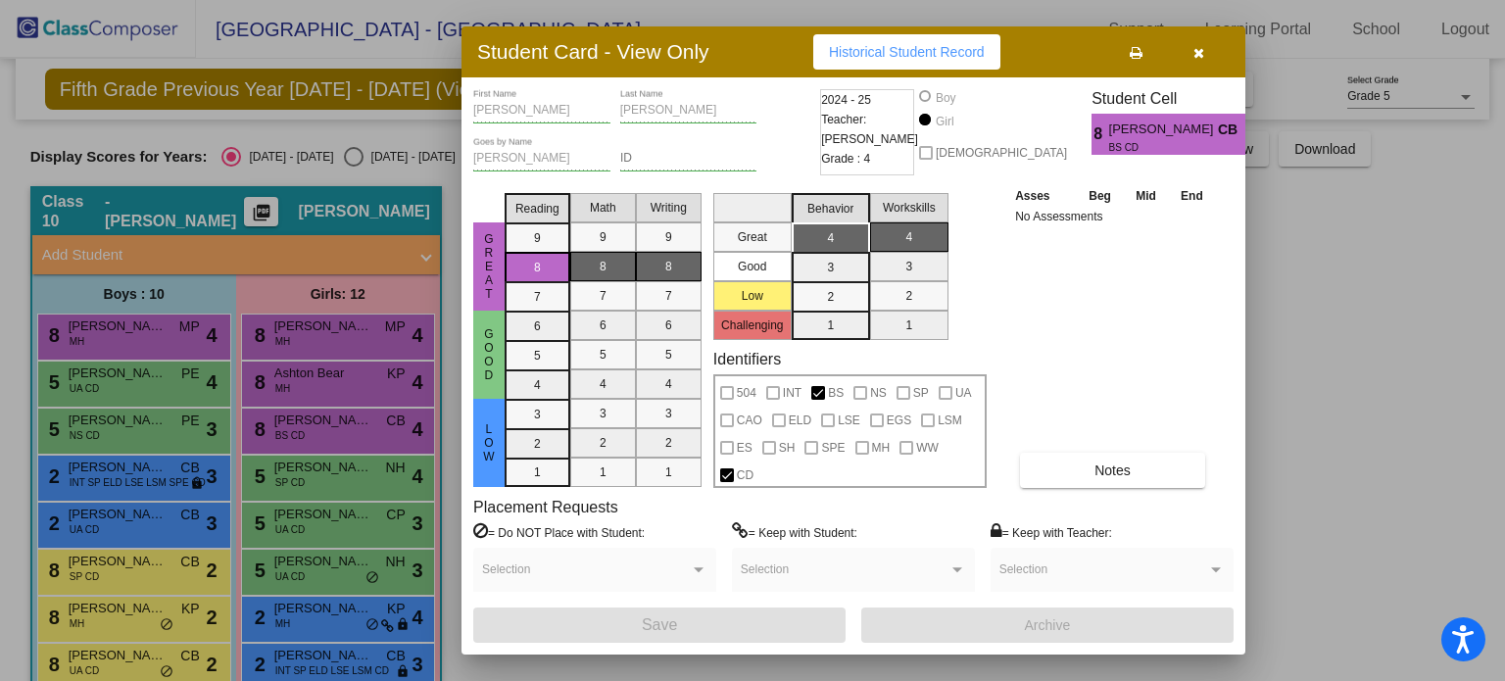
click at [321, 481] on div at bounding box center [752, 340] width 1505 height 681
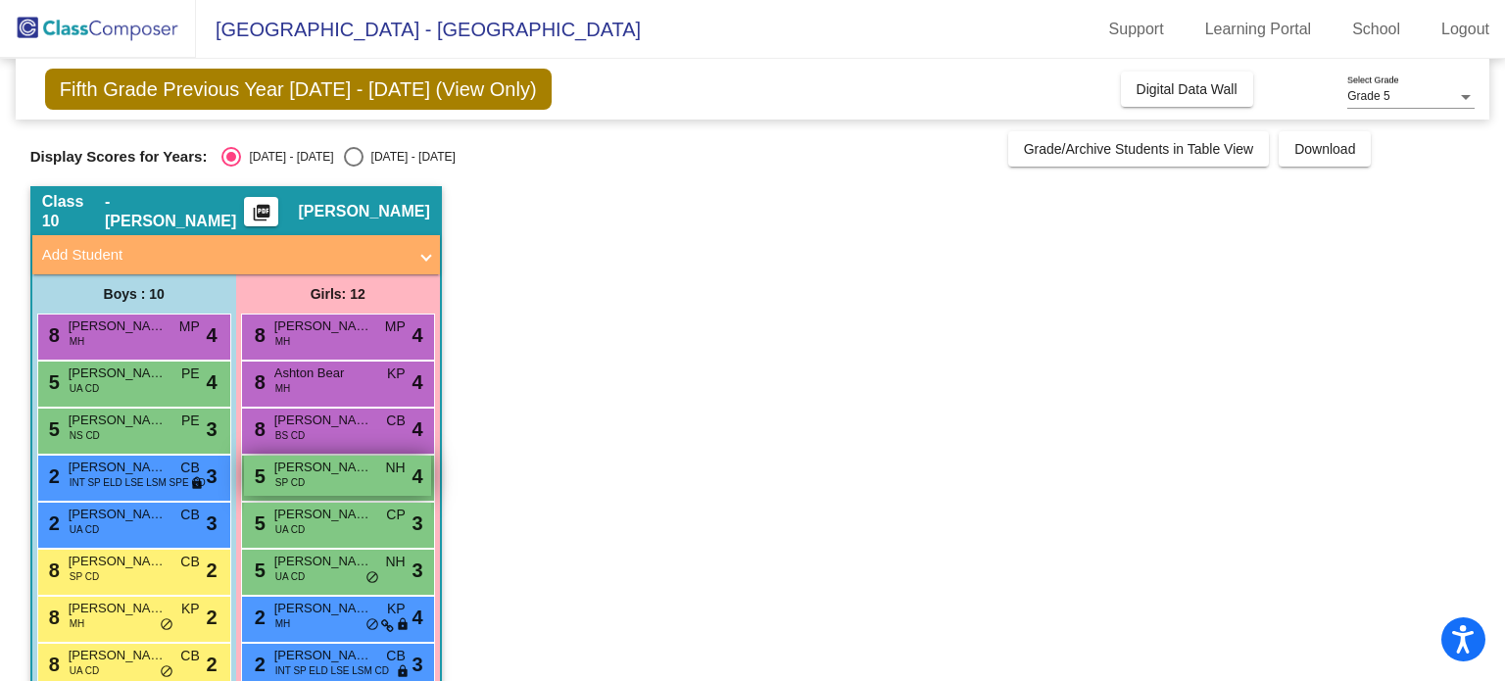
click at [321, 481] on div "5 [PERSON_NAME] SP CD NH lock do_not_disturb_alt 4" at bounding box center [337, 476] width 187 height 40
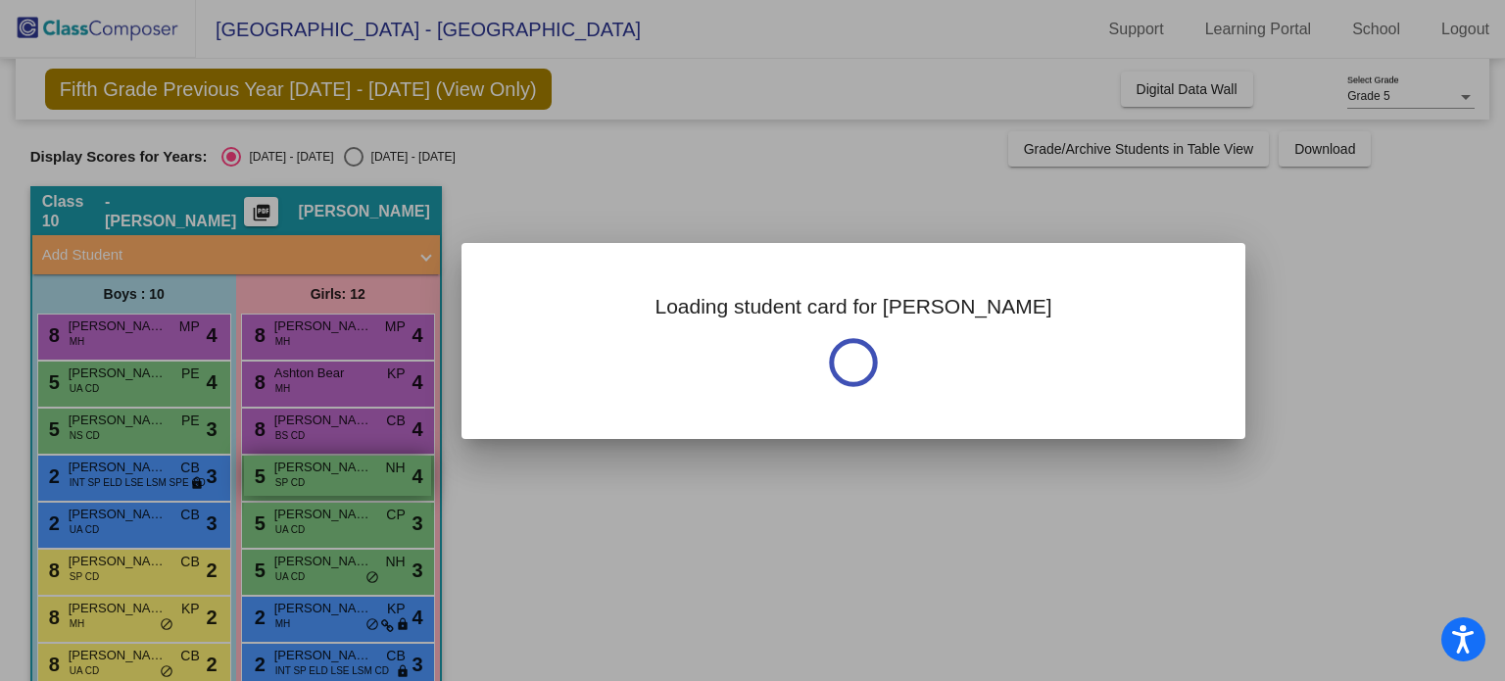
click at [321, 481] on div at bounding box center [752, 340] width 1505 height 681
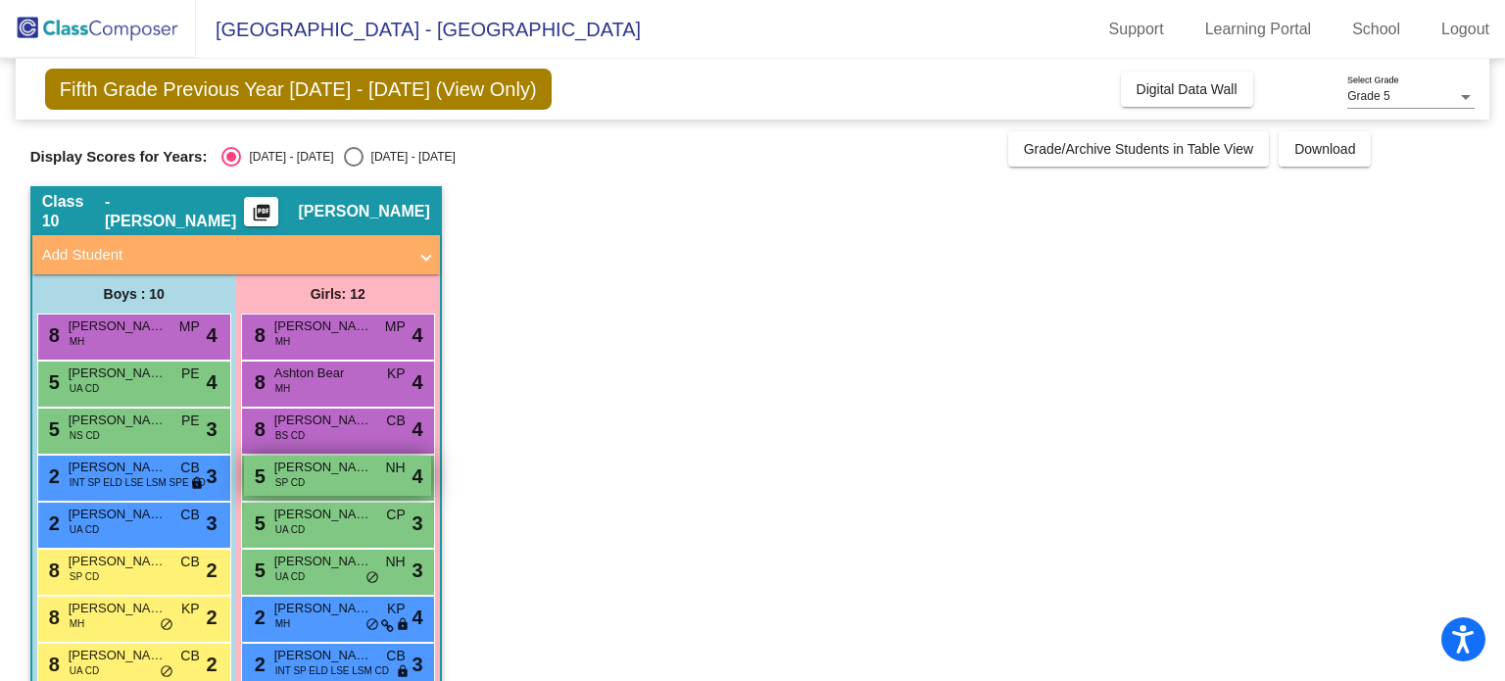
click at [331, 481] on div "5 [PERSON_NAME] SP CD NH lock do_not_disturb_alt 4" at bounding box center [337, 476] width 187 height 40
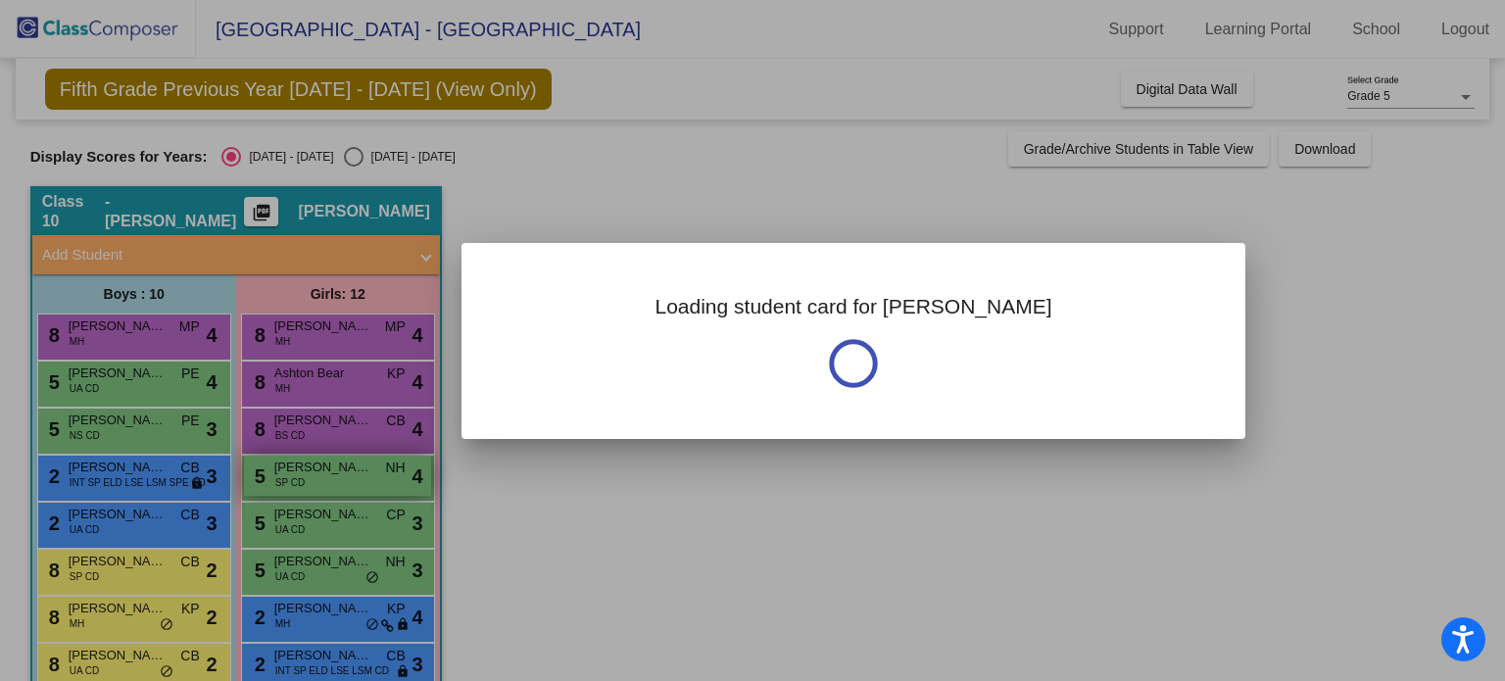
click at [331, 481] on div at bounding box center [752, 340] width 1505 height 681
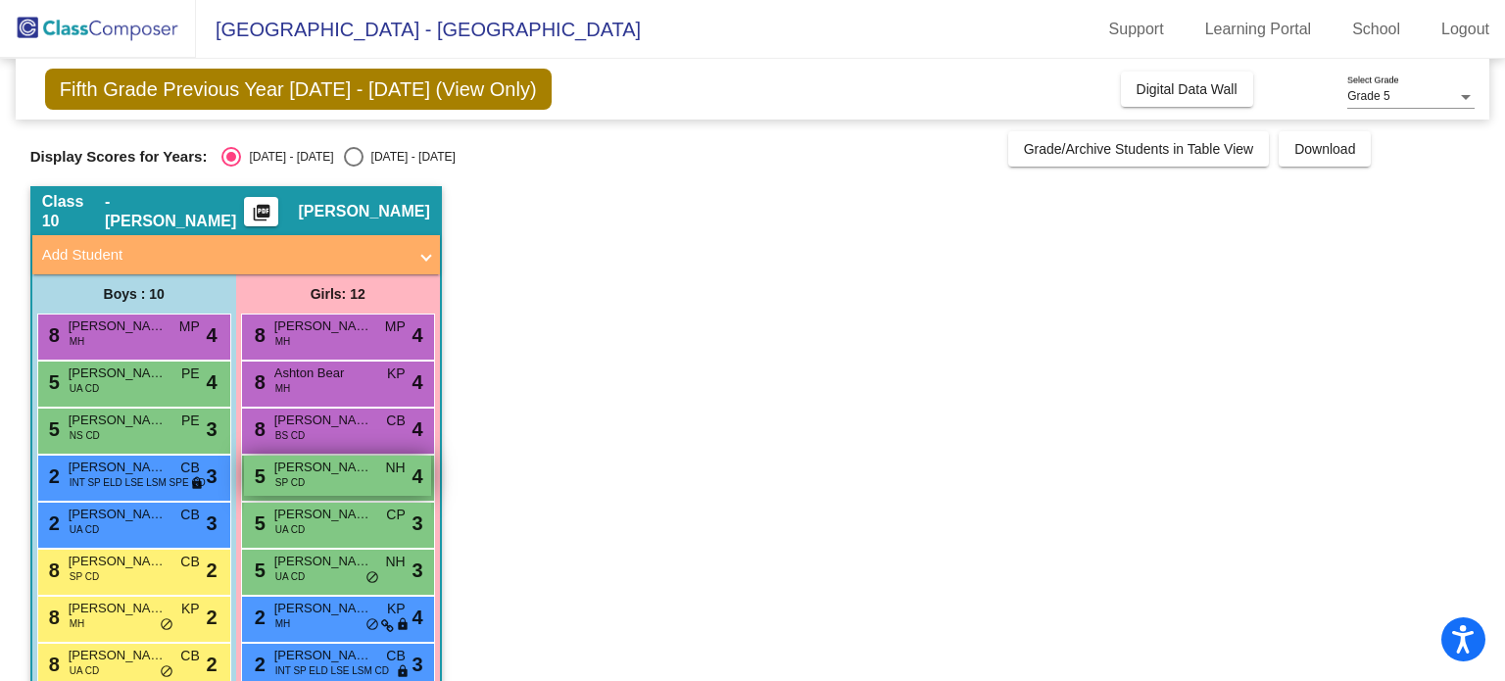
click at [315, 469] on span "[PERSON_NAME]" at bounding box center [323, 468] width 98 height 20
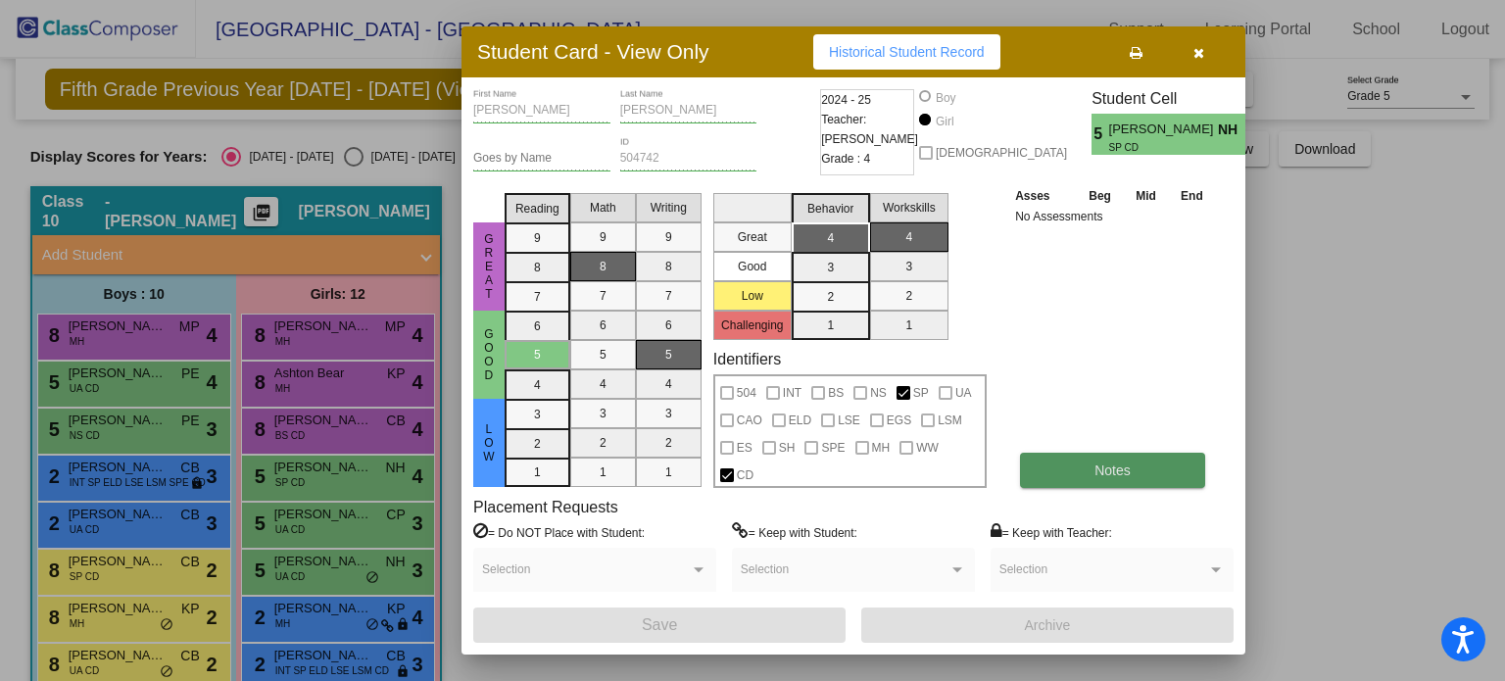
click at [1132, 455] on button "Notes" at bounding box center [1112, 470] width 185 height 35
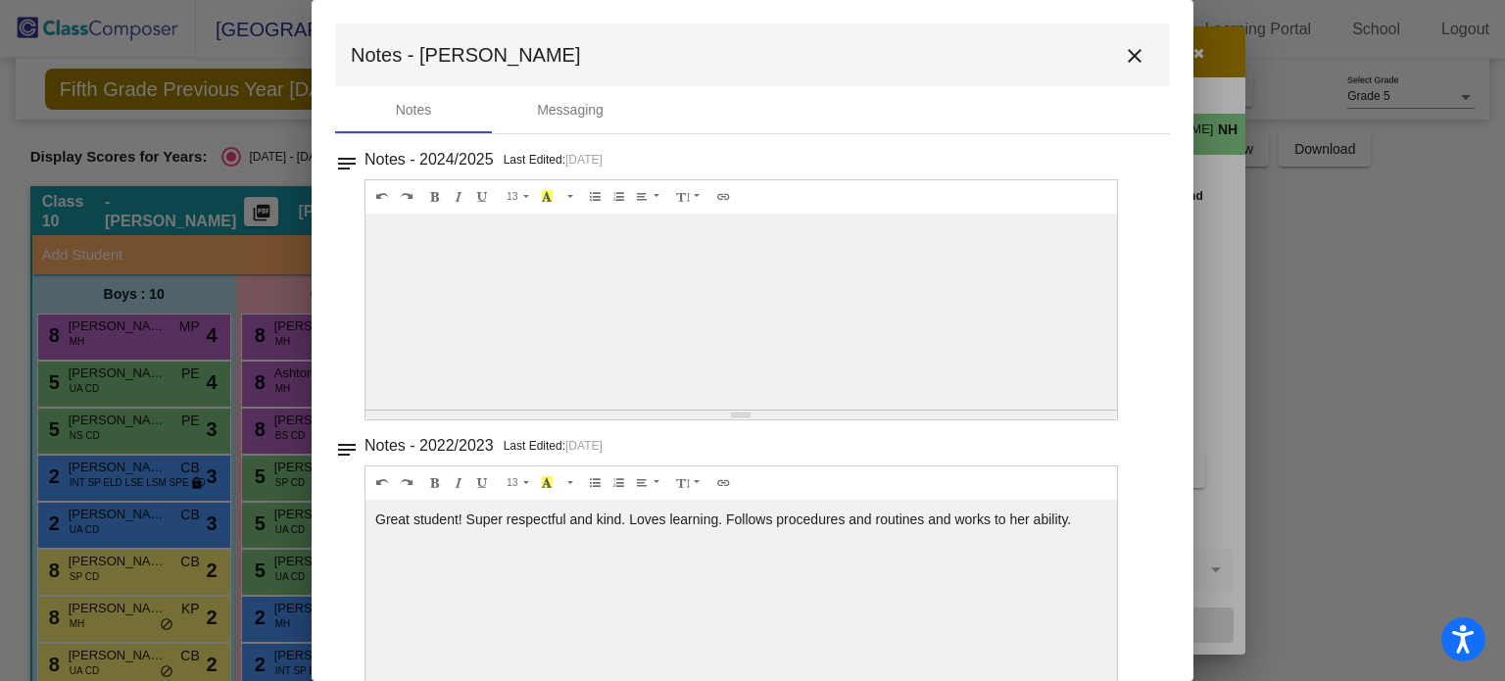
click at [1129, 45] on mat-icon "close" at bounding box center [1135, 56] width 24 height 24
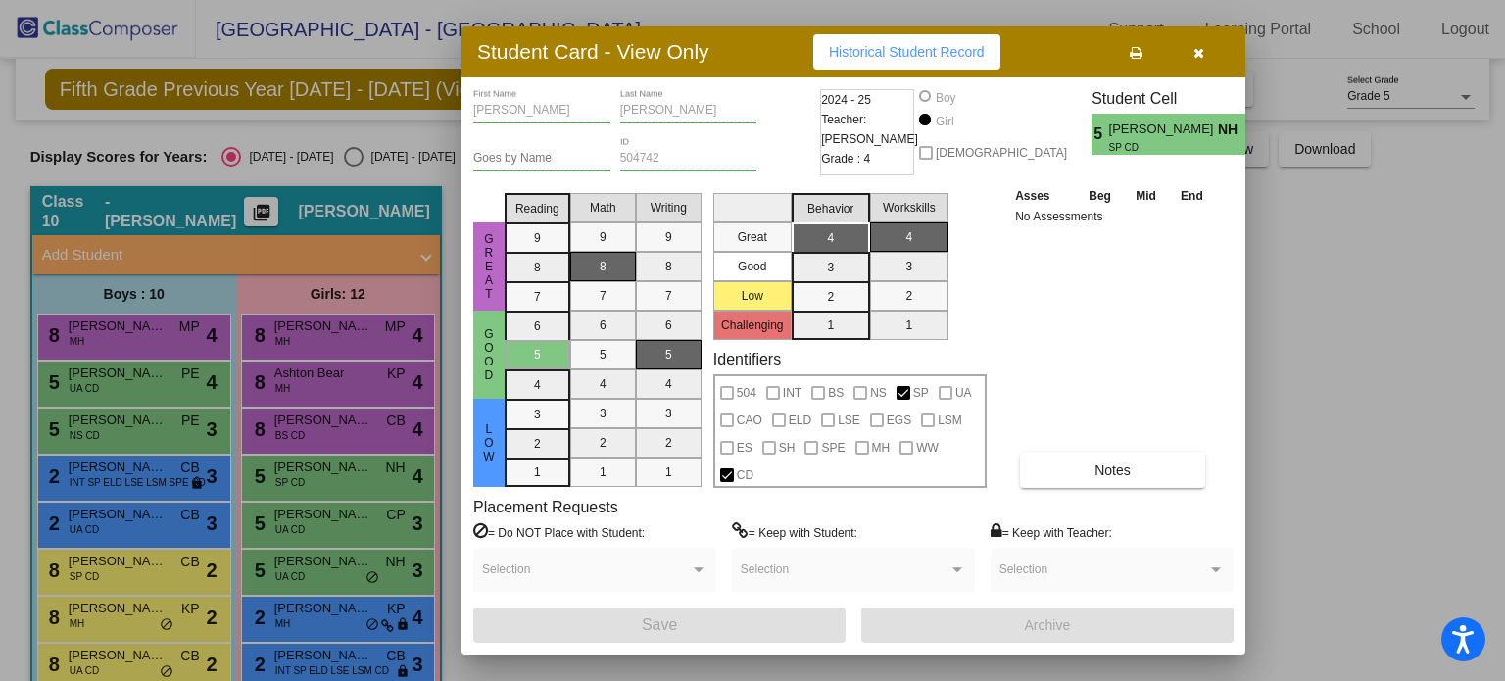
click at [328, 513] on div at bounding box center [752, 340] width 1505 height 681
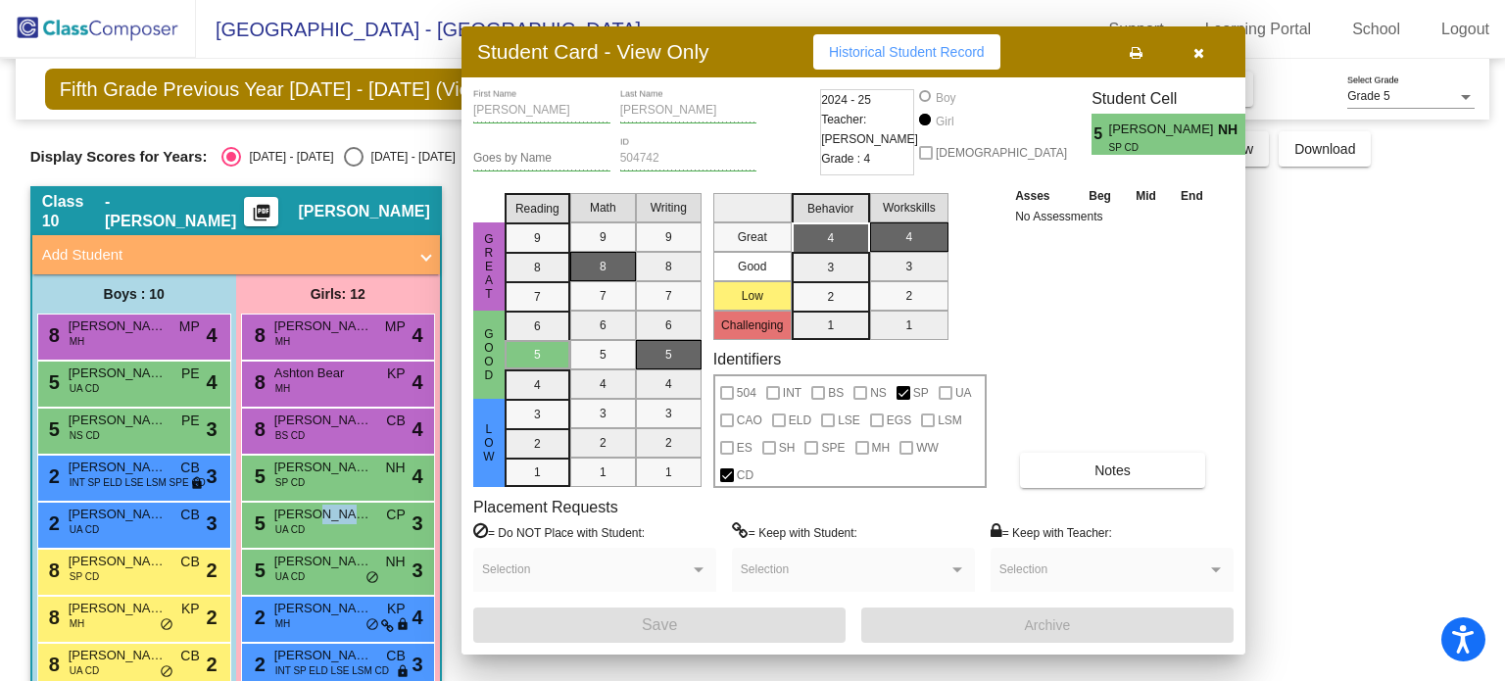
click at [328, 513] on span "[PERSON_NAME]" at bounding box center [323, 515] width 98 height 20
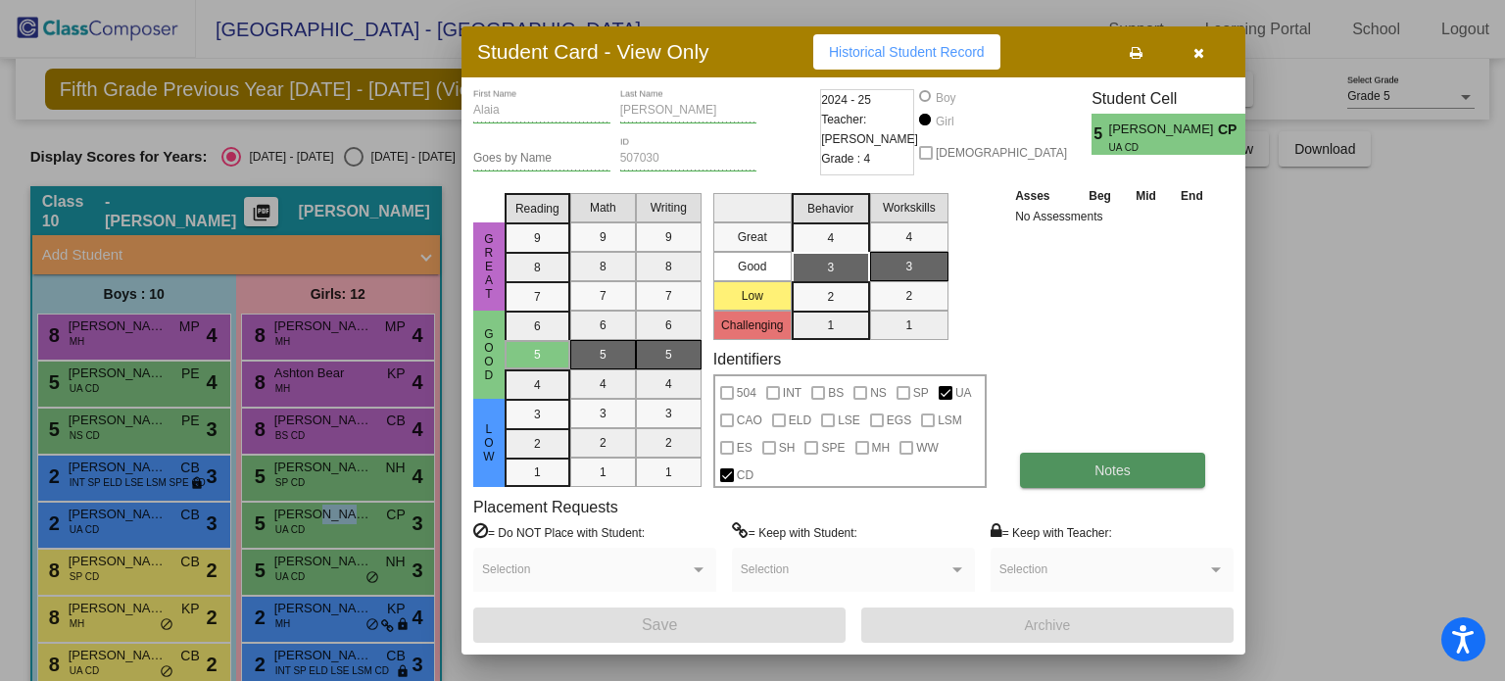
click at [1175, 462] on button "Notes" at bounding box center [1112, 470] width 185 height 35
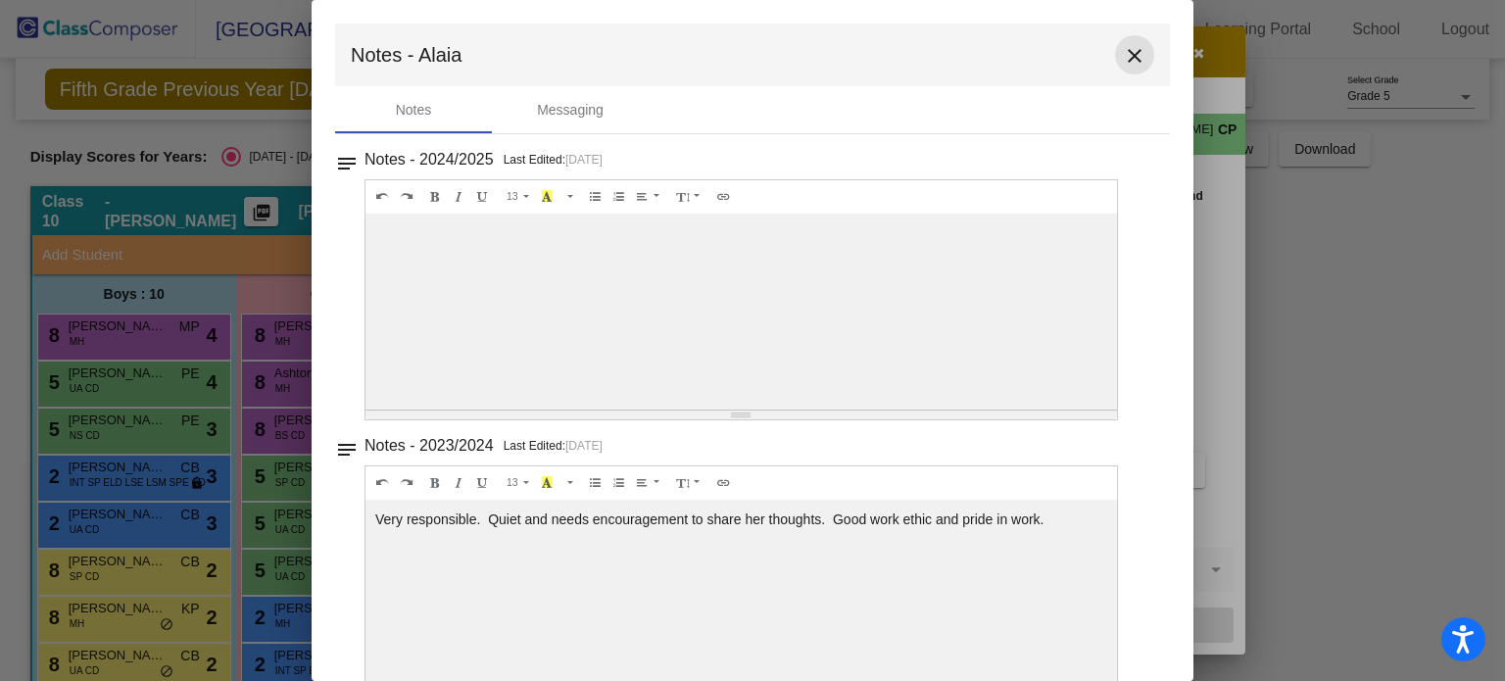
click at [1133, 60] on mat-icon "close" at bounding box center [1135, 56] width 24 height 24
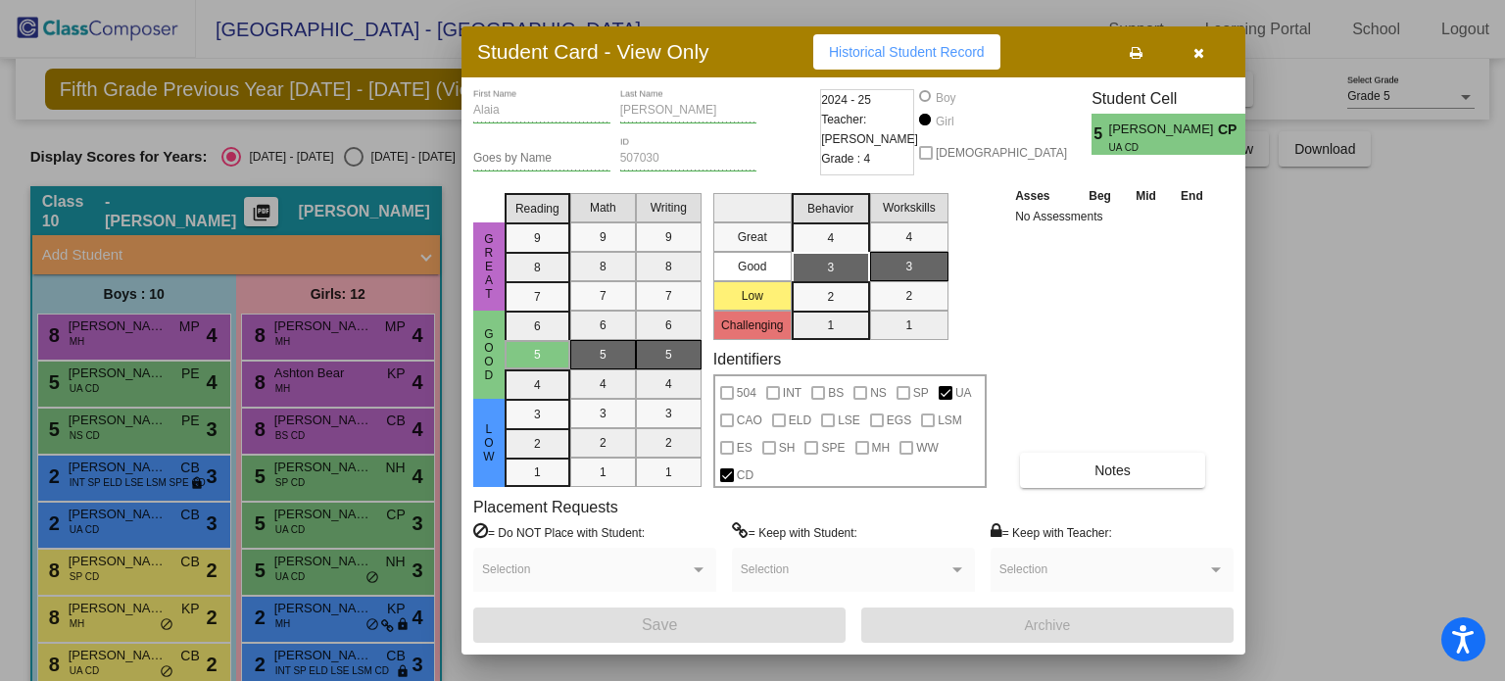
click at [309, 565] on div at bounding box center [752, 340] width 1505 height 681
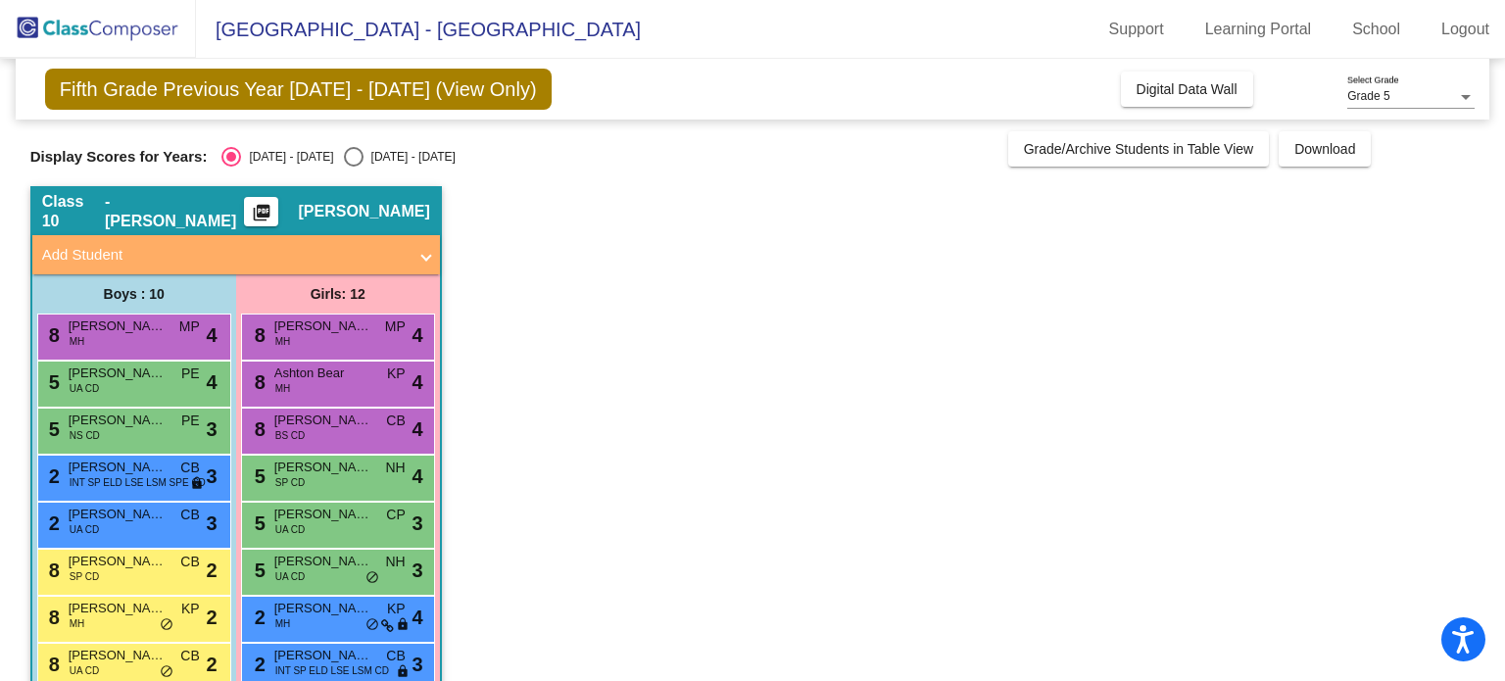
click at [309, 565] on span "[PERSON_NAME]" at bounding box center [323, 562] width 98 height 20
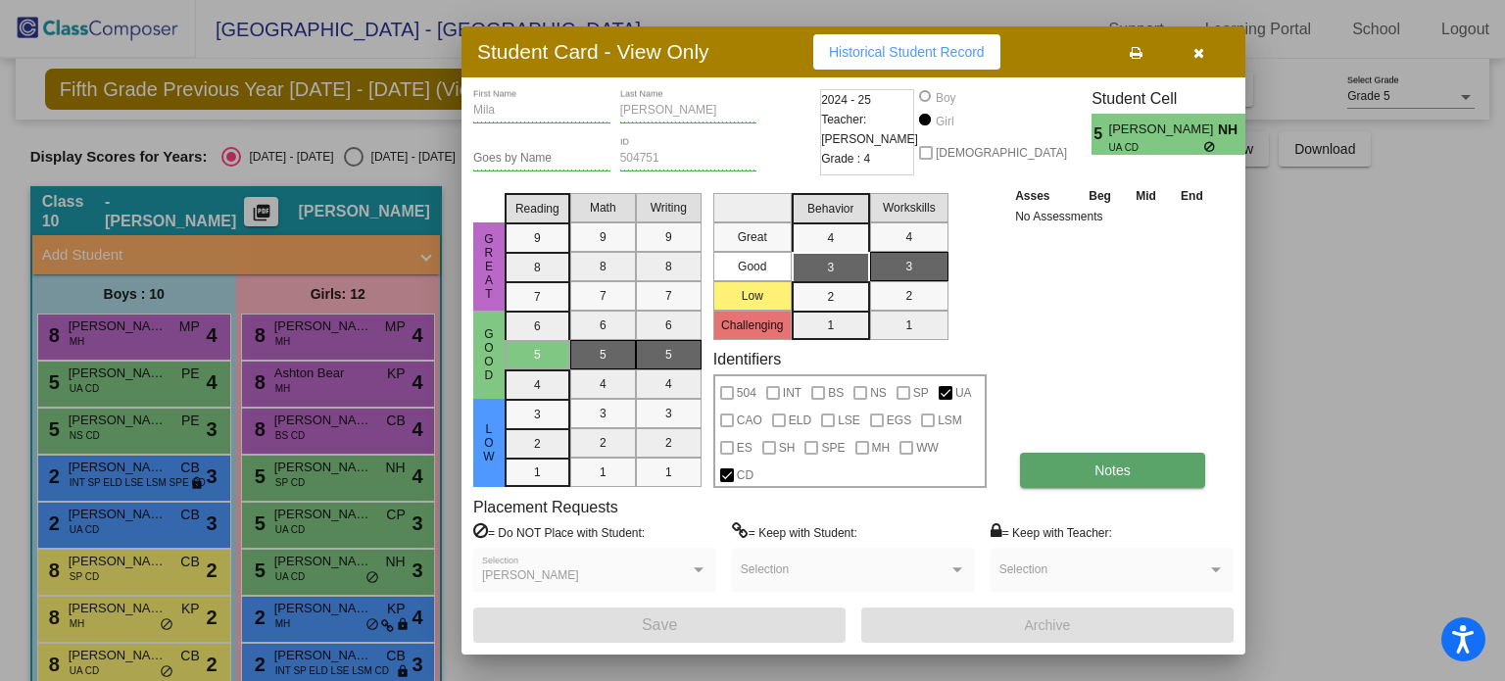
click at [1123, 468] on span "Notes" at bounding box center [1113, 471] width 36 height 16
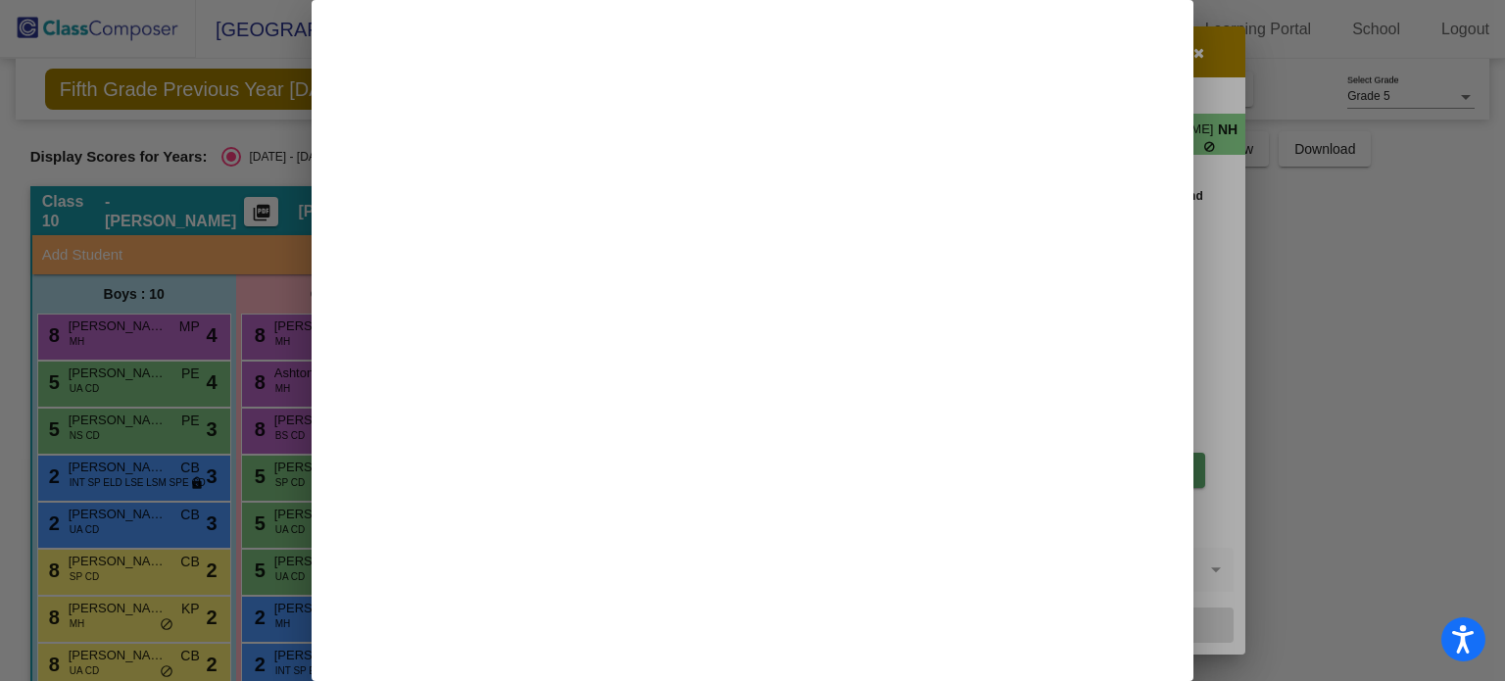
click at [1123, 468] on div at bounding box center [753, 340] width 882 height 681
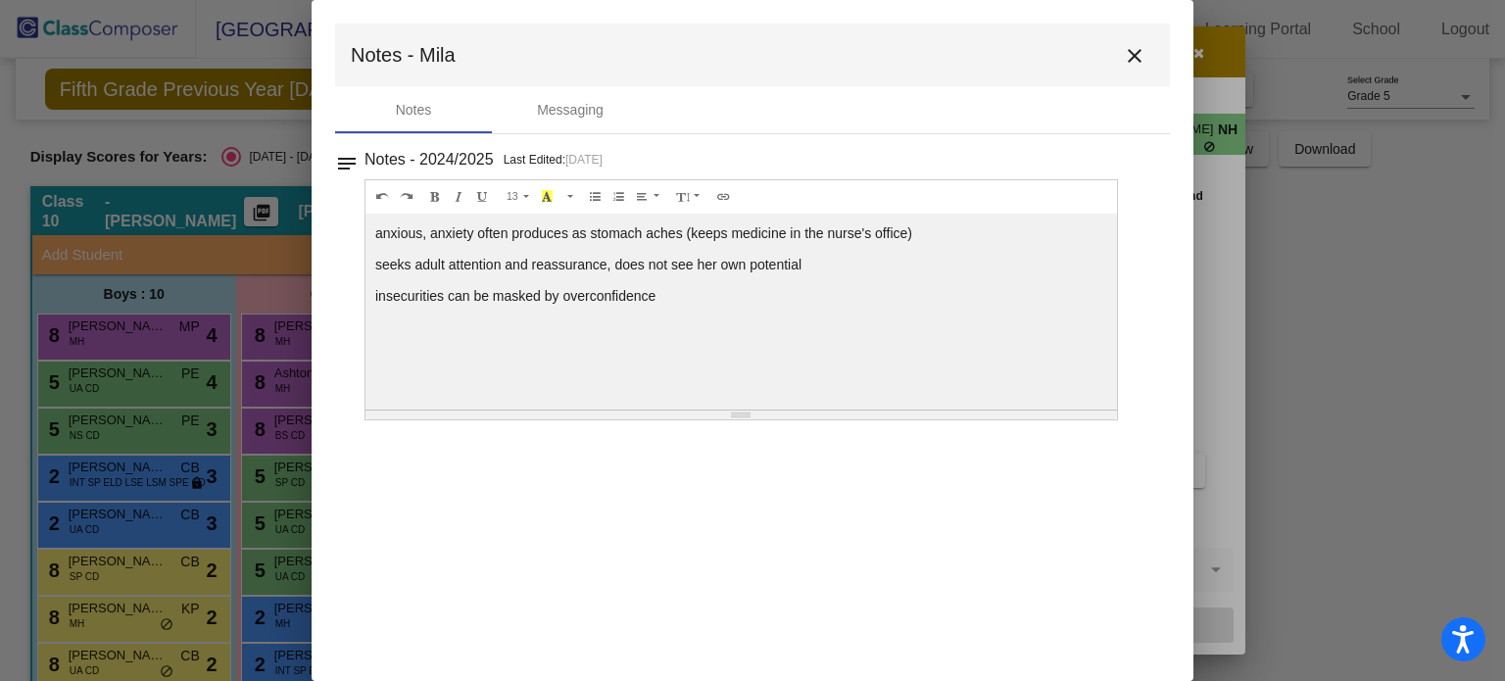
click at [1141, 54] on mat-icon "close" at bounding box center [1135, 56] width 24 height 24
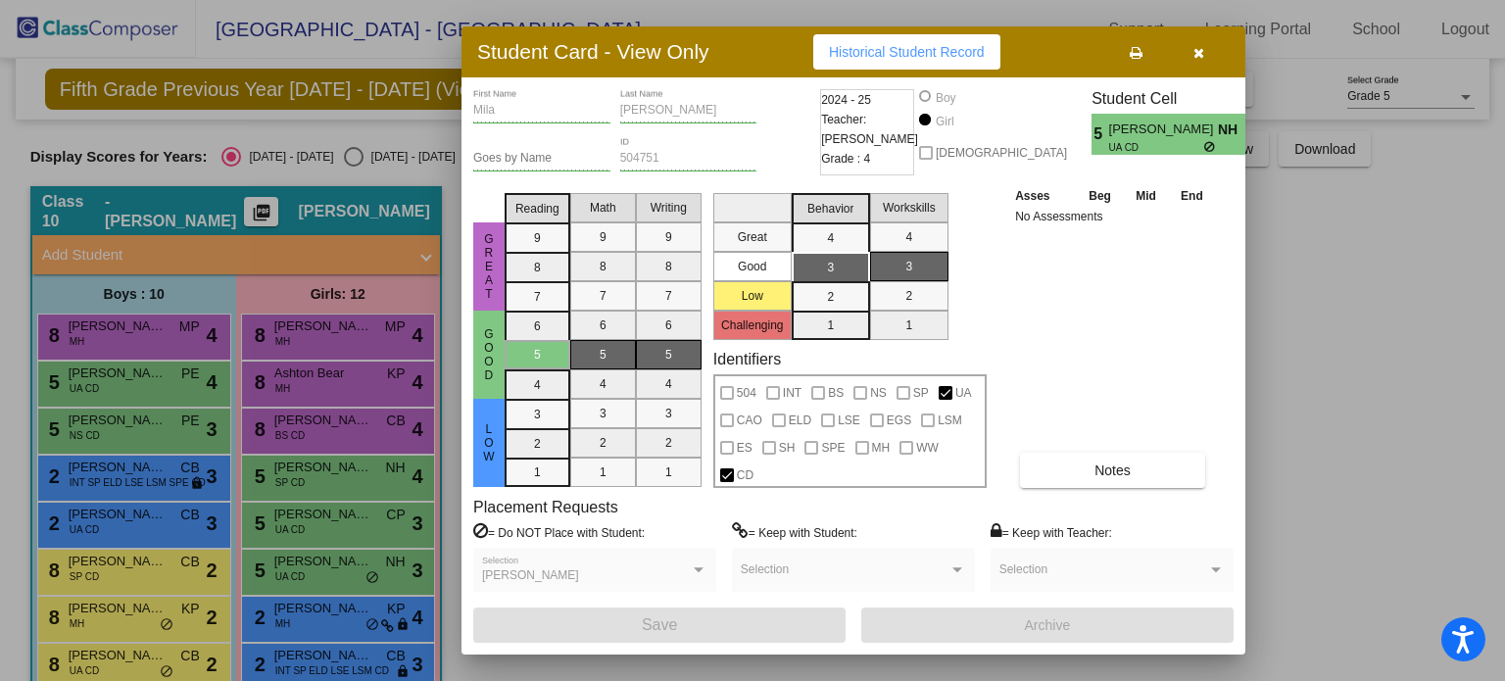
click at [1206, 53] on button "button" at bounding box center [1198, 51] width 63 height 35
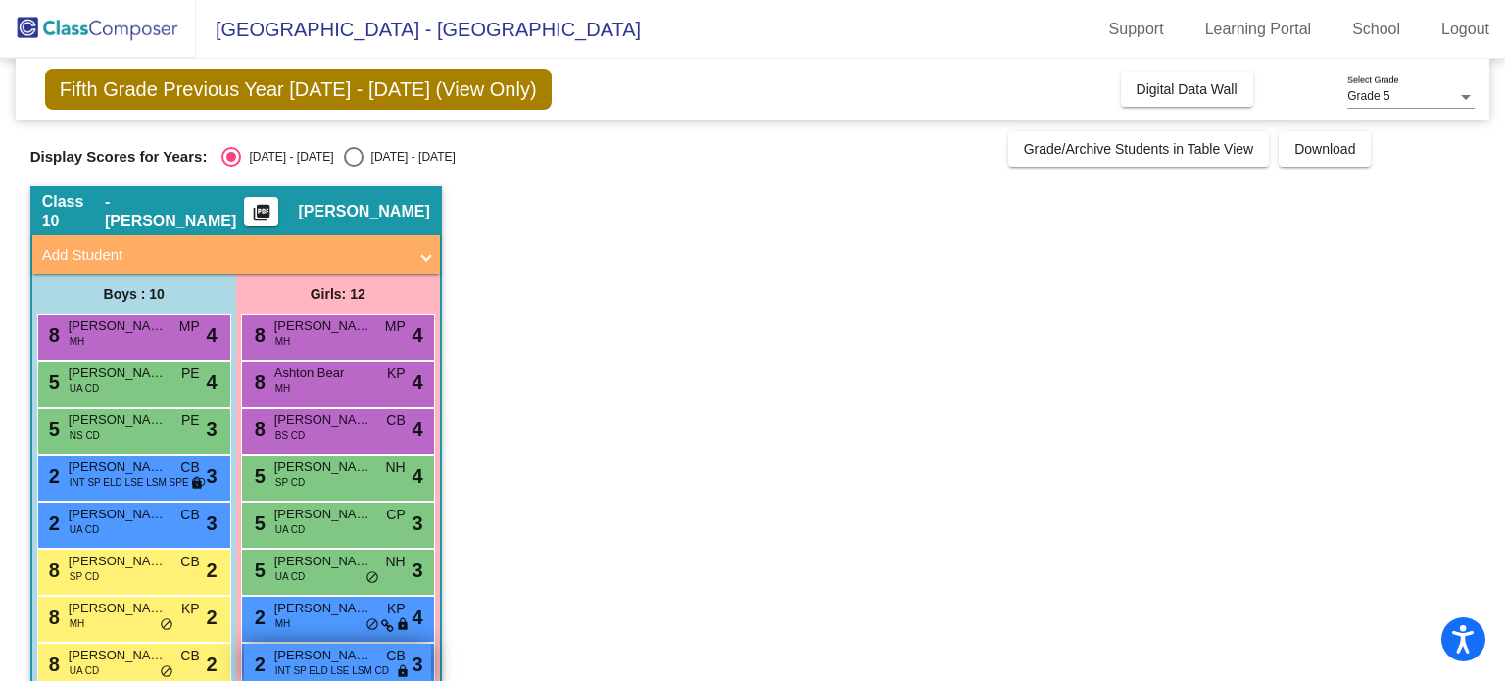
scroll to position [196, 0]
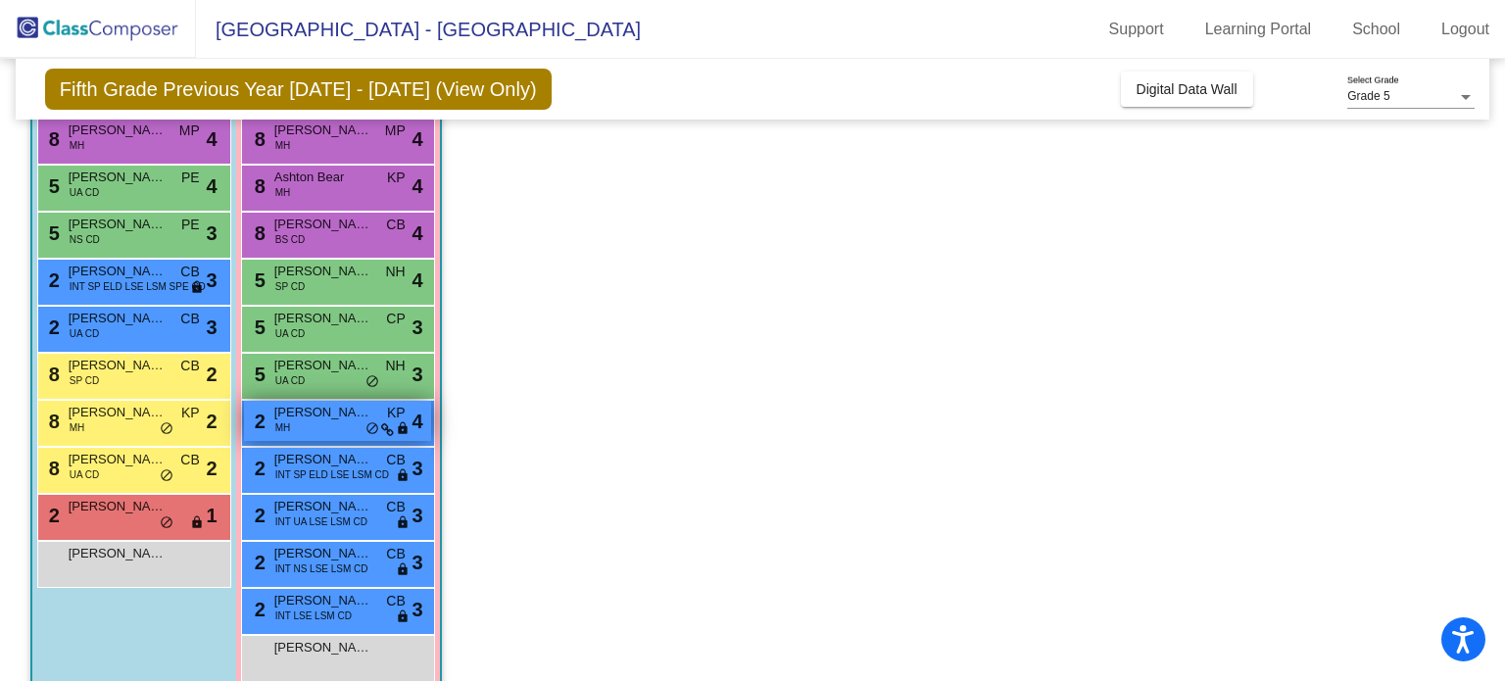
click at [317, 412] on span "[PERSON_NAME]" at bounding box center [323, 413] width 98 height 20
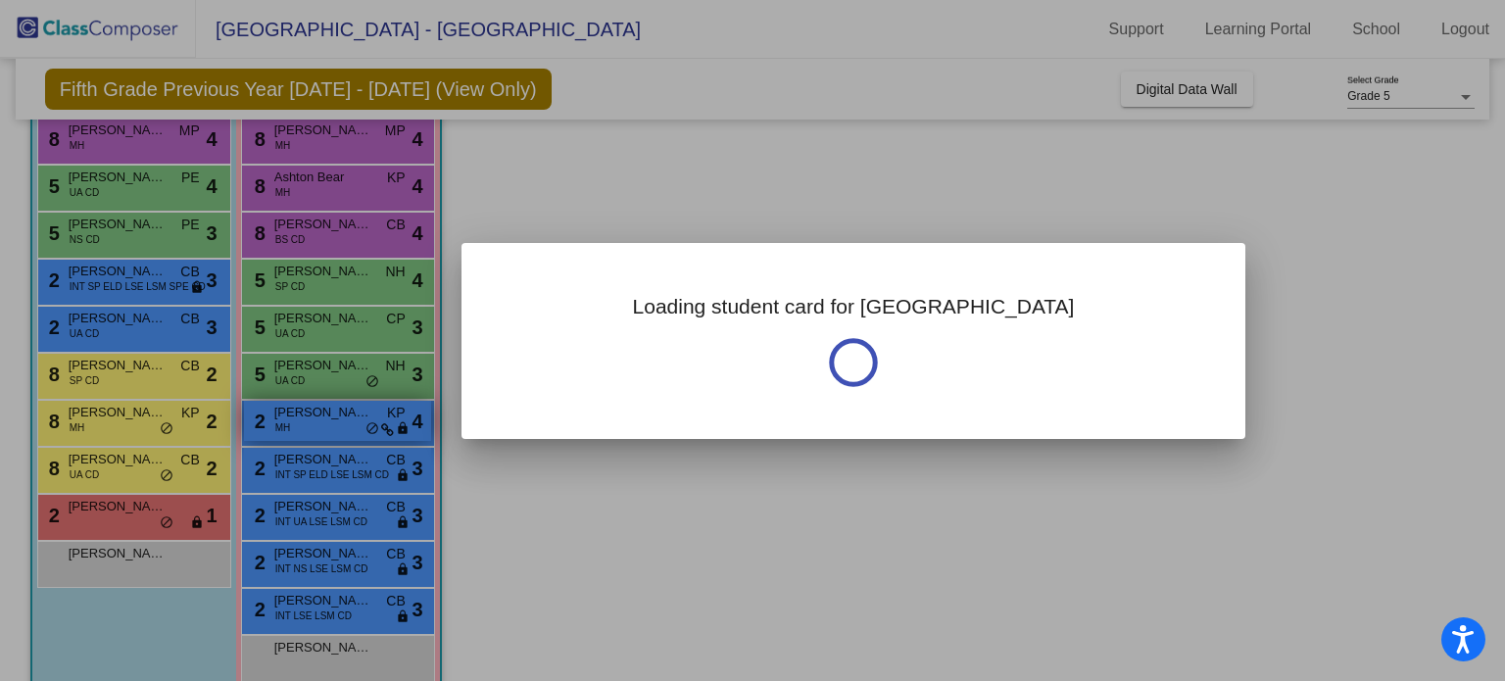
click at [317, 412] on div at bounding box center [752, 340] width 1505 height 681
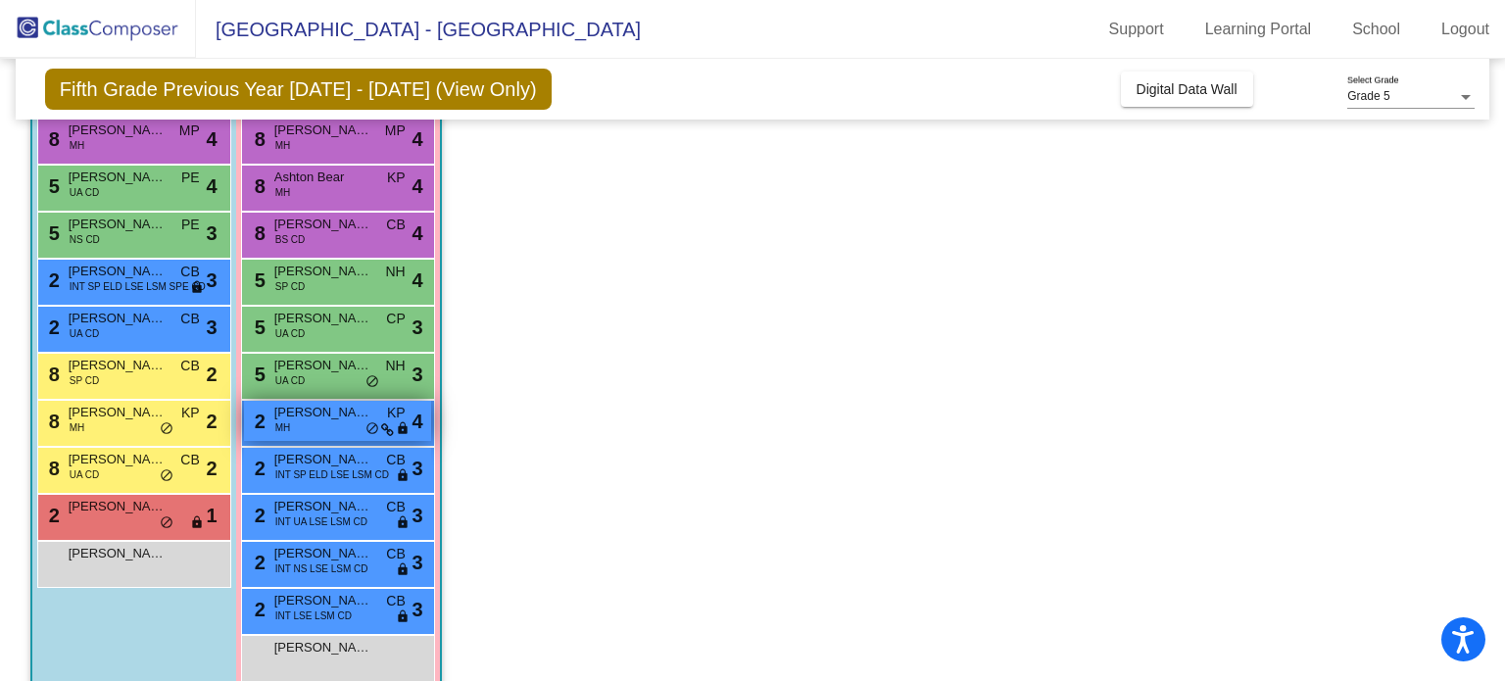
click at [318, 418] on span "[PERSON_NAME]" at bounding box center [323, 413] width 98 height 20
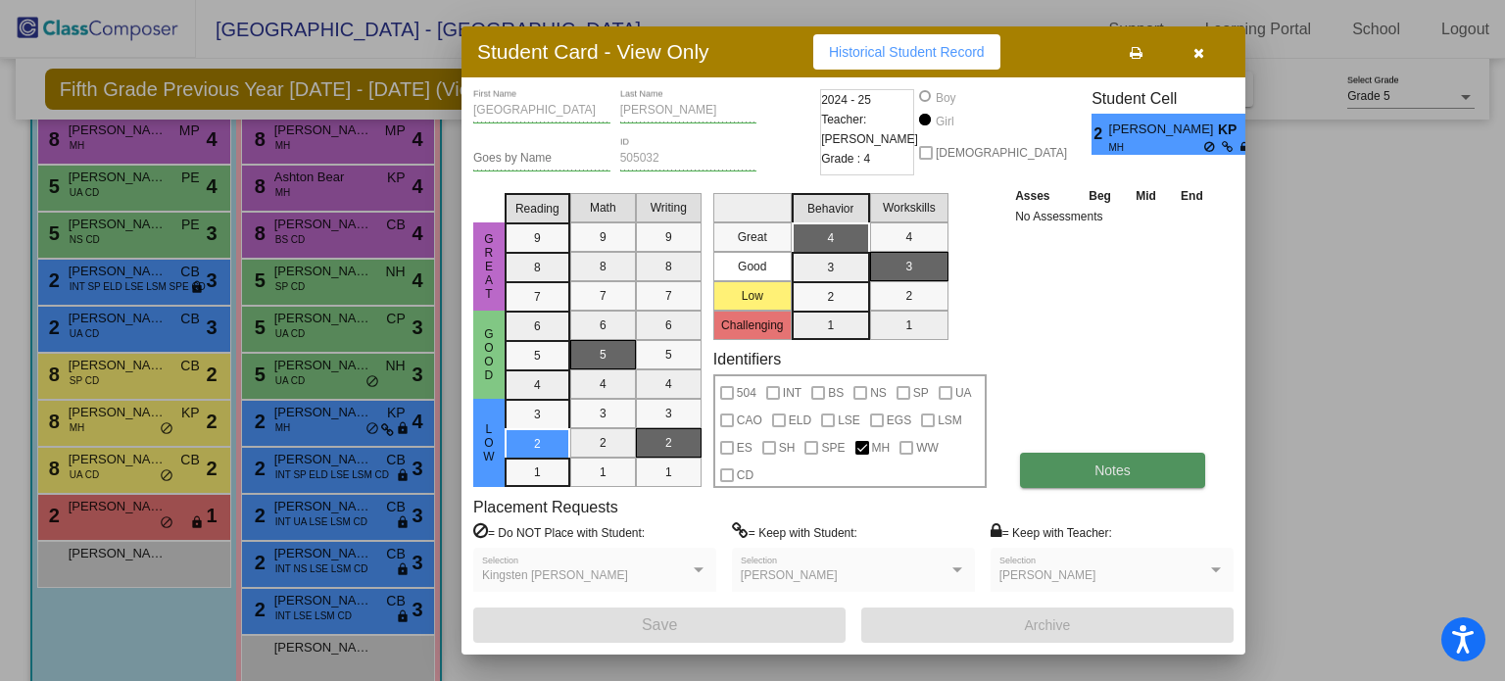
click at [1118, 473] on span "Notes" at bounding box center [1113, 471] width 36 height 16
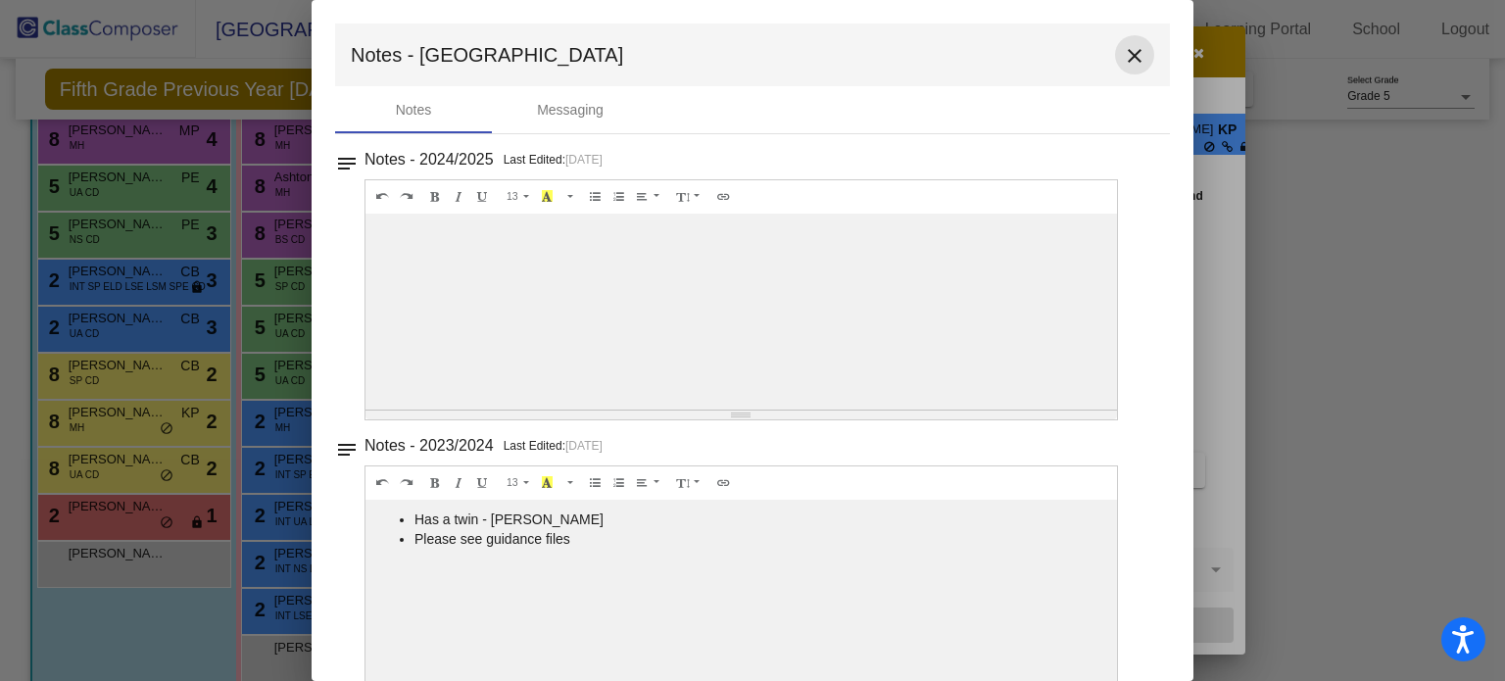
click at [1125, 50] on mat-icon "close" at bounding box center [1135, 56] width 24 height 24
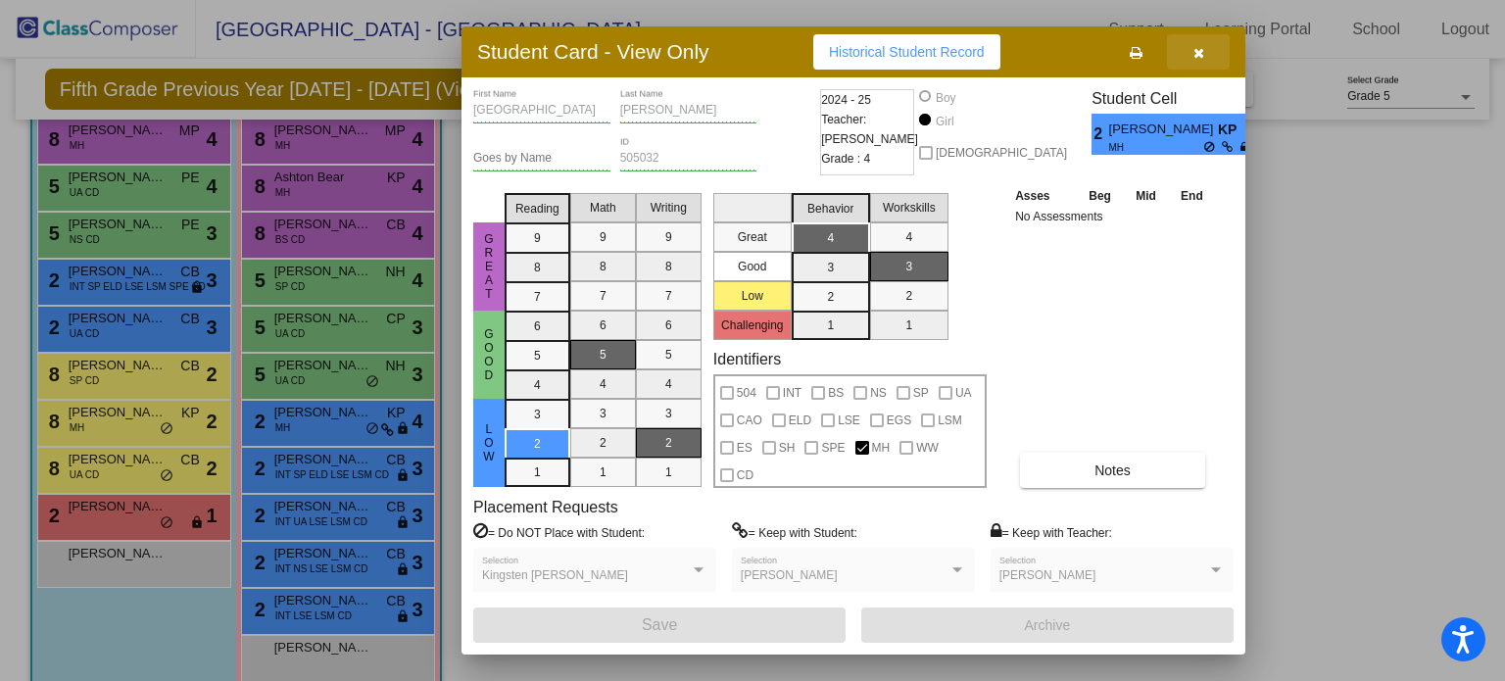
click at [1199, 55] on icon "button" at bounding box center [1199, 53] width 11 height 14
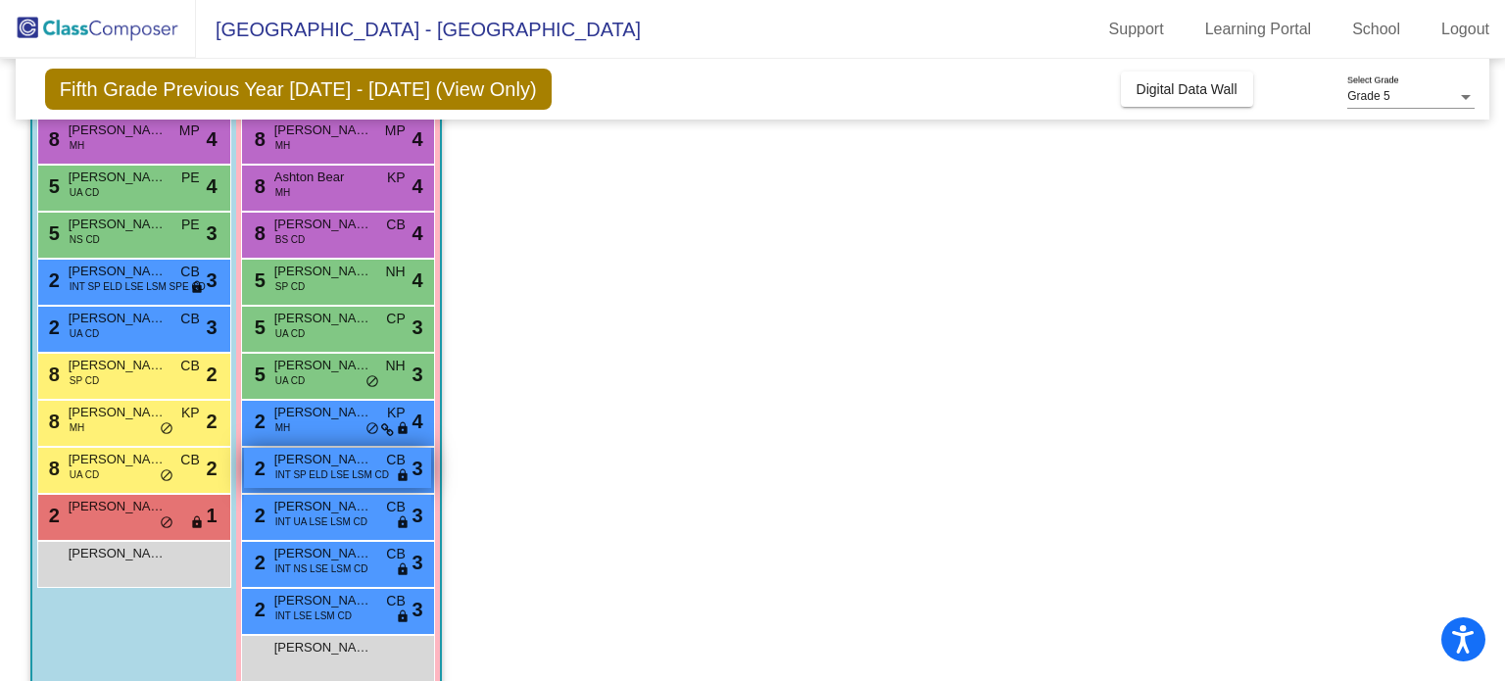
click at [354, 476] on span "INT SP ELD LSE LSM CD" at bounding box center [332, 474] width 114 height 15
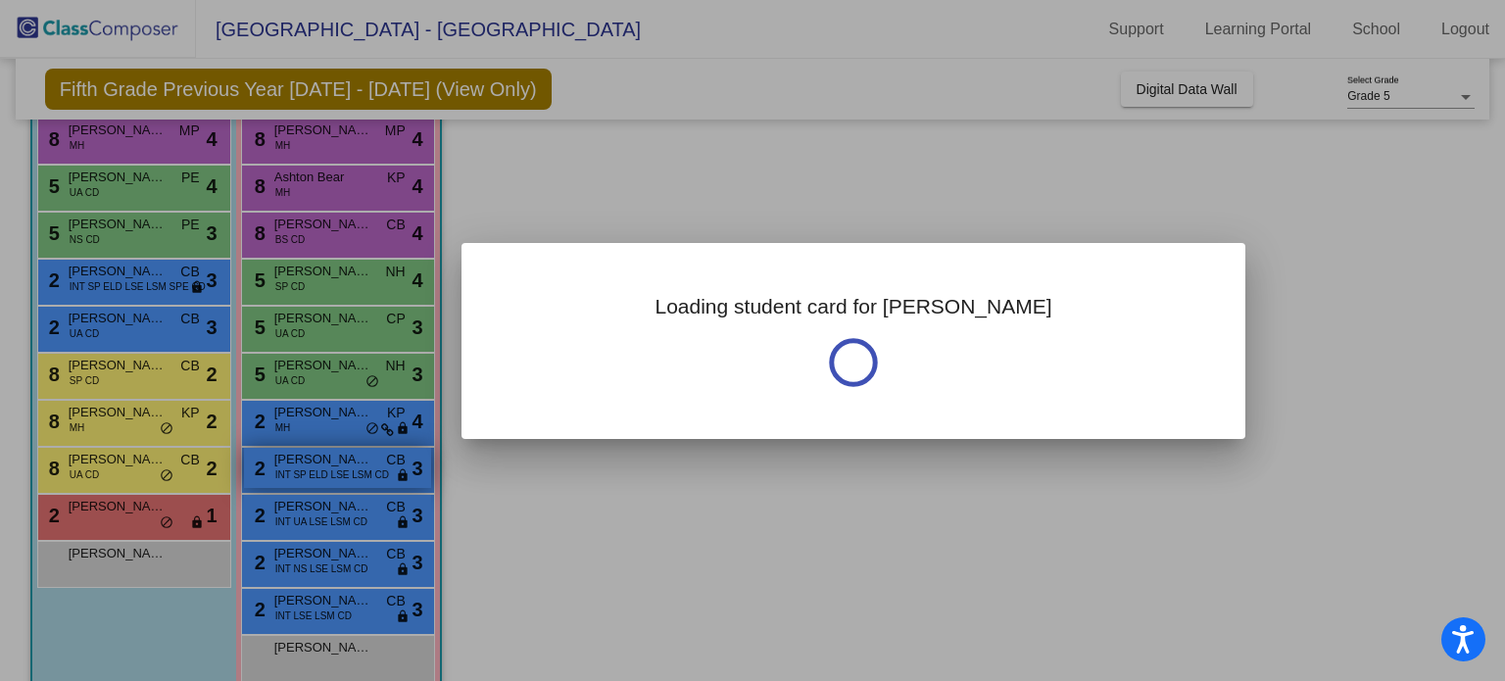
click at [354, 476] on div at bounding box center [752, 340] width 1505 height 681
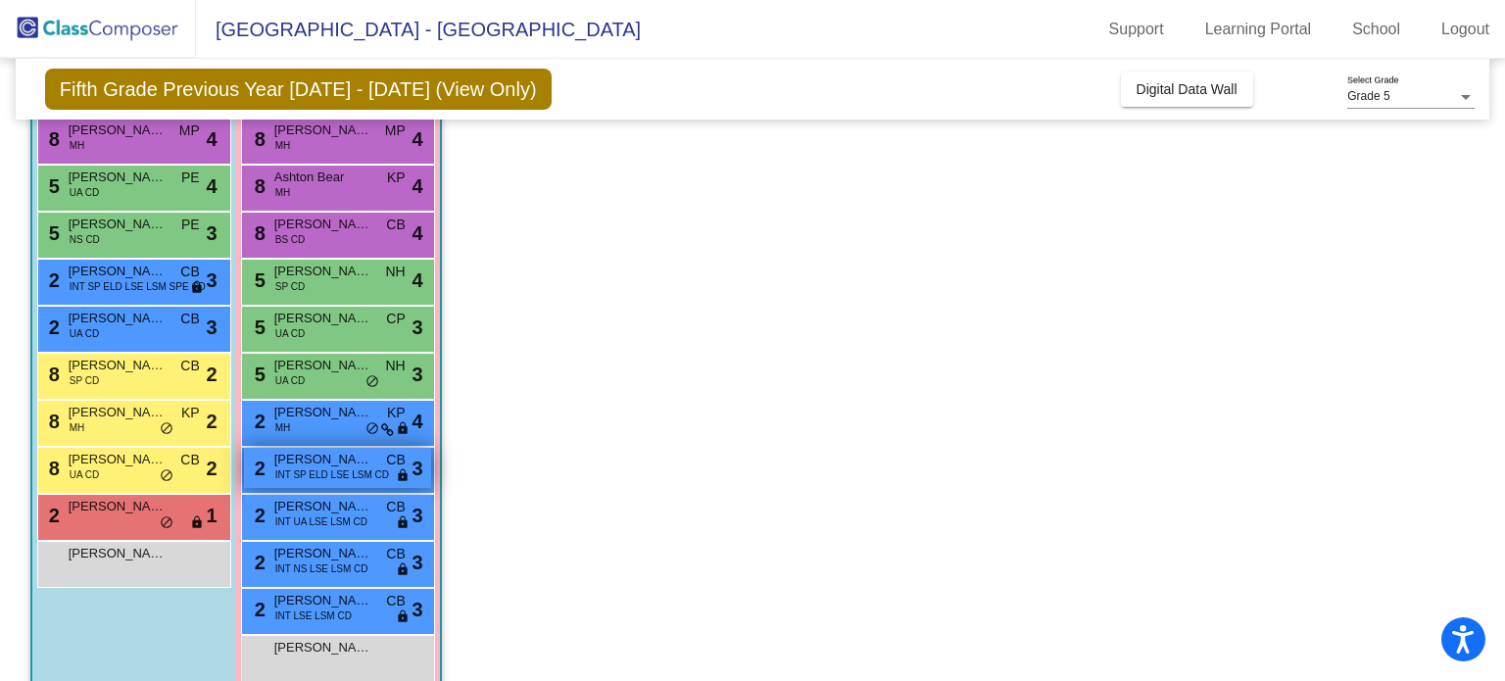
click at [357, 463] on span "[PERSON_NAME]" at bounding box center [323, 460] width 98 height 20
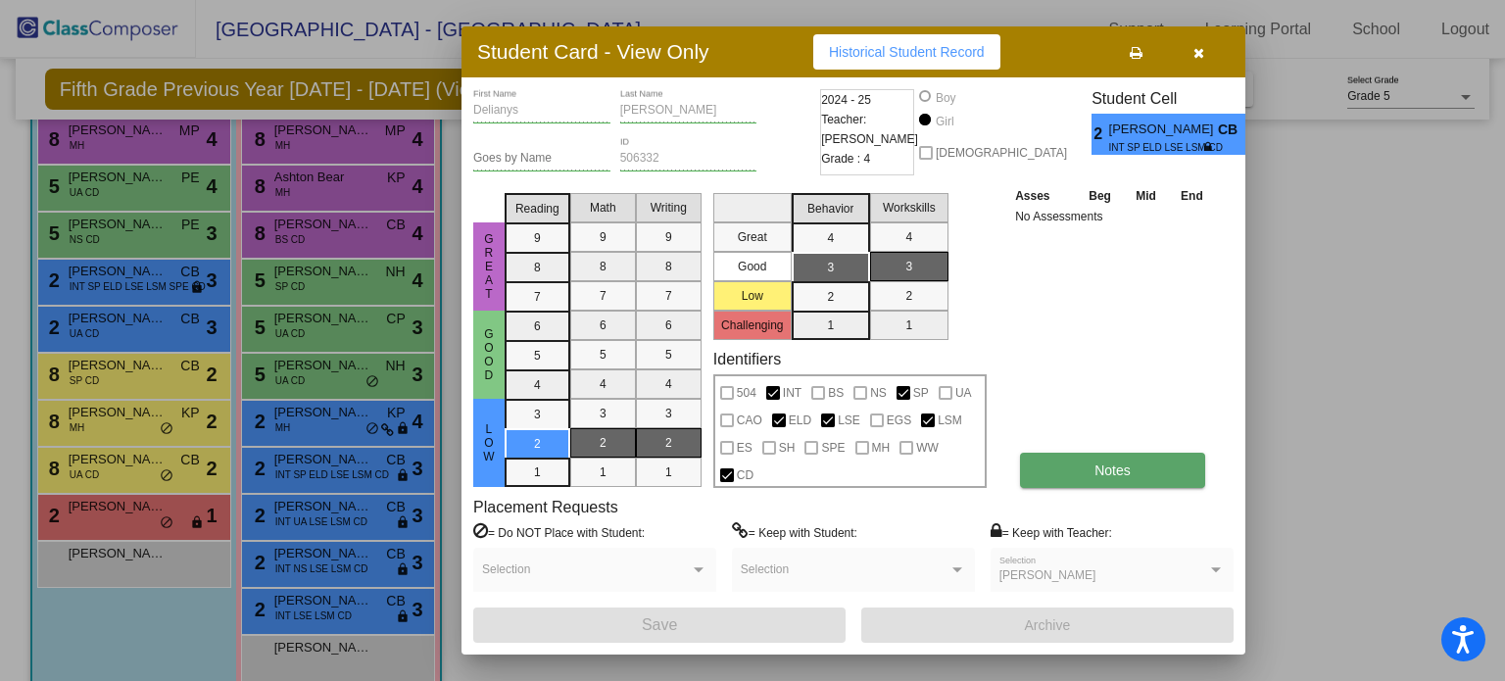
click at [1133, 480] on button "Notes" at bounding box center [1112, 470] width 185 height 35
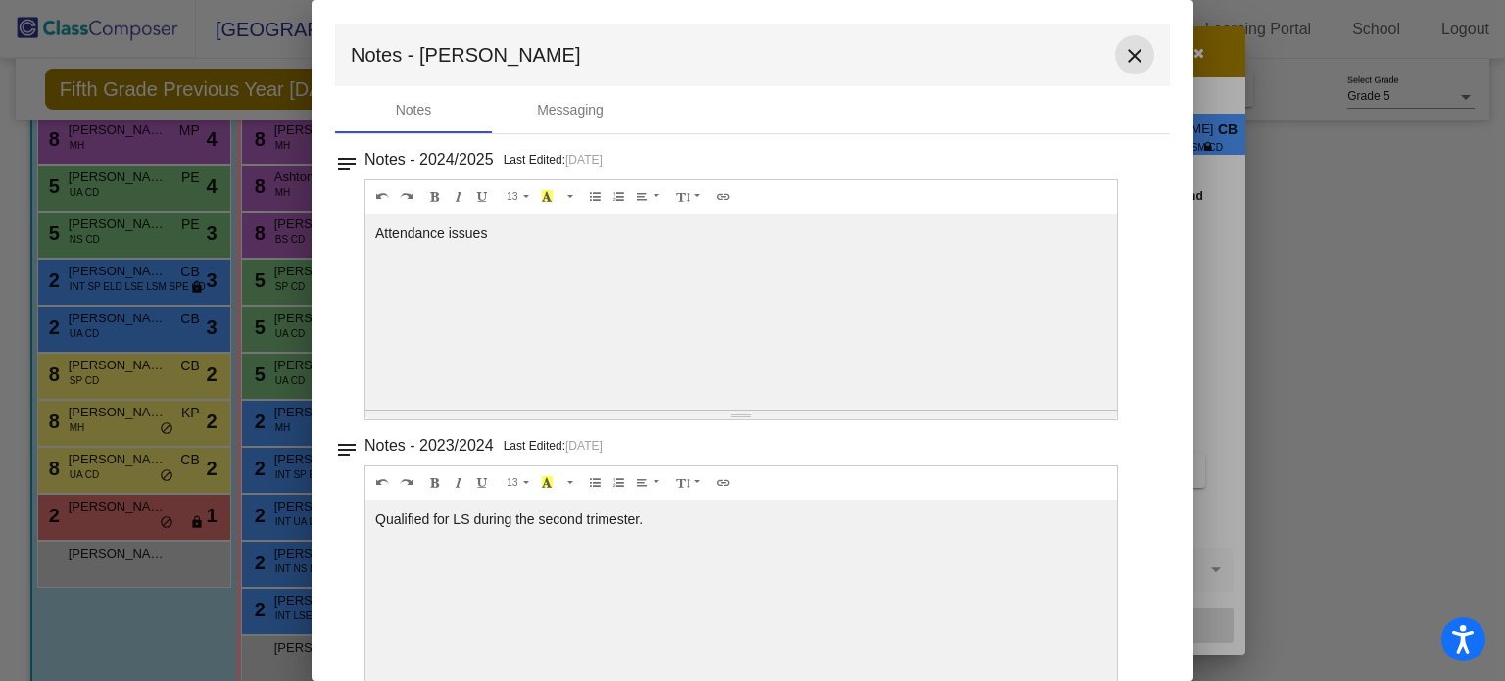
click at [1129, 62] on mat-icon "close" at bounding box center [1135, 56] width 24 height 24
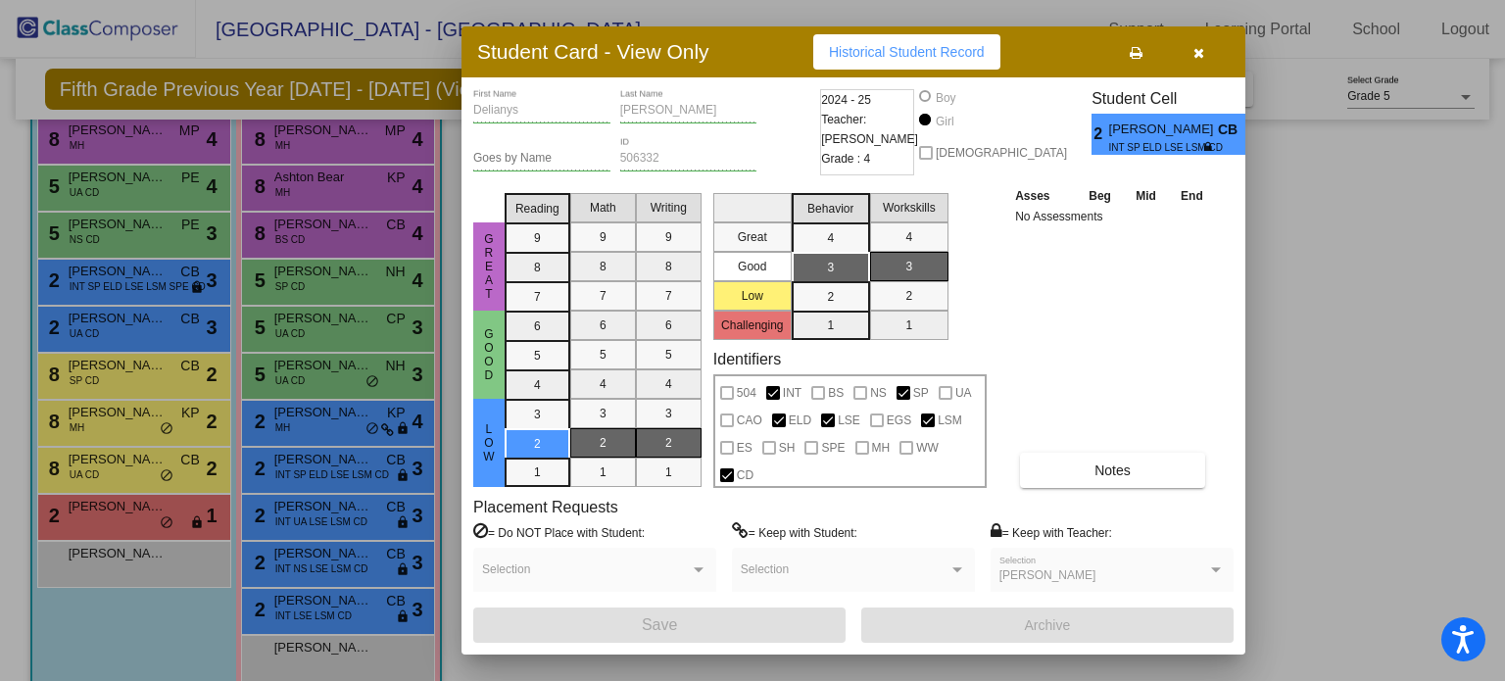
click at [347, 512] on div at bounding box center [752, 340] width 1505 height 681
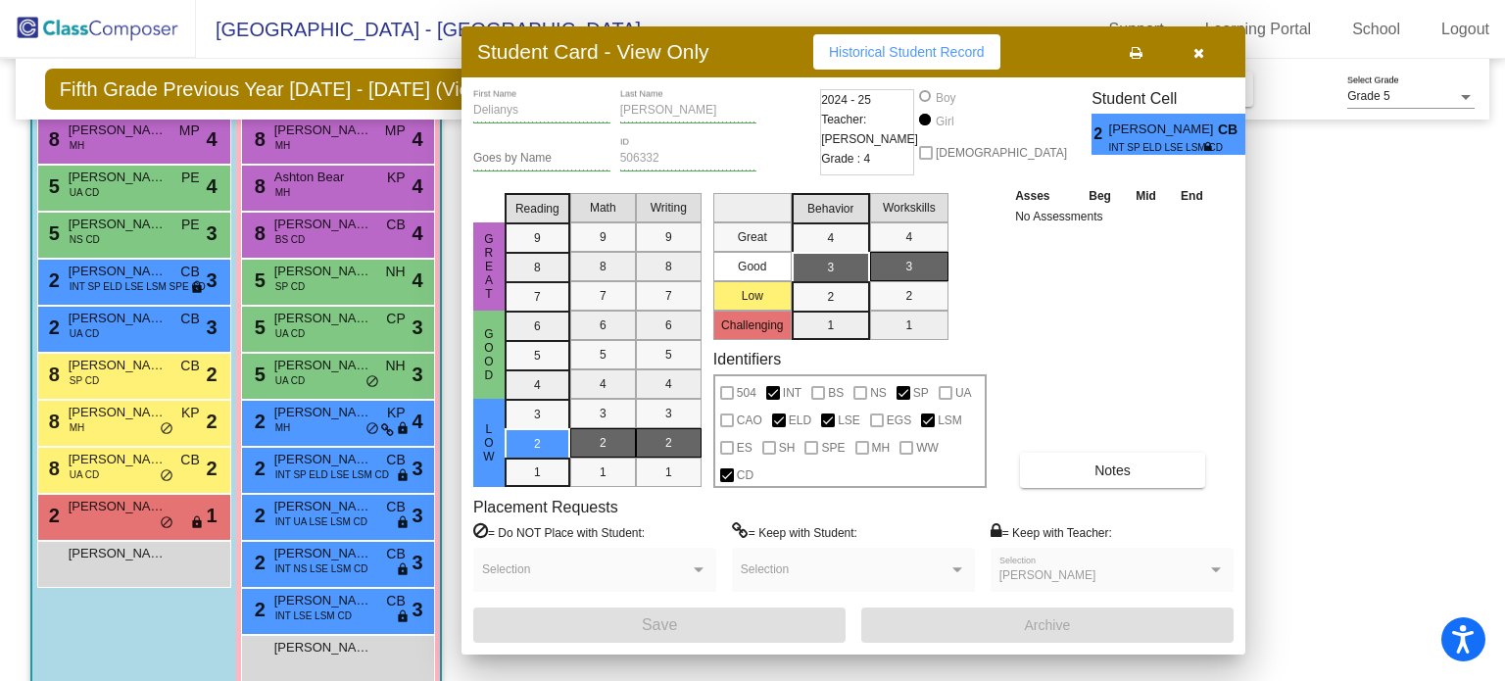
click at [347, 512] on span "[PERSON_NAME]" at bounding box center [323, 507] width 98 height 20
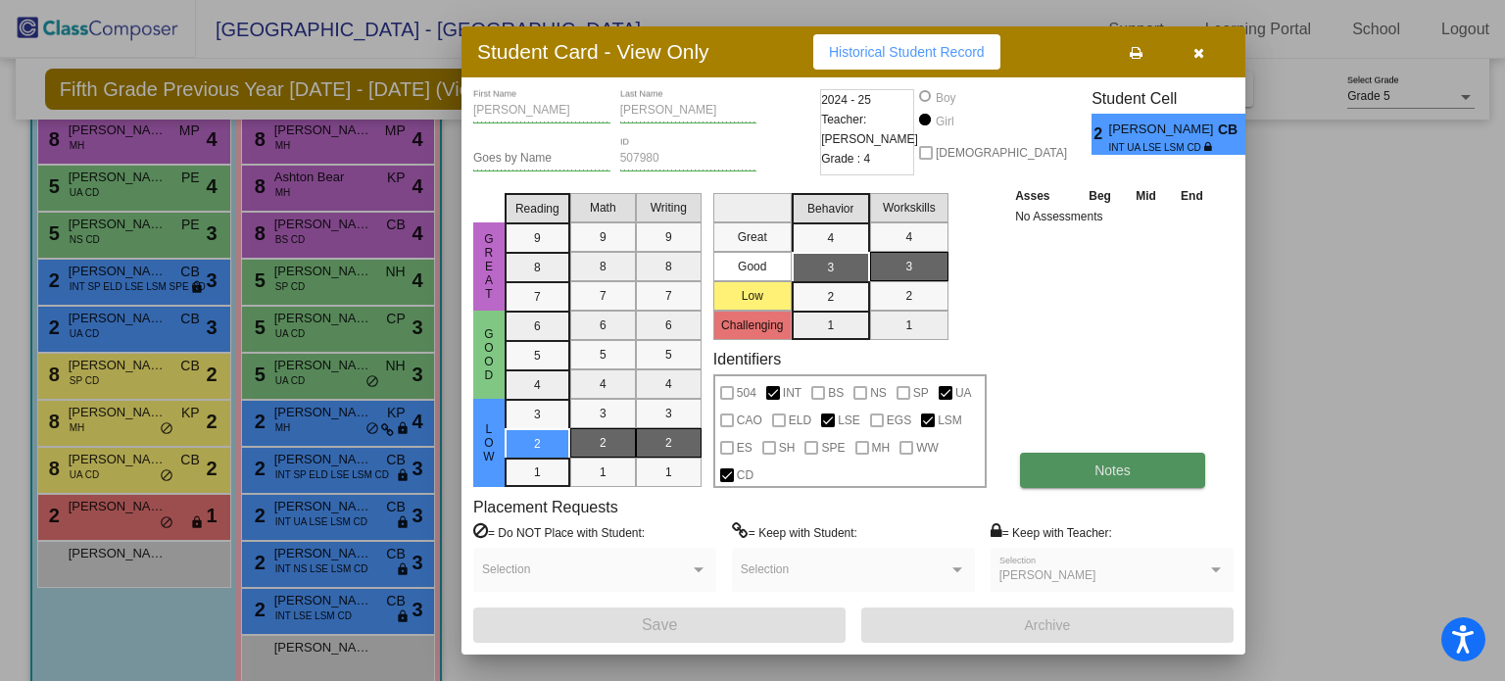
click at [1071, 469] on button "Notes" at bounding box center [1112, 470] width 185 height 35
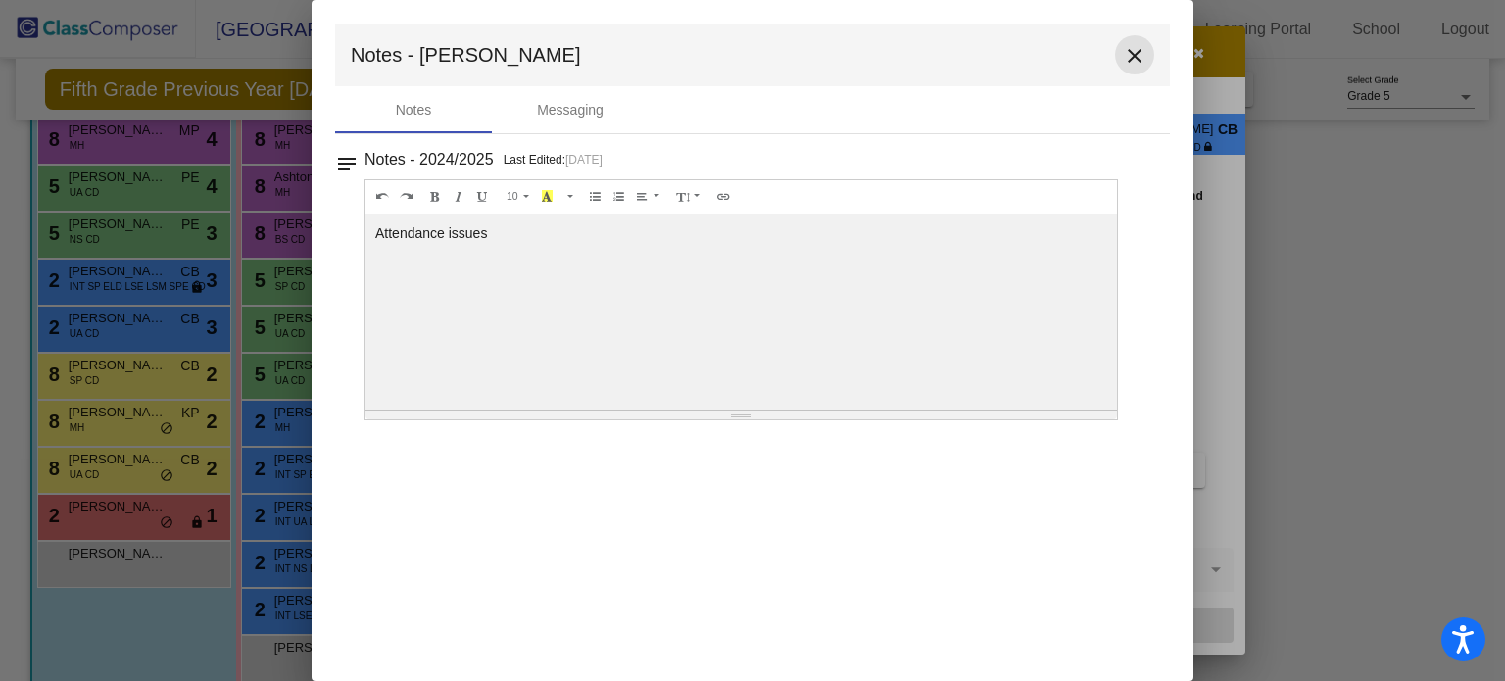
click at [1137, 62] on mat-icon "close" at bounding box center [1135, 56] width 24 height 24
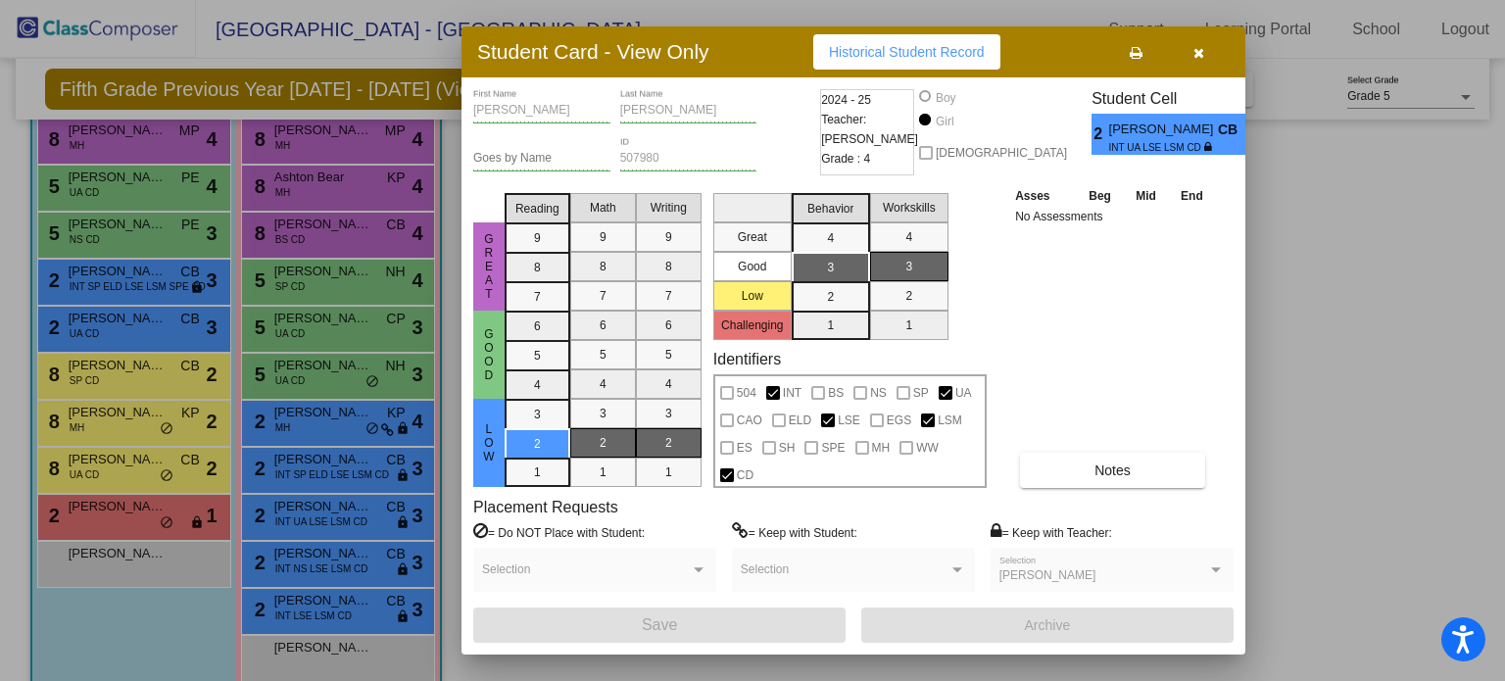
click at [334, 462] on div at bounding box center [752, 340] width 1505 height 681
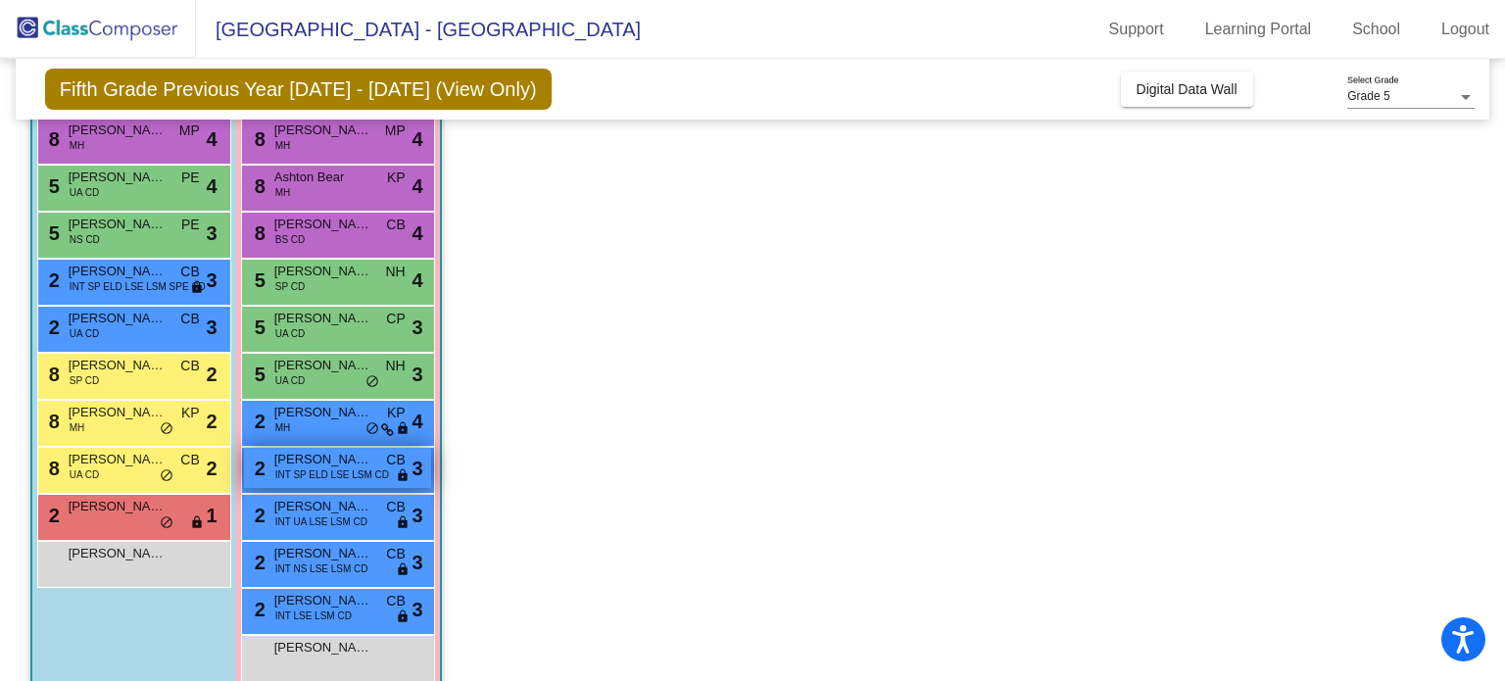
click at [340, 467] on span "INT SP ELD LSE LSM CD" at bounding box center [332, 474] width 114 height 15
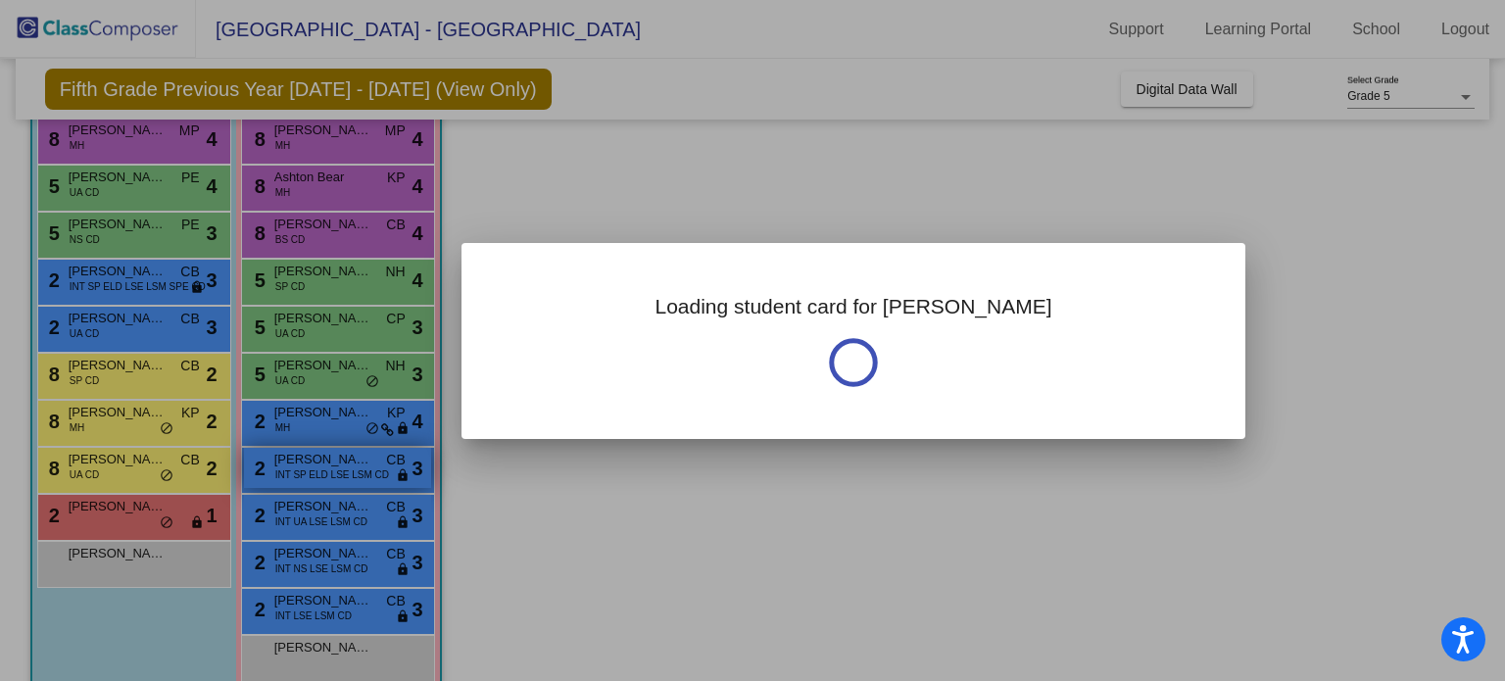
click at [340, 467] on div at bounding box center [752, 340] width 1505 height 681
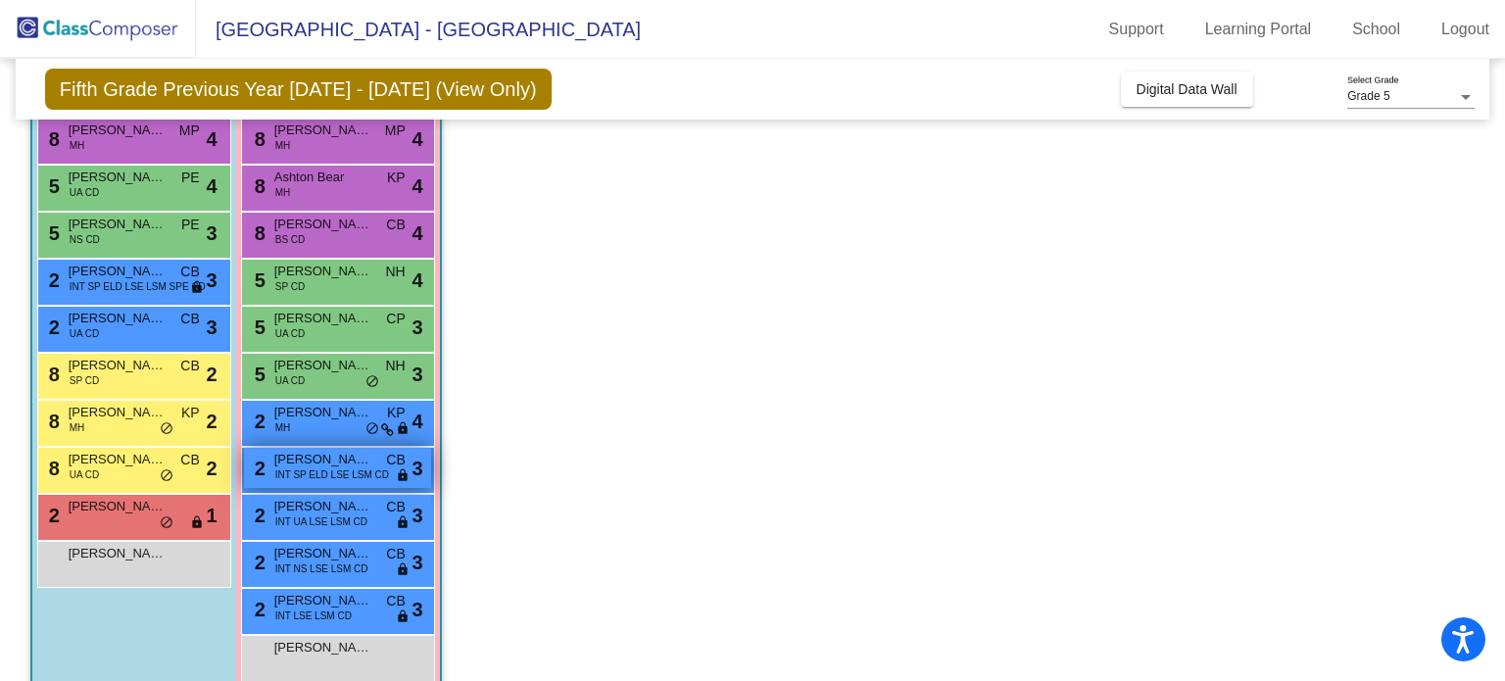
click at [342, 468] on span "INT SP ELD LSE LSM CD" at bounding box center [332, 474] width 114 height 15
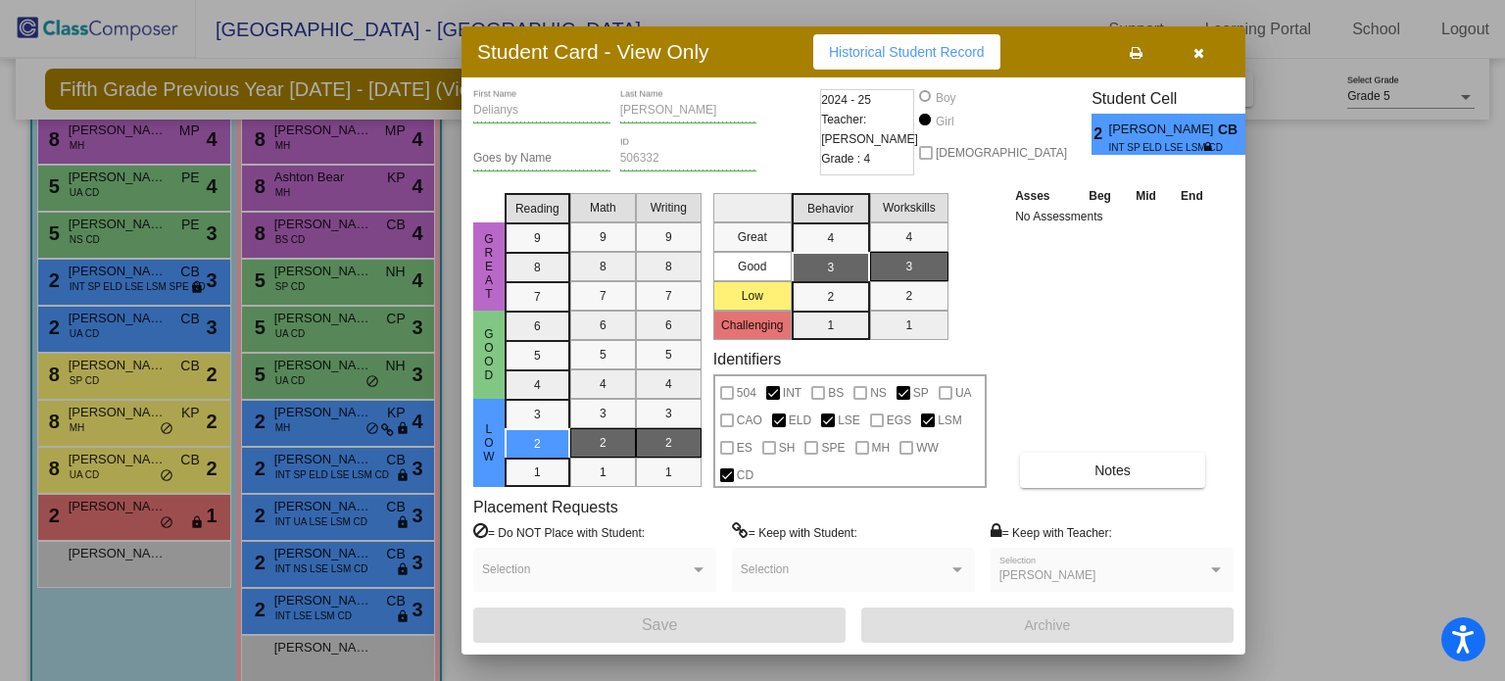
click at [355, 430] on div at bounding box center [752, 340] width 1505 height 681
click at [355, 430] on div "2 [PERSON_NAME] KP lock do_not_disturb_alt 4" at bounding box center [337, 421] width 187 height 40
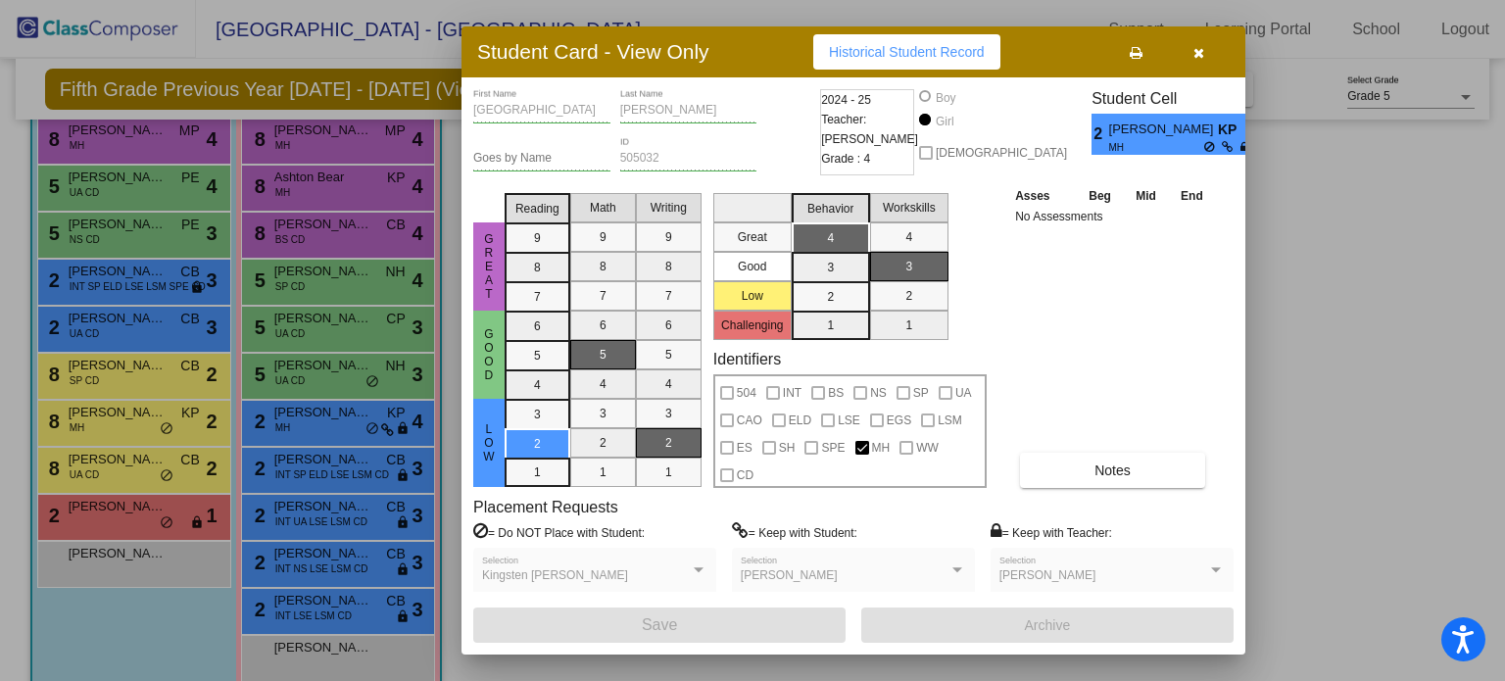
click at [325, 552] on div at bounding box center [752, 340] width 1505 height 681
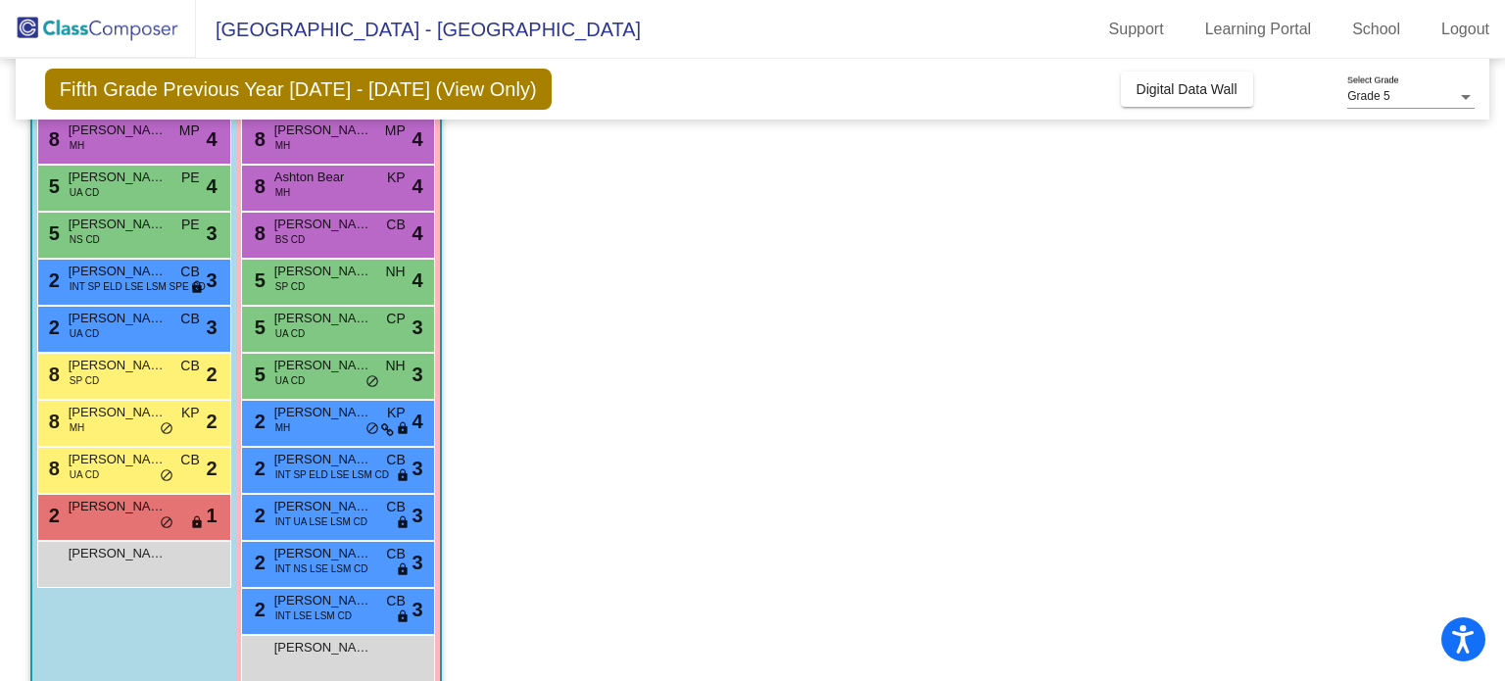
click at [325, 552] on span "[PERSON_NAME]" at bounding box center [323, 554] width 98 height 20
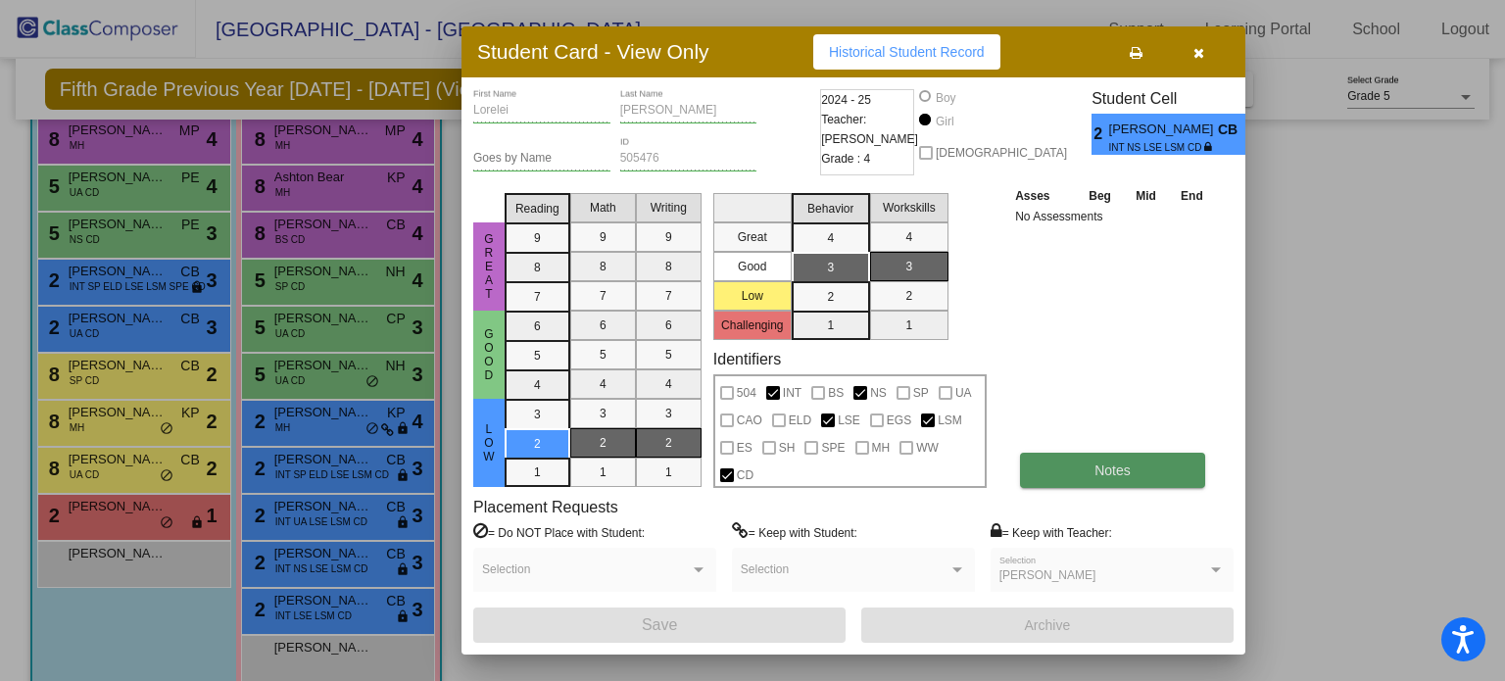
click at [1091, 477] on button "Notes" at bounding box center [1112, 470] width 185 height 35
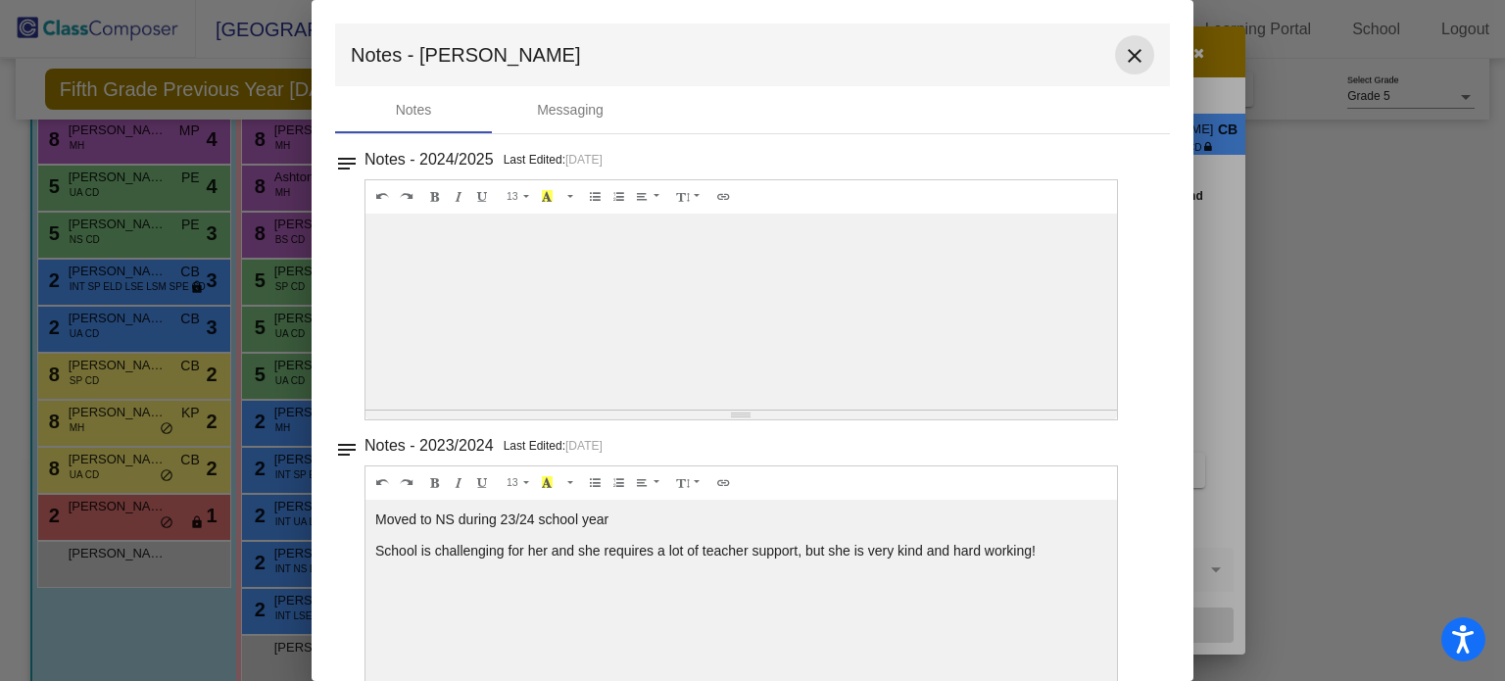
click at [1128, 50] on mat-icon "close" at bounding box center [1135, 56] width 24 height 24
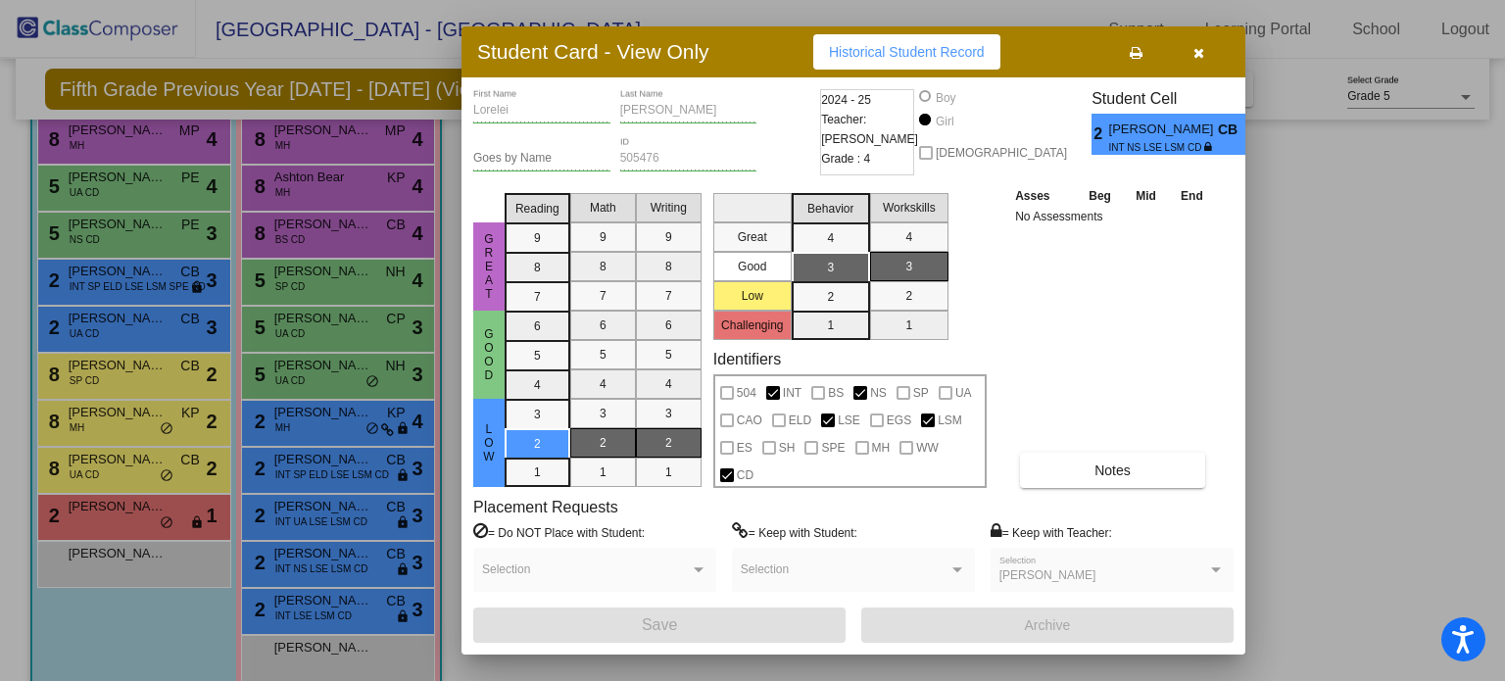
click at [323, 611] on div at bounding box center [752, 340] width 1505 height 681
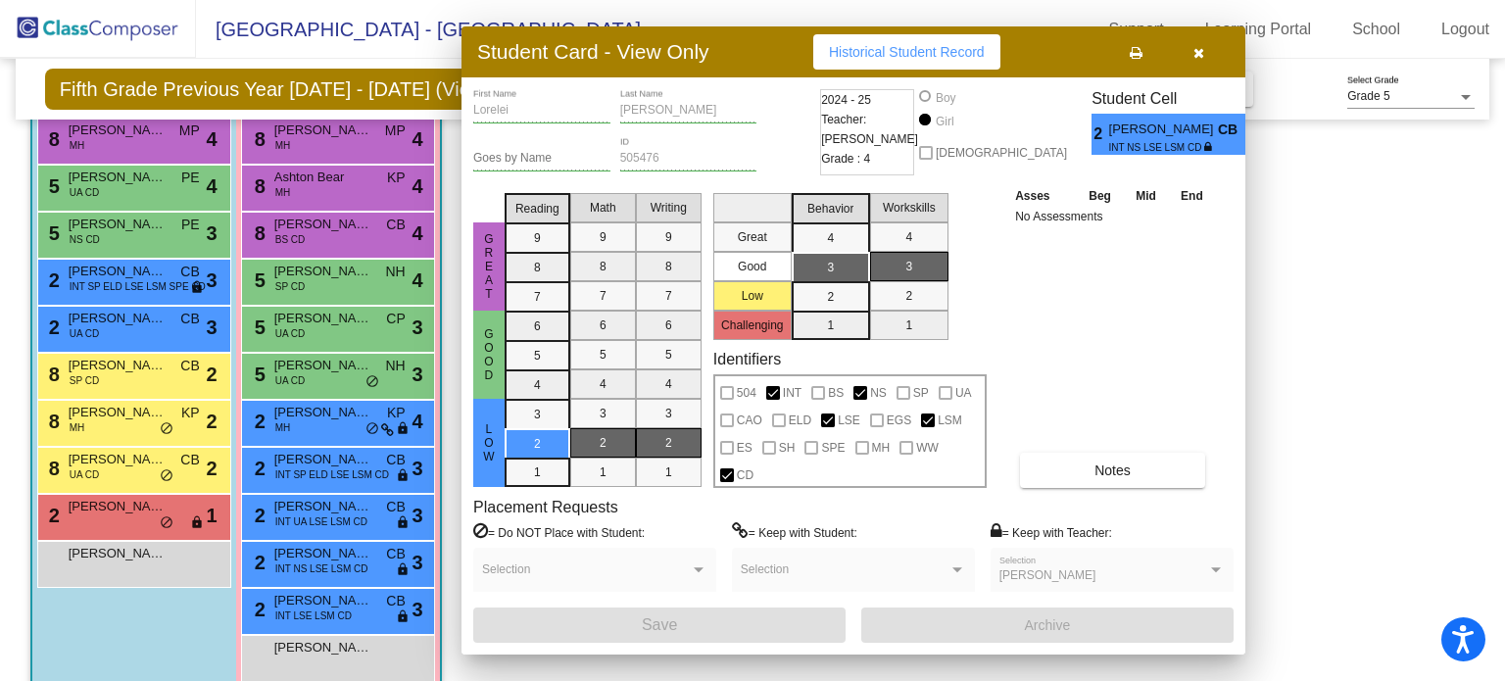
click at [323, 611] on span "INT LSE LSM CD" at bounding box center [313, 616] width 76 height 15
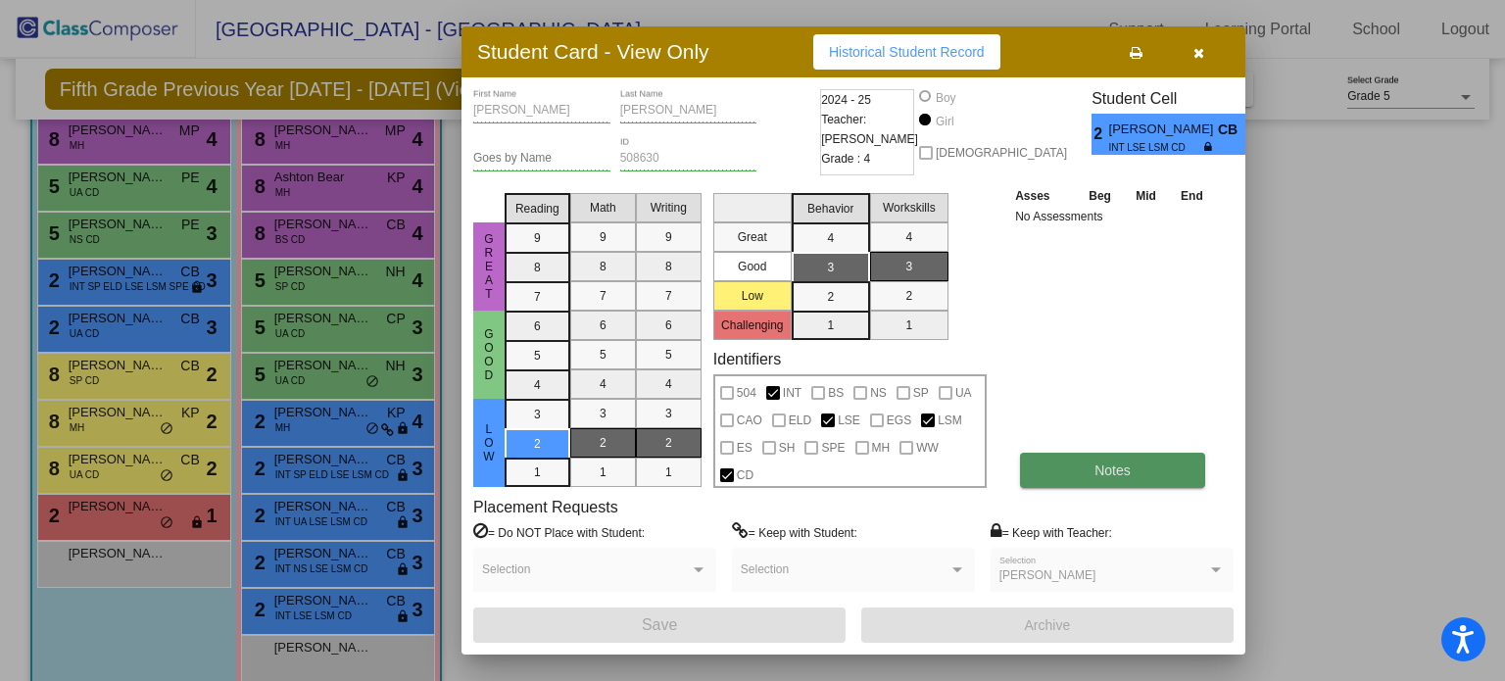
click at [1059, 461] on button "Notes" at bounding box center [1112, 470] width 185 height 35
